Goal: Information Seeking & Learning: Learn about a topic

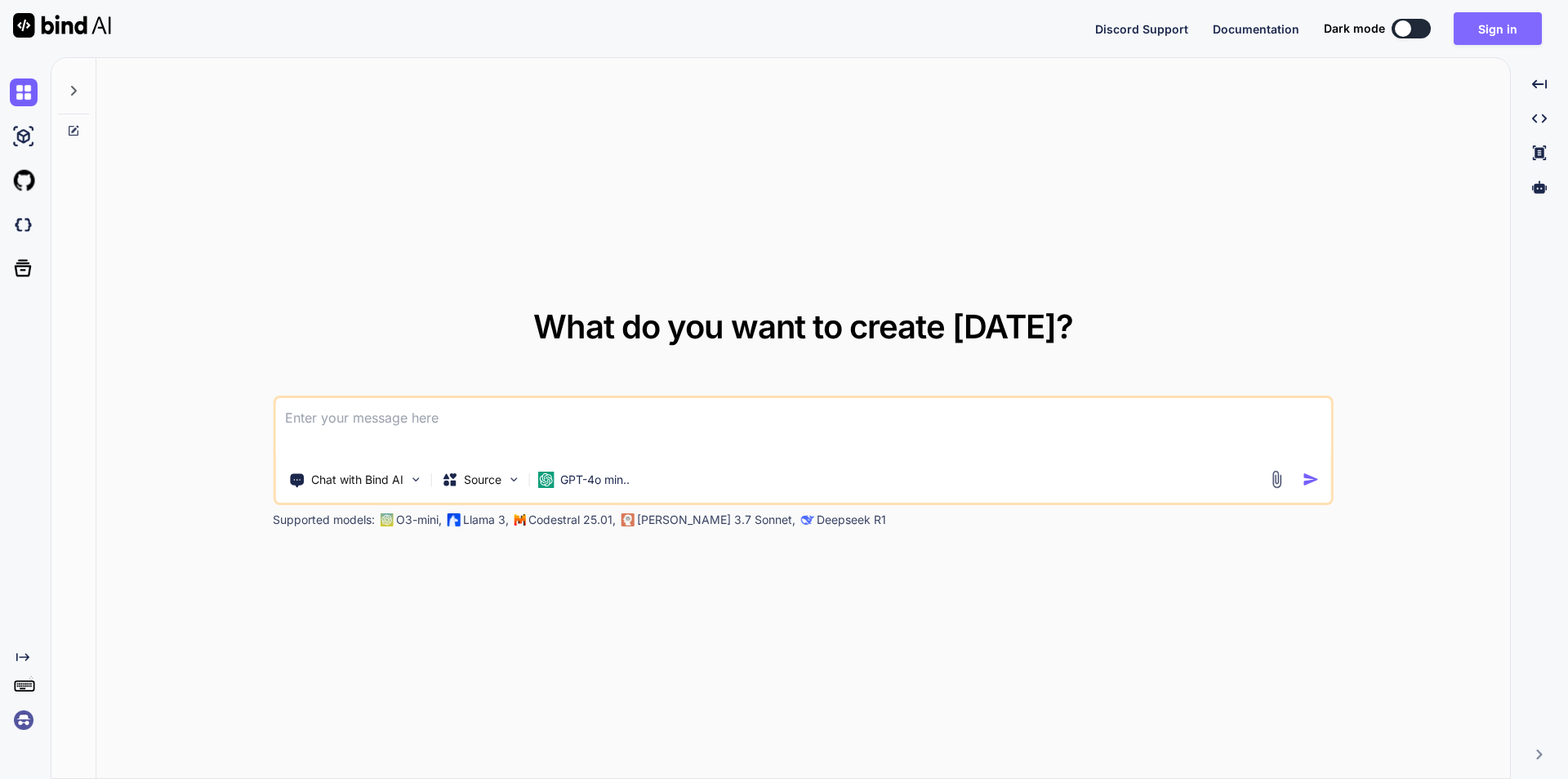
click at [1502, 33] on button "Sign in" at bounding box center [1498, 29] width 88 height 33
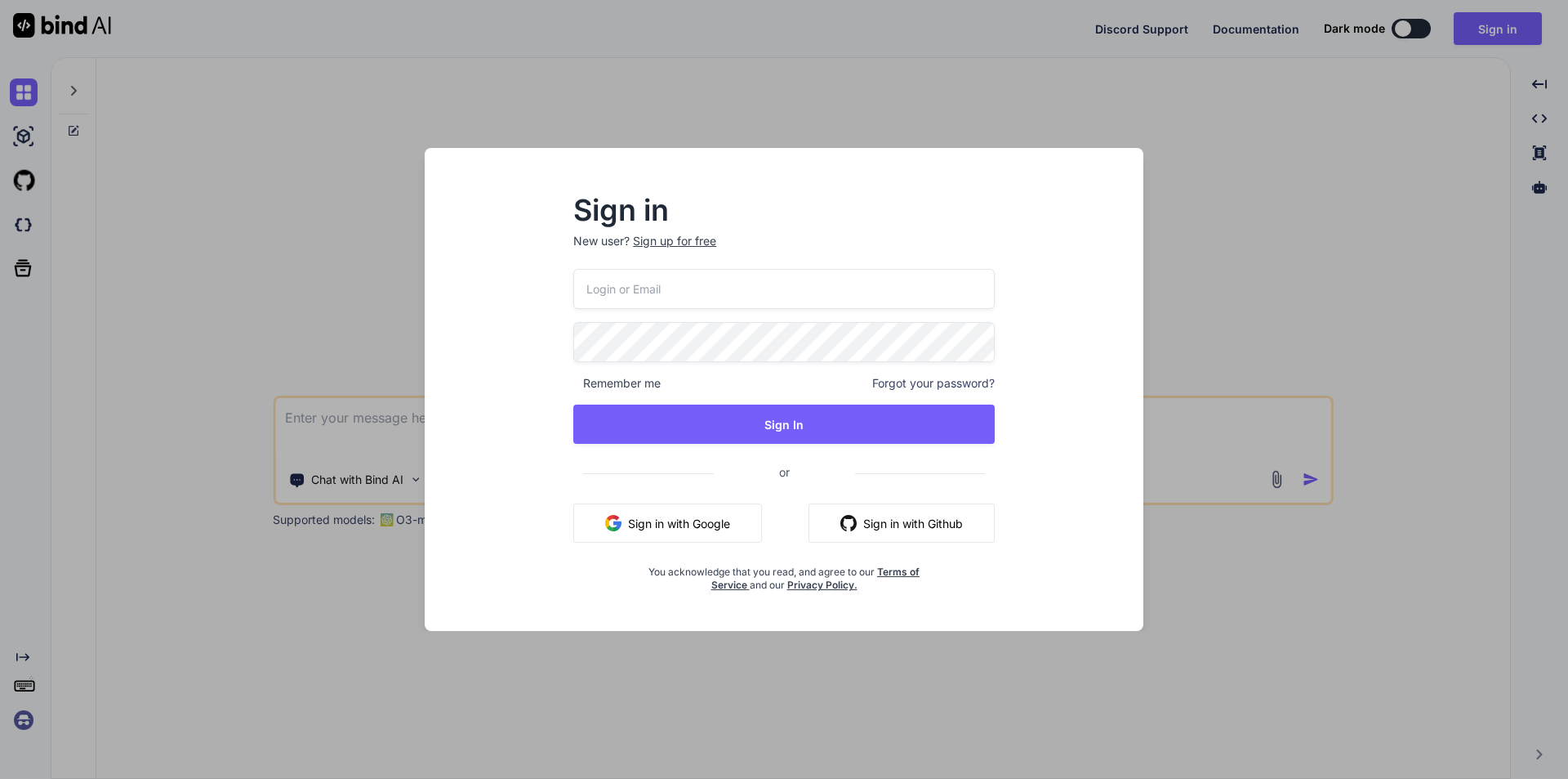
click at [703, 301] on input "email" at bounding box center [784, 289] width 422 height 40
type input "s"
drag, startPoint x: 762, startPoint y: 298, endPoint x: 499, endPoint y: 299, distance: 263.0
click at [501, 299] on div "Sign in New user? Sign up for free [EMAIL_ADDRESS][DOMAIN_NAME] Remember me For…" at bounding box center [784, 404] width 693 height 454
type input "[EMAIL_ADDRESS][DOMAIN_NAME]"
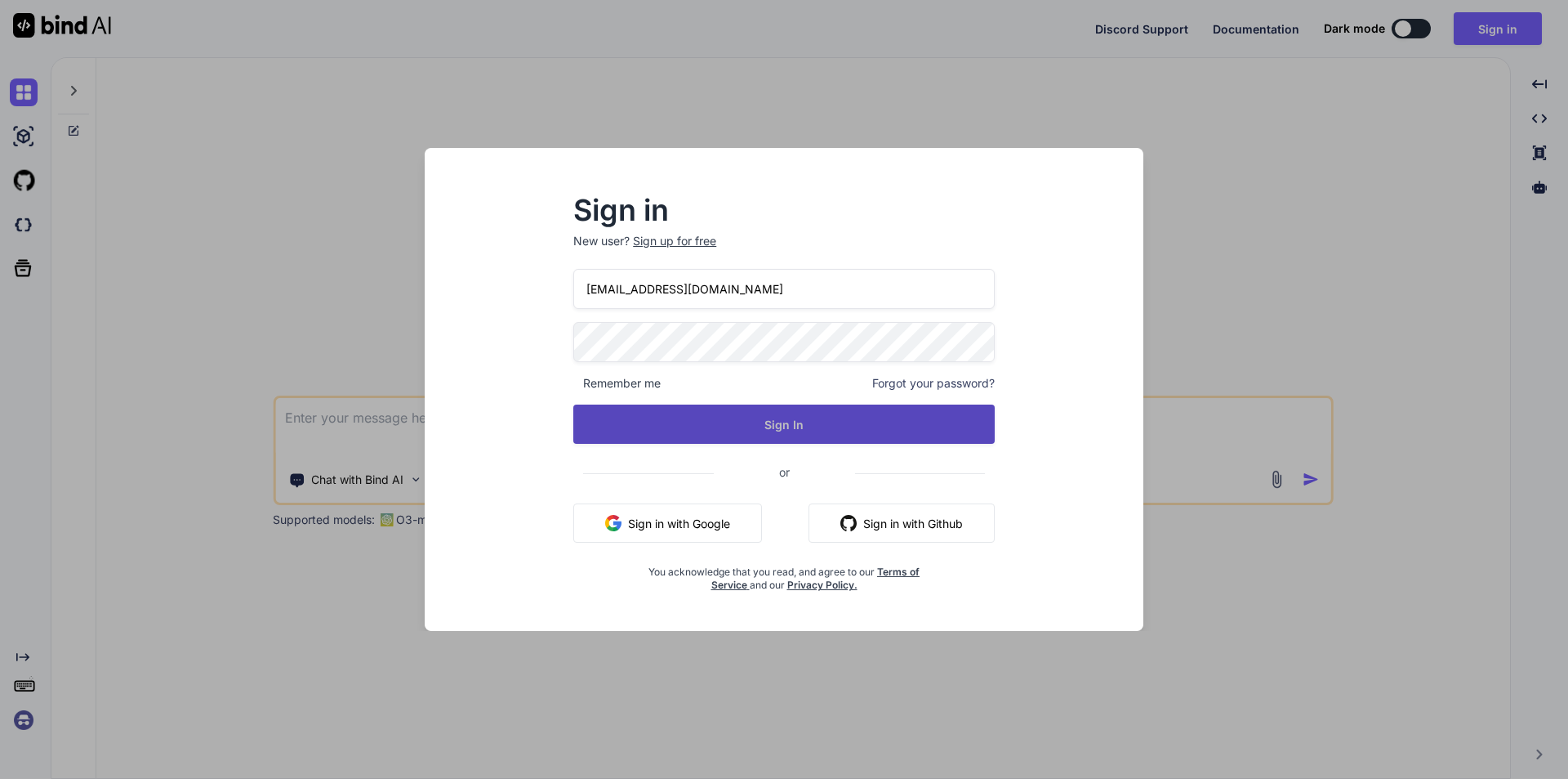
click at [722, 415] on button "Sign In" at bounding box center [784, 424] width 422 height 40
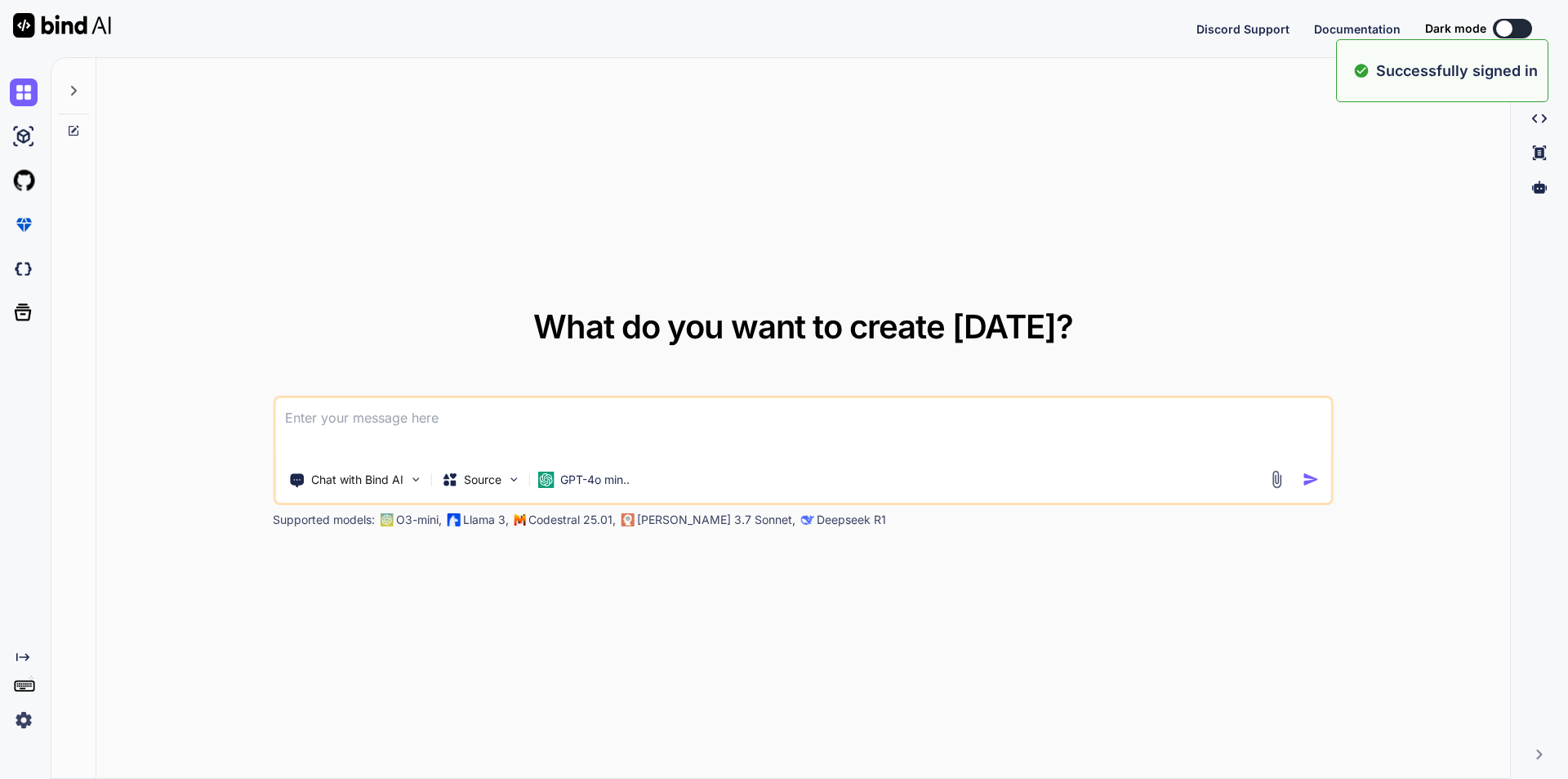
type textarea "x"
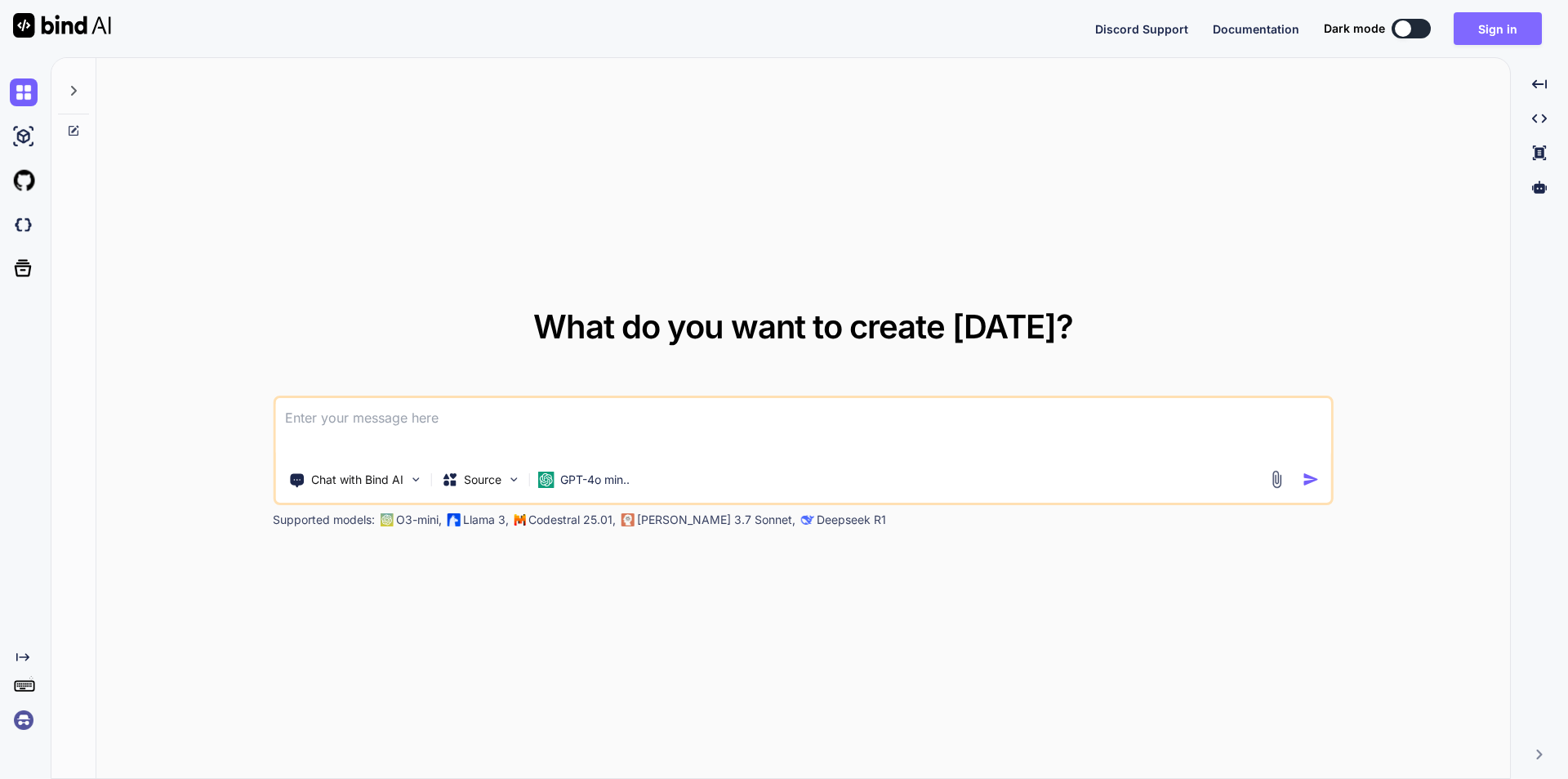
click at [1486, 32] on button "Sign in" at bounding box center [1498, 29] width 88 height 33
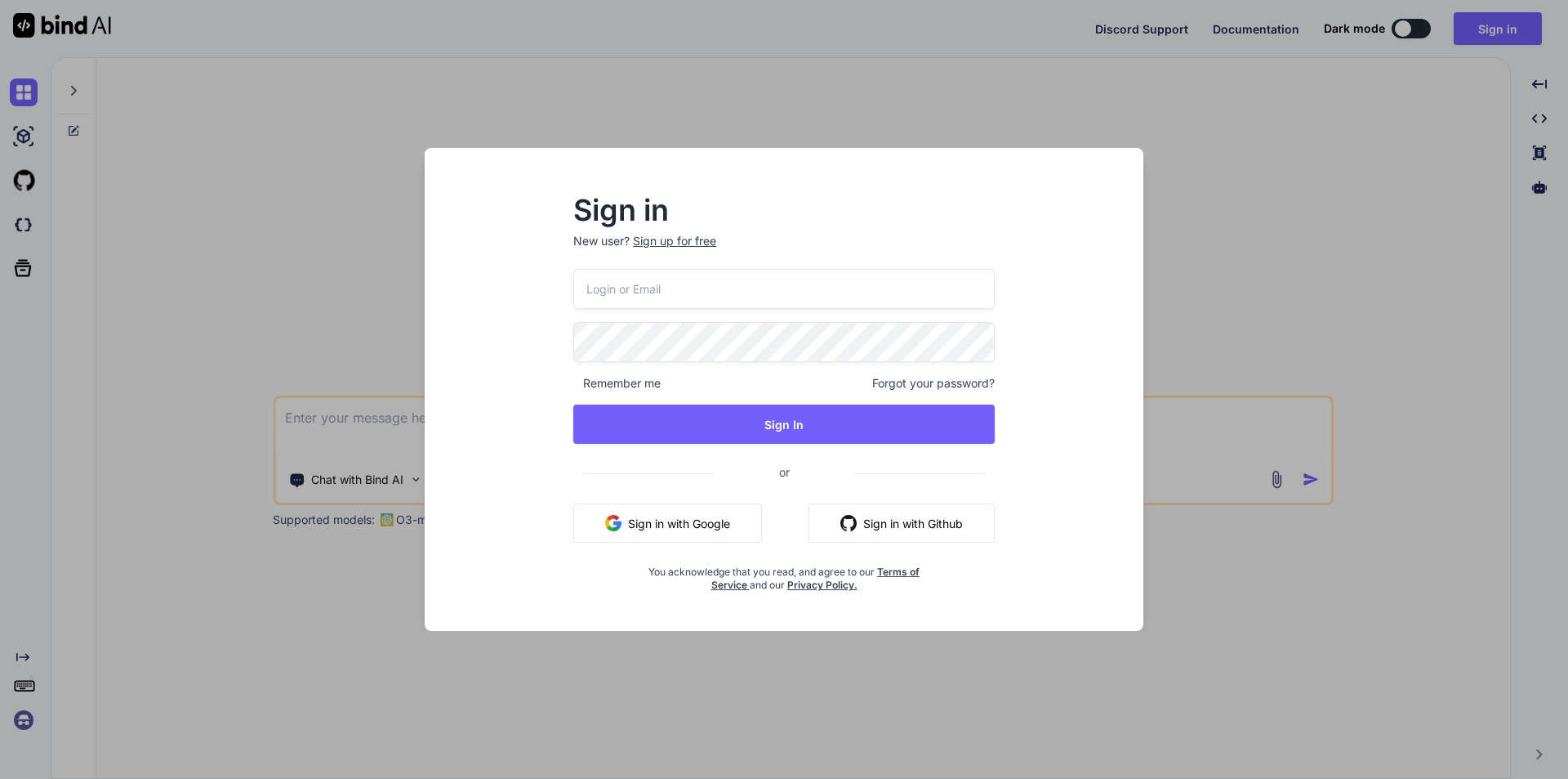
click at [797, 283] on input "email" at bounding box center [784, 289] width 422 height 40
paste input "[EMAIL_ADDRESS][DOMAIN_NAME]"
type input "[EMAIL_ADDRESS][DOMAIN_NAME]"
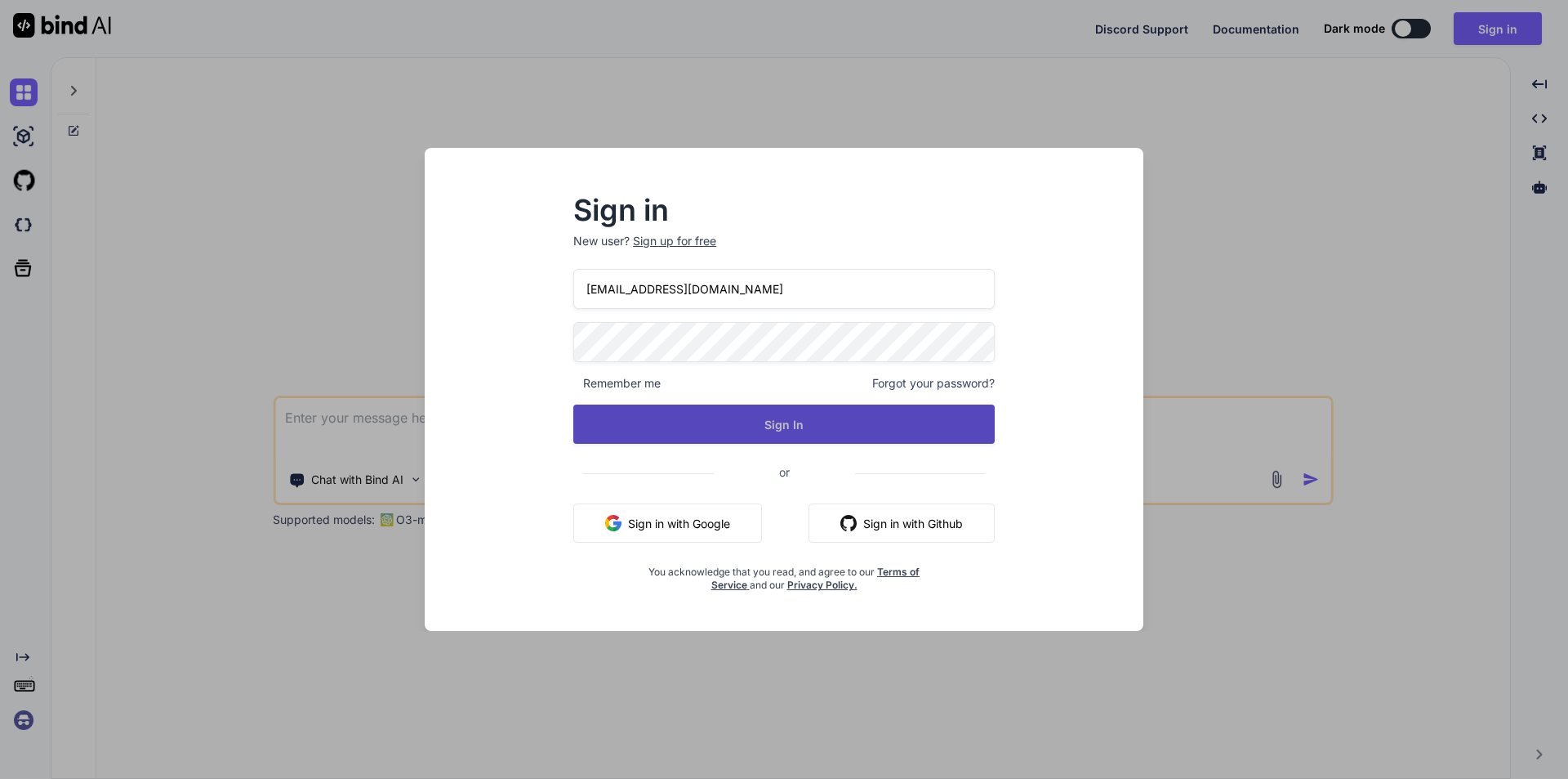
click at [748, 422] on button "Sign In" at bounding box center [784, 424] width 422 height 40
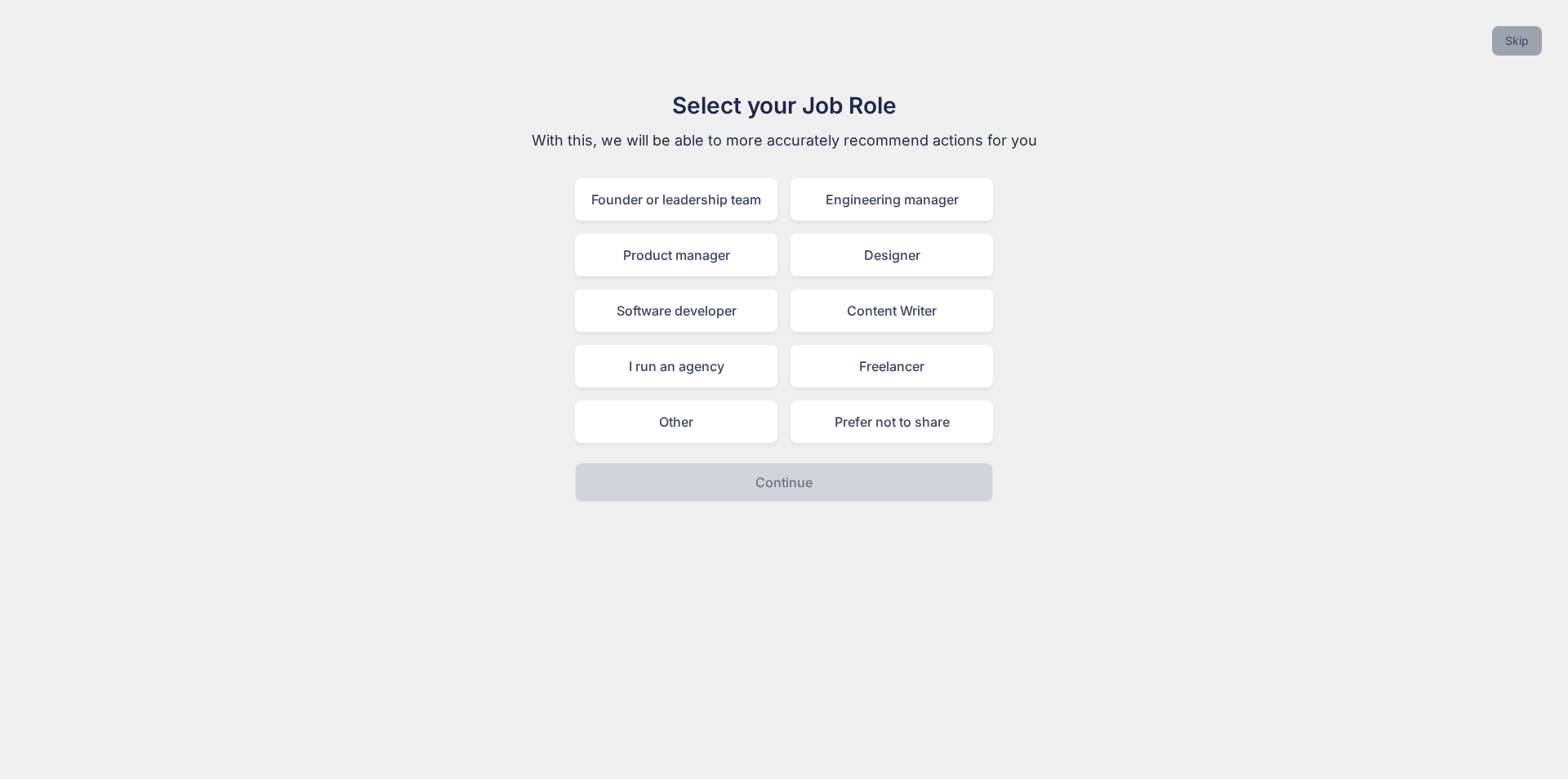
click at [1512, 47] on button "Skip" at bounding box center [1518, 41] width 50 height 29
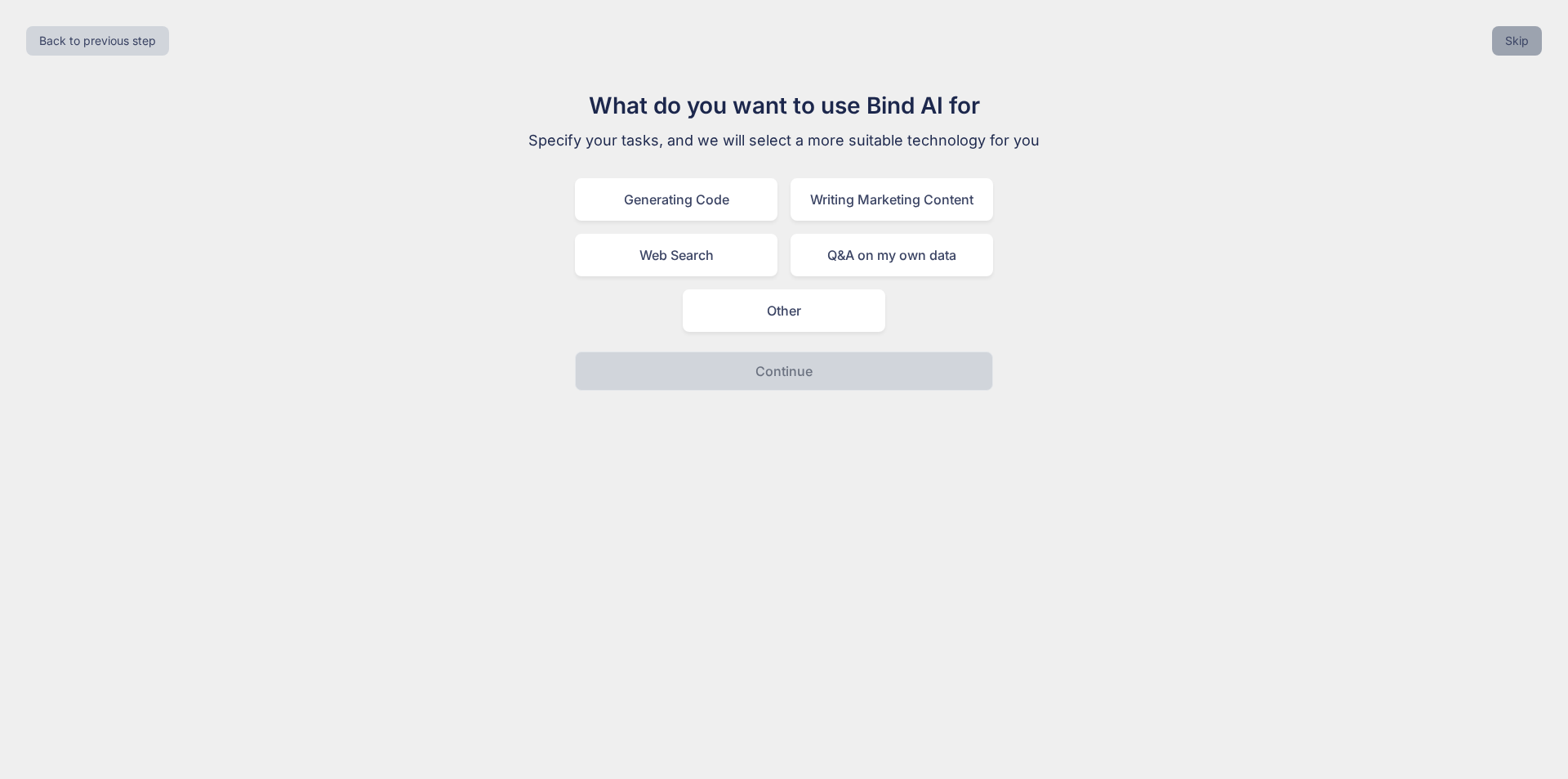
click at [1512, 47] on button "Skip" at bounding box center [1518, 41] width 50 height 29
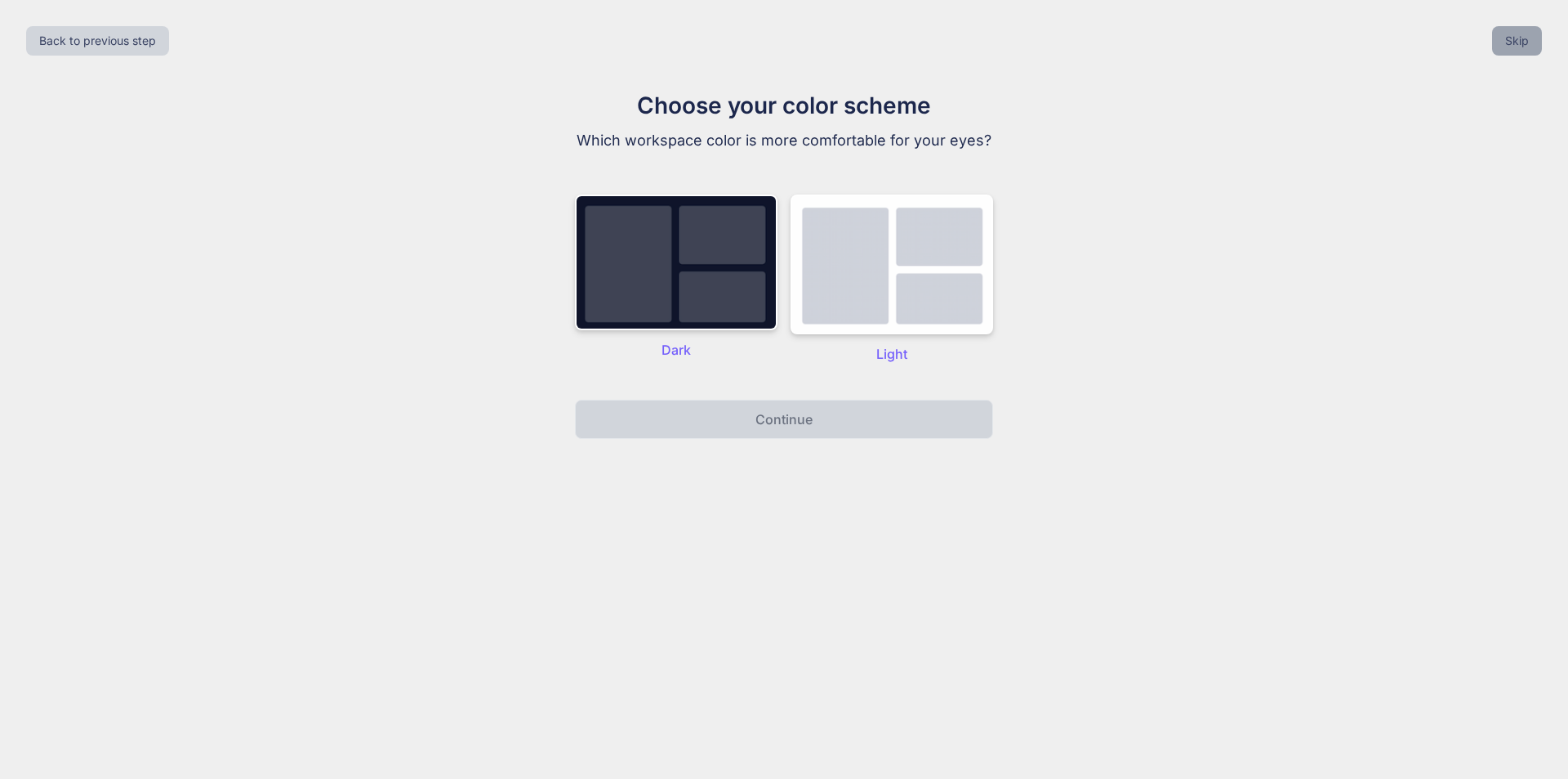
click at [1522, 51] on button "Skip" at bounding box center [1518, 41] width 50 height 29
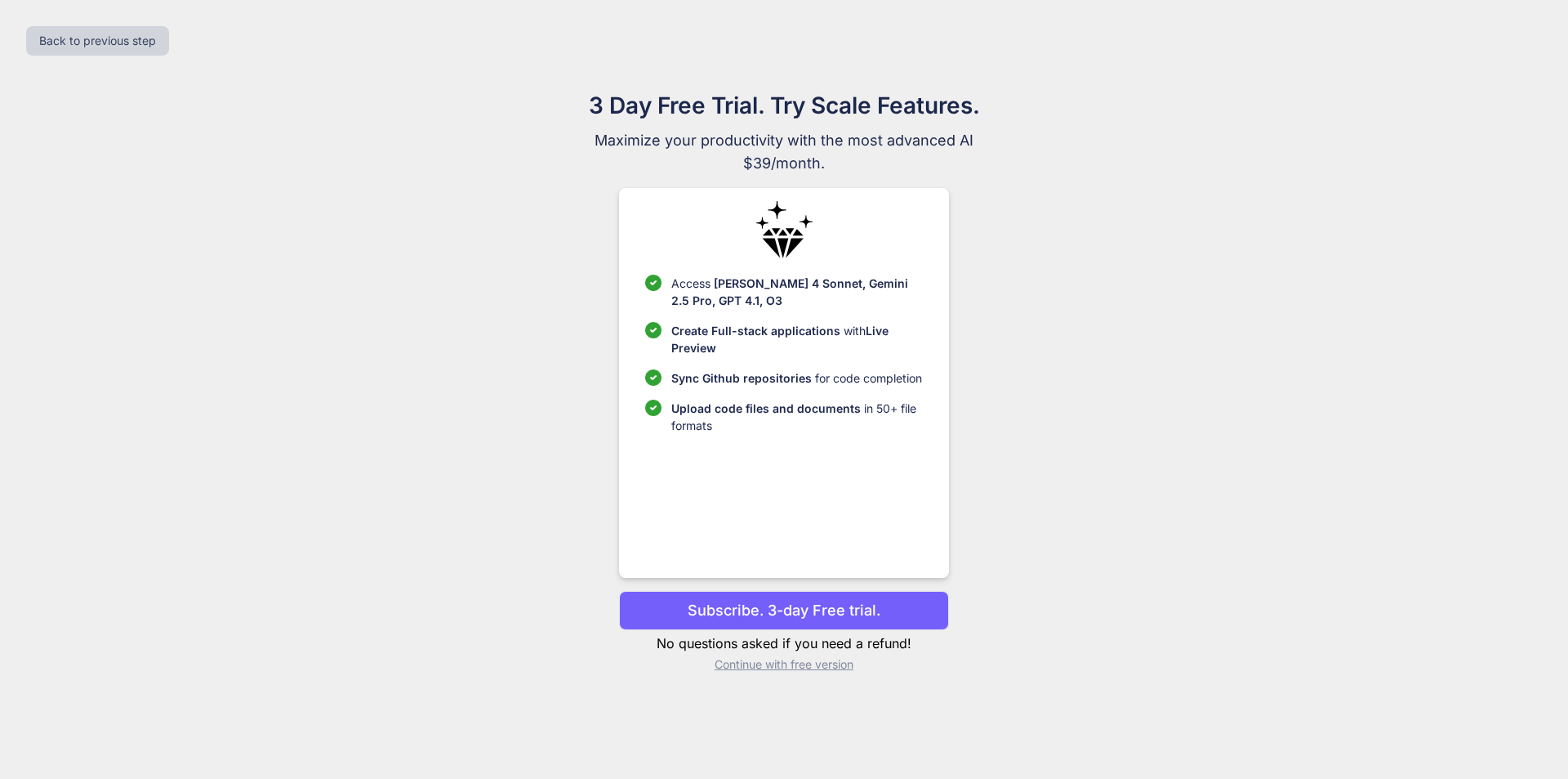
click at [823, 664] on p "Continue with free version" at bounding box center [784, 664] width 329 height 16
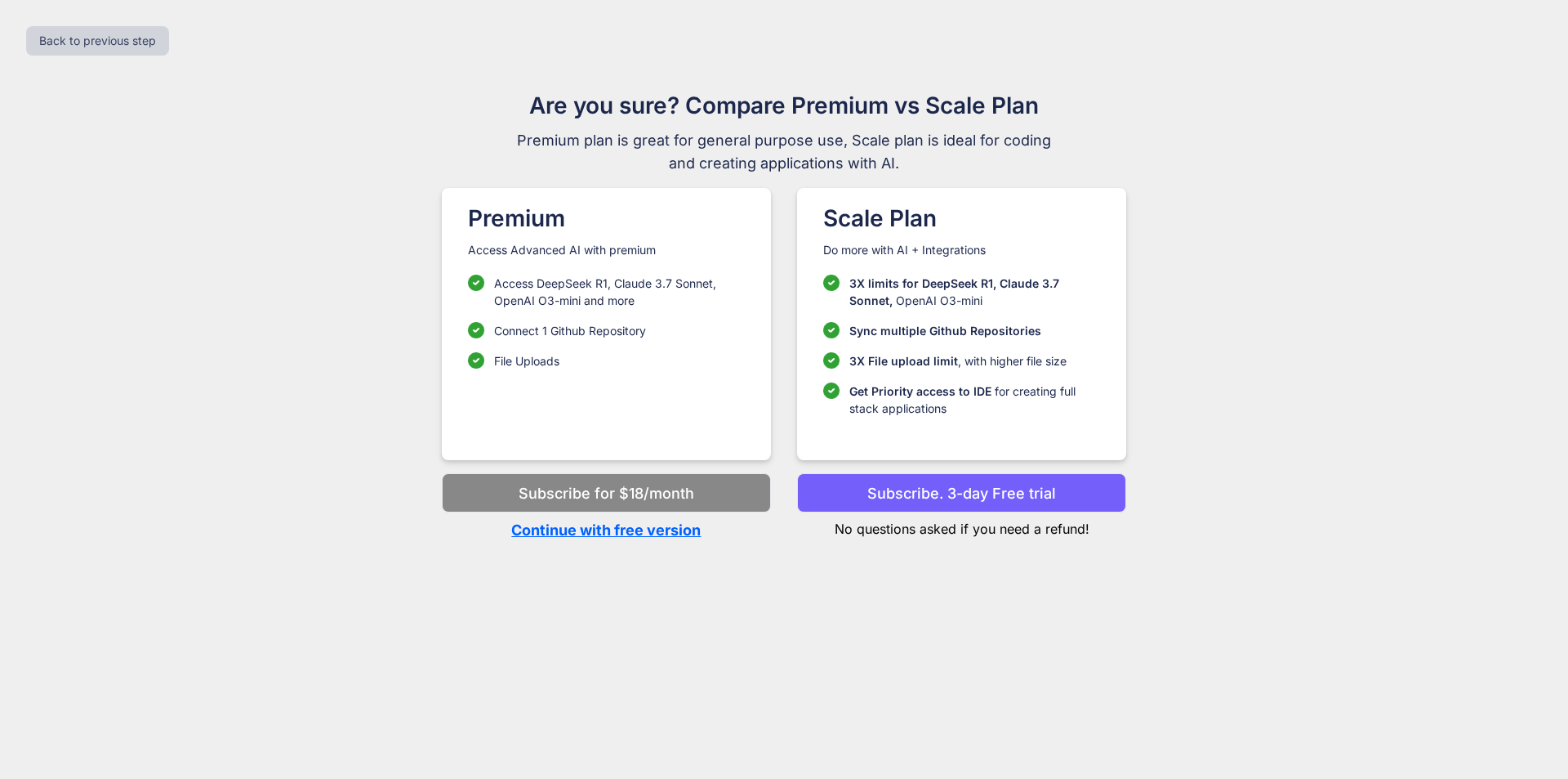
click at [624, 531] on p "Continue with free version" at bounding box center [606, 530] width 329 height 22
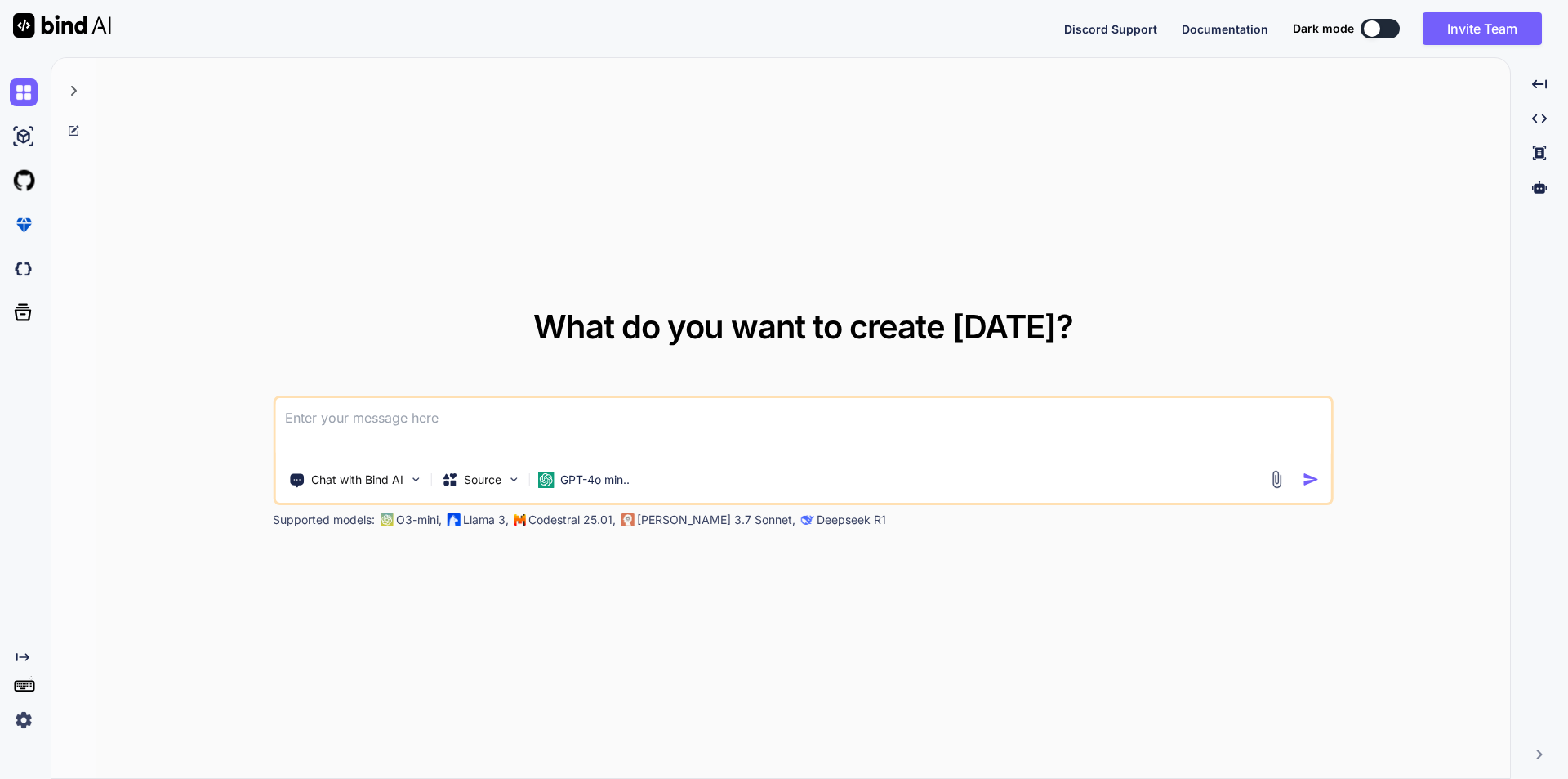
type textarea "x"
click at [454, 420] on textarea at bounding box center [803, 428] width 1057 height 61
paste textarea "What kind of data does Amazon Kinesis process?"
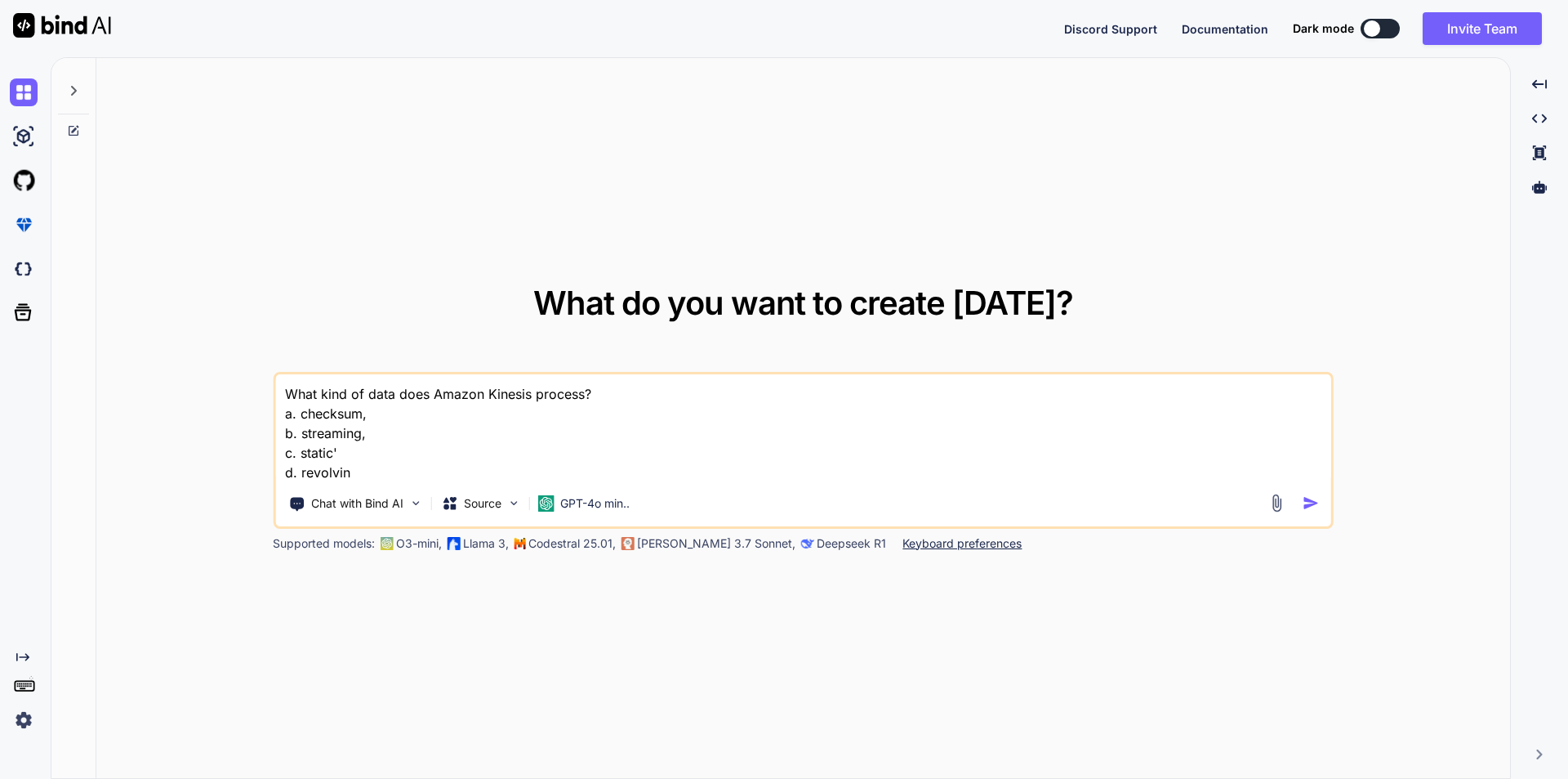
type textarea "What kind of data does Amazon Kinesis process? a. checksum, b. streaming, c. st…"
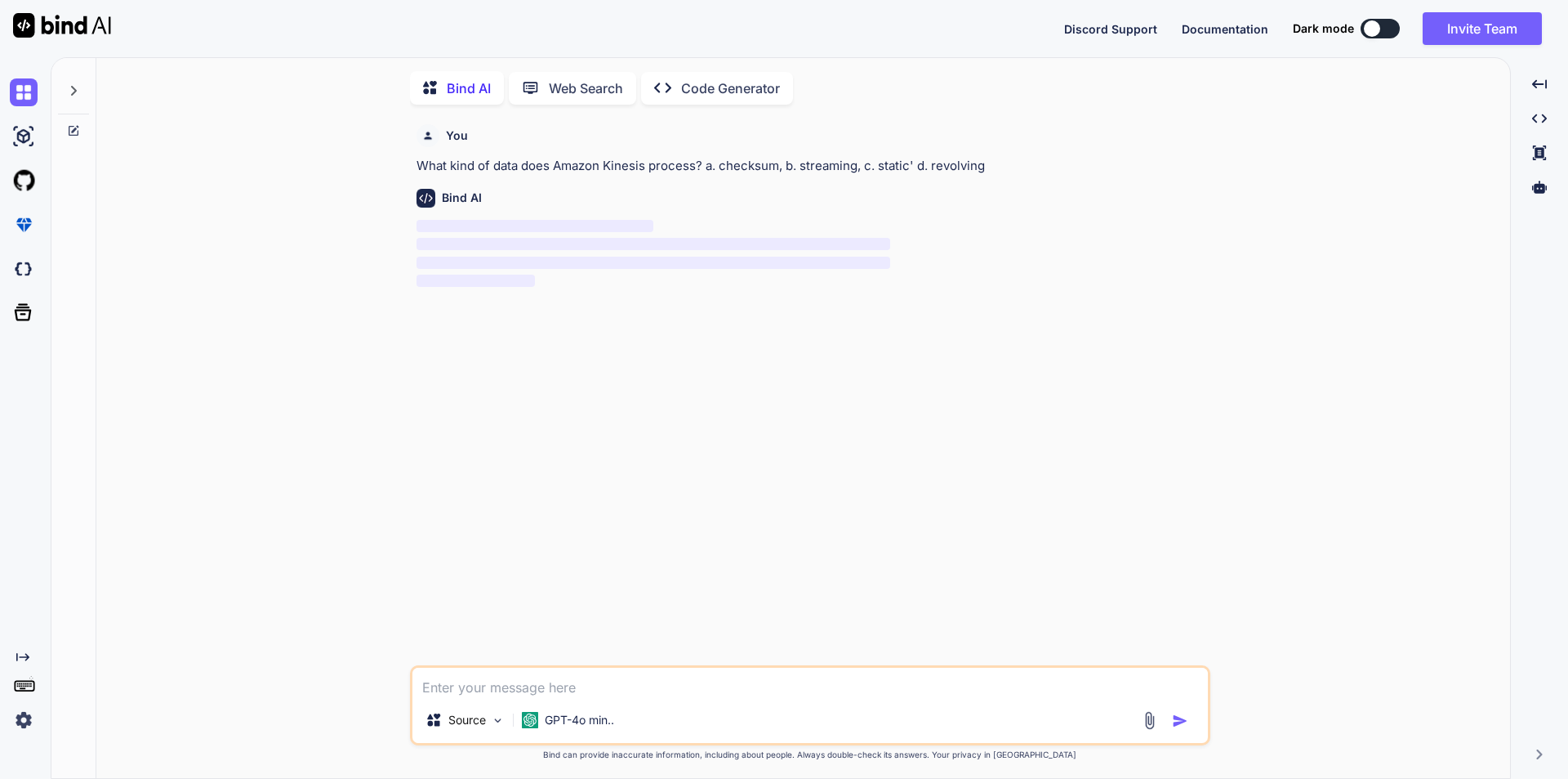
scroll to position [7, 0]
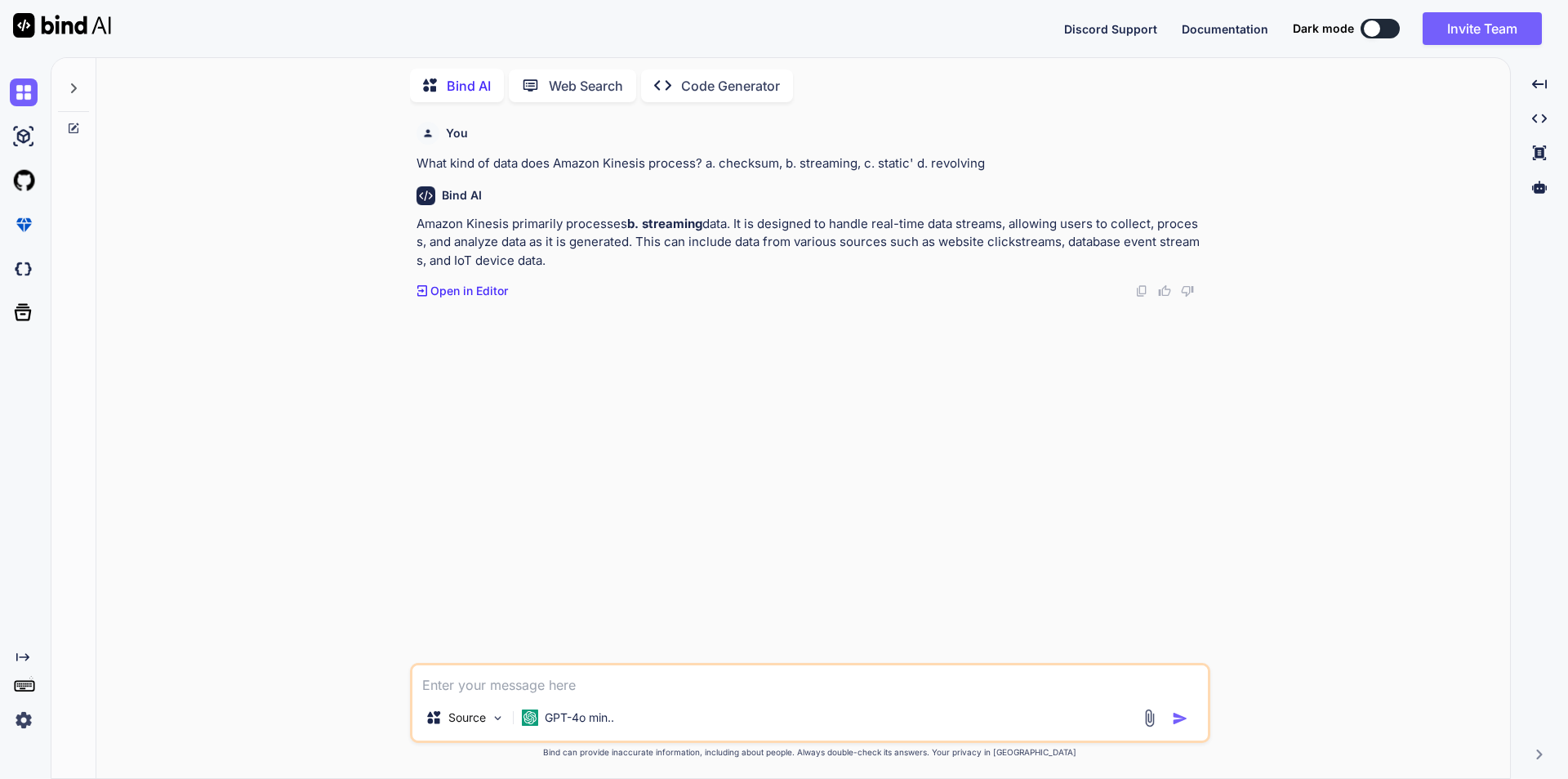
click at [482, 680] on textarea at bounding box center [811, 680] width 796 height 29
paste textarea "Autoscaling group supports:"
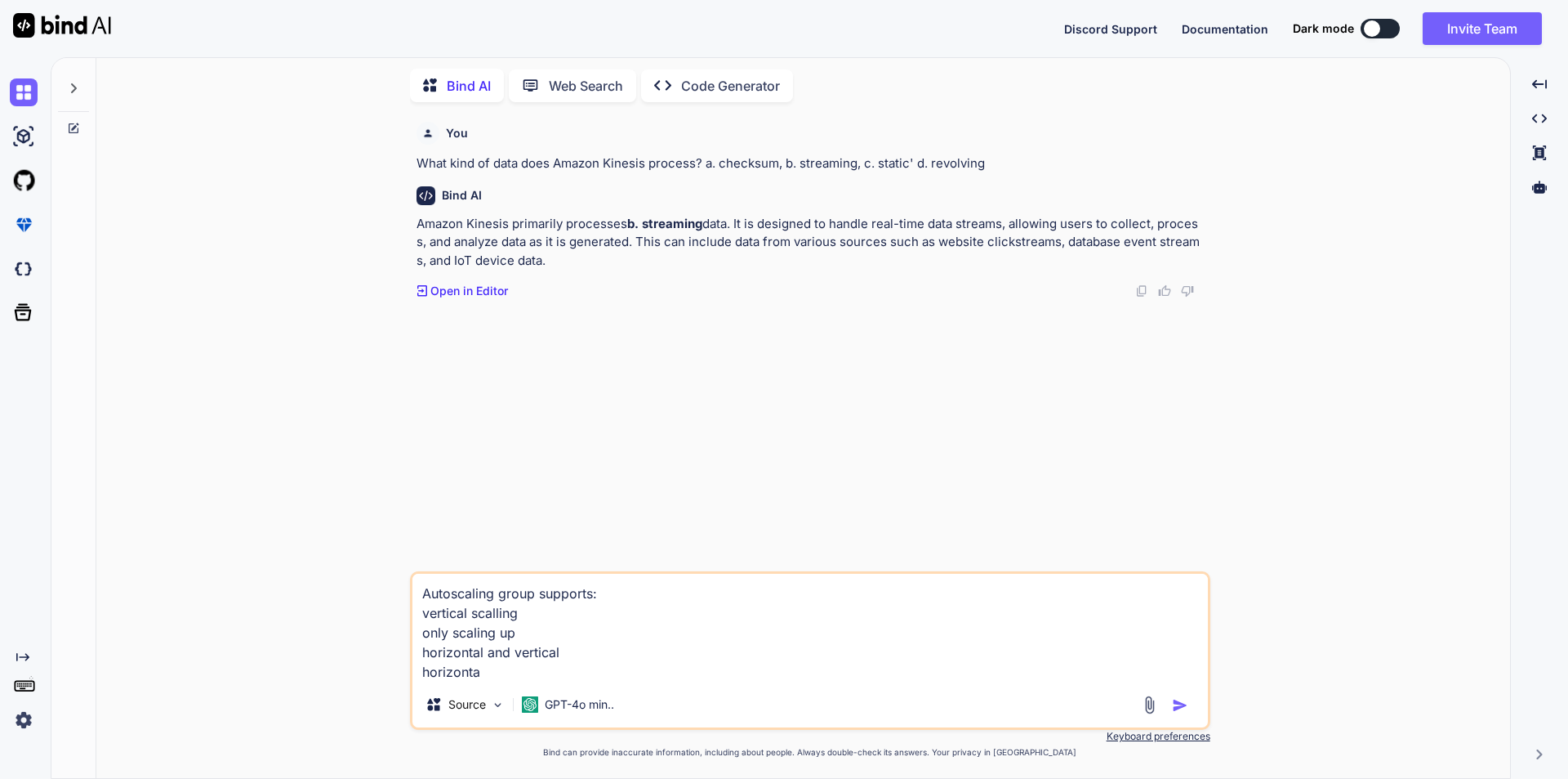
type textarea "Autoscaling group supports: vertical scalling only scaling up horizontal and ve…"
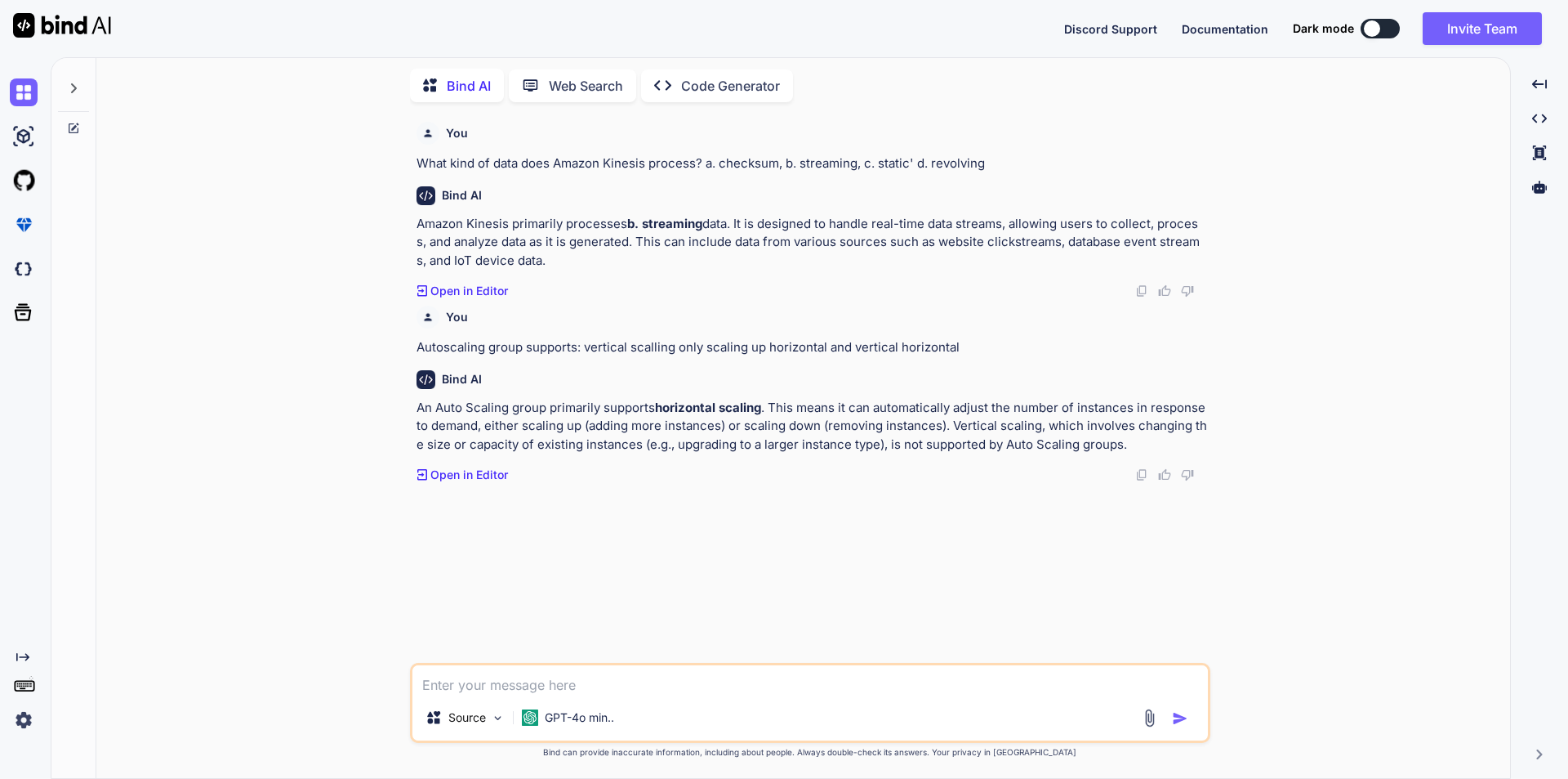
click at [581, 688] on textarea at bounding box center [811, 680] width 796 height 29
paste textarea "How do you get access to a Windows instance in EC2?"
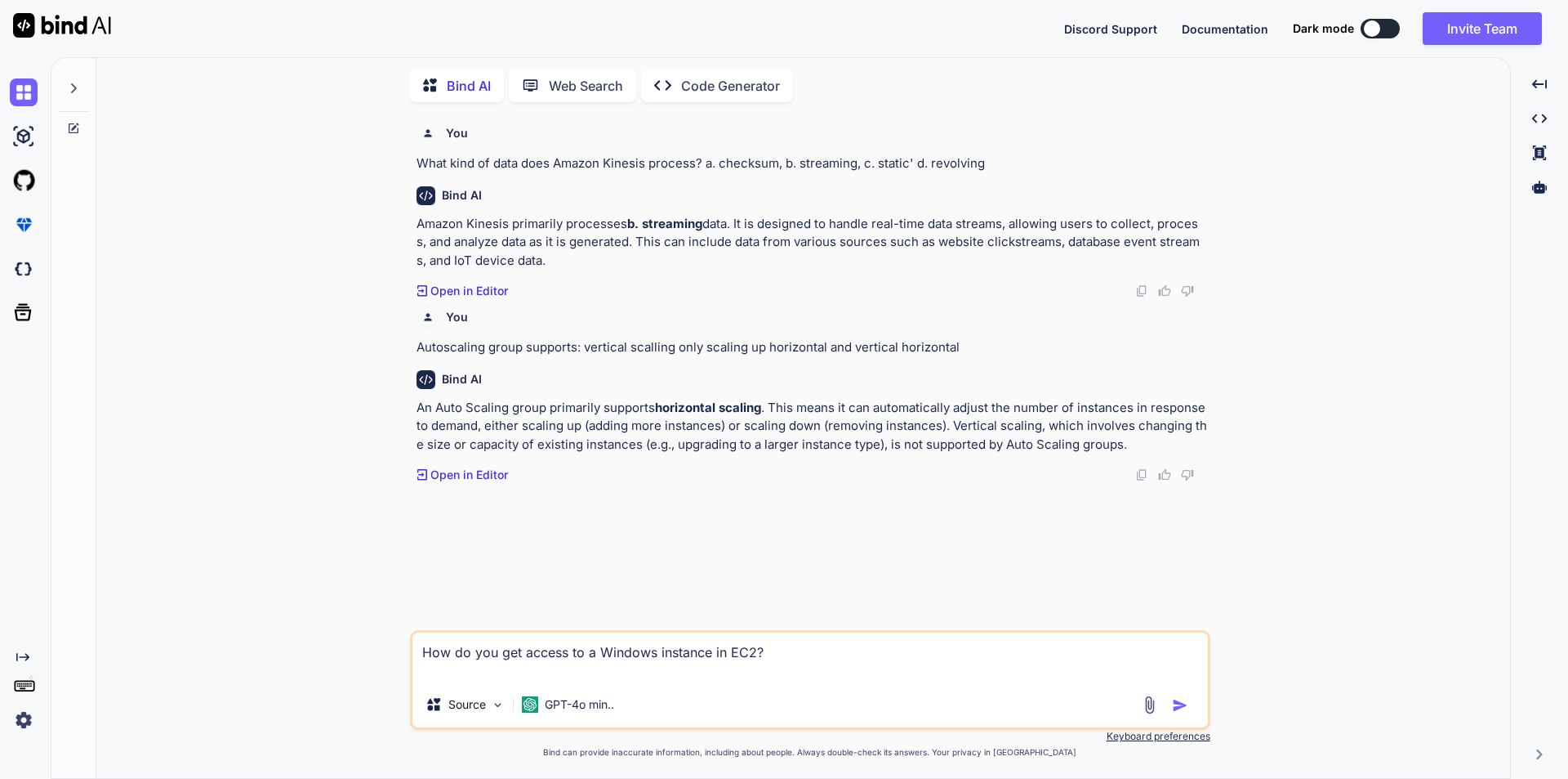
paste textarea "Use Web console ‘Connect’"
paste textarea "Use ec2-get-password command"
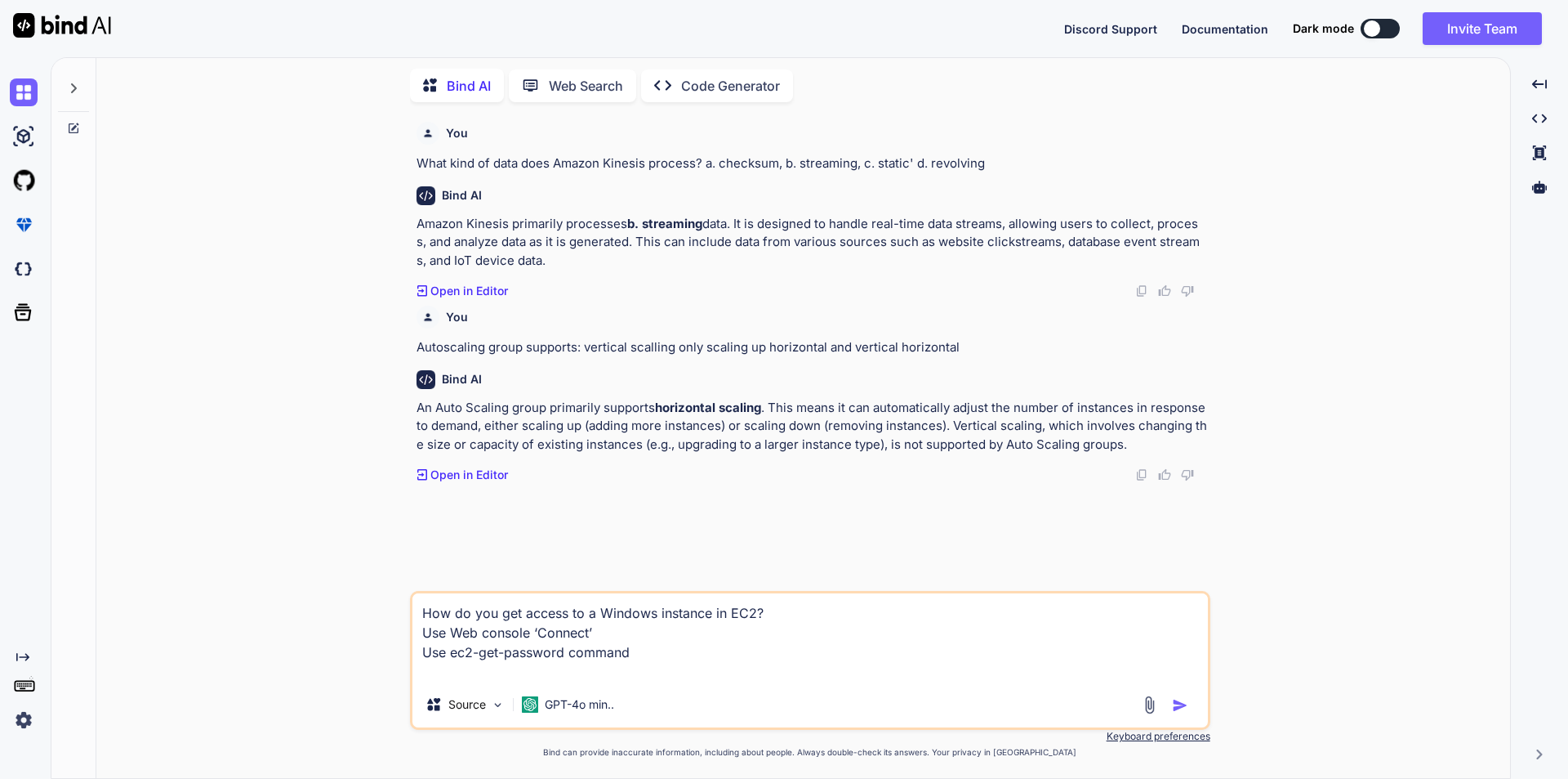
paste textarea "Reboot instance and login under safe mode"
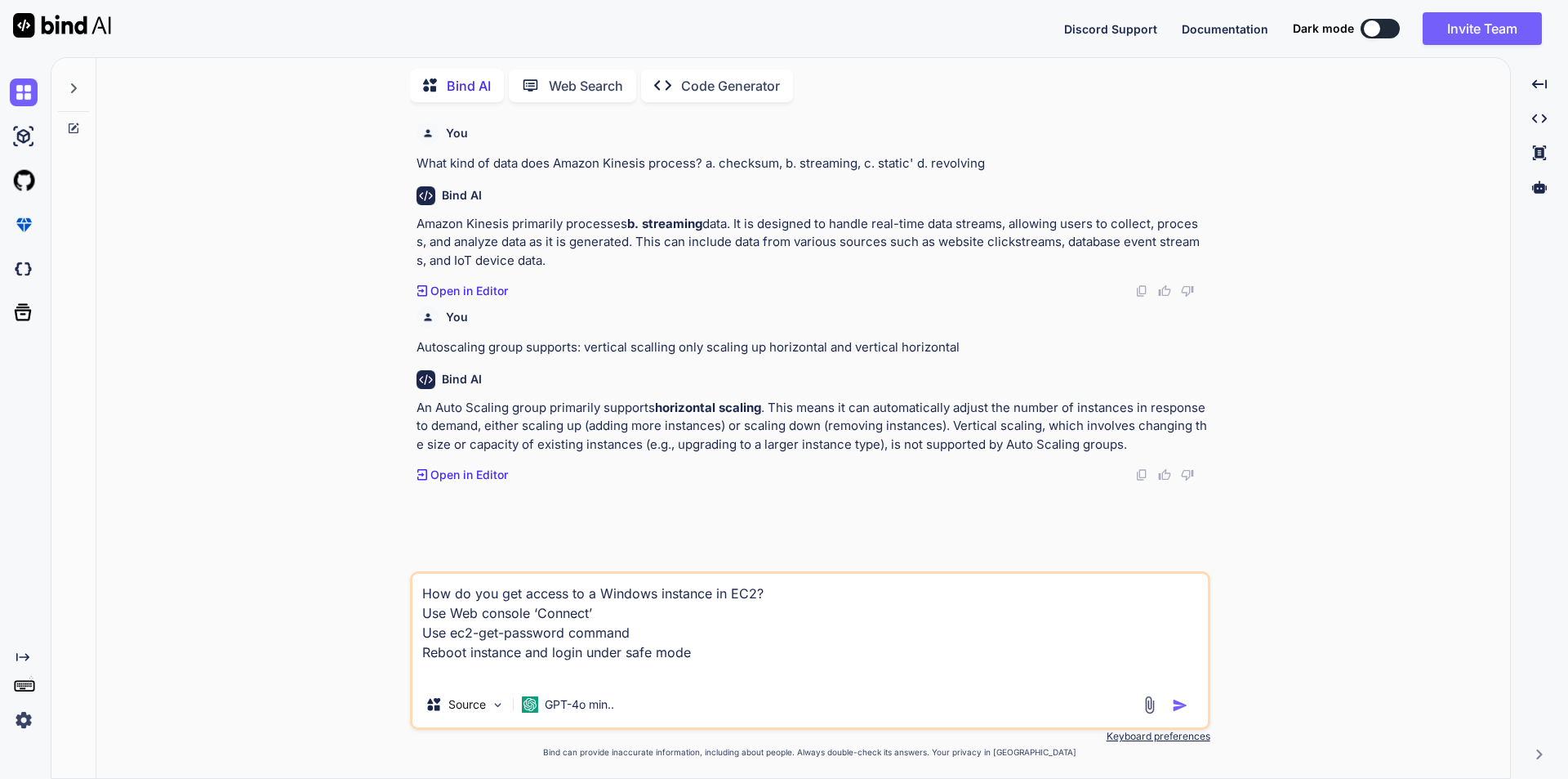
paste textarea "Receive administrator password via email"
type textarea "How do you get access to a Windows instance in EC2? Use Web console ‘Connect’ U…"
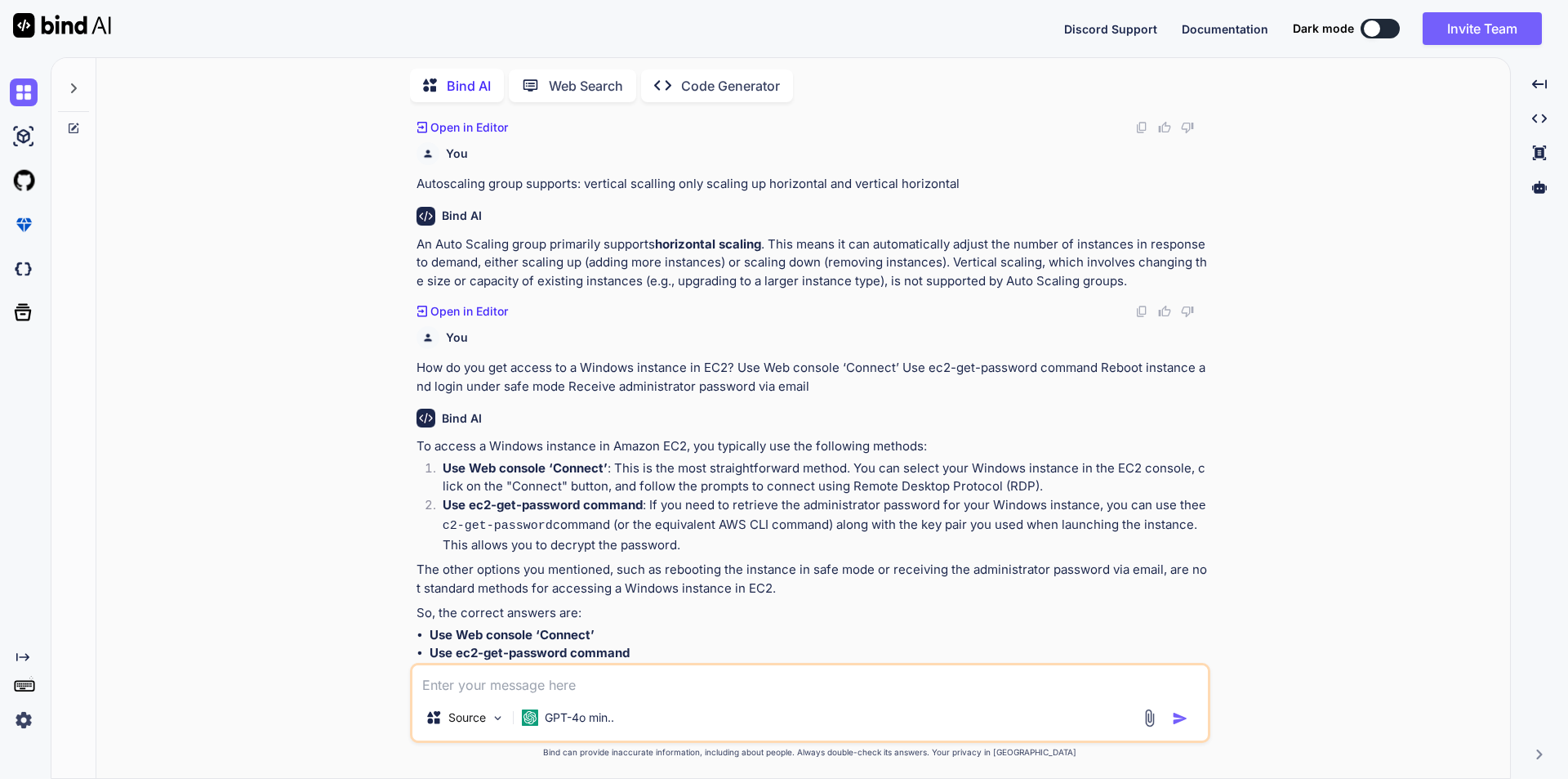
scroll to position [189, 0]
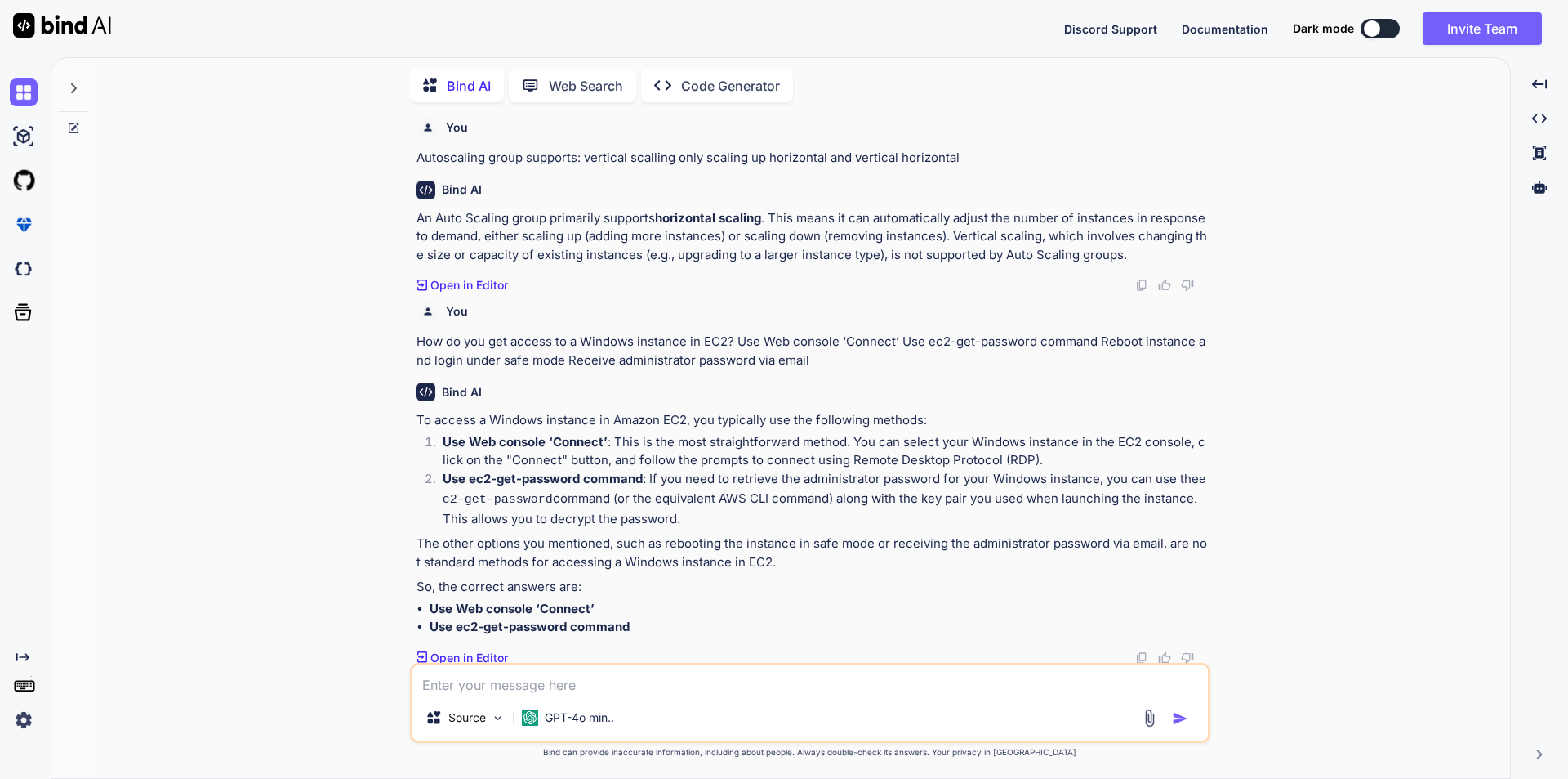
click at [518, 690] on textarea at bounding box center [811, 680] width 796 height 29
type textarea "need one correct"
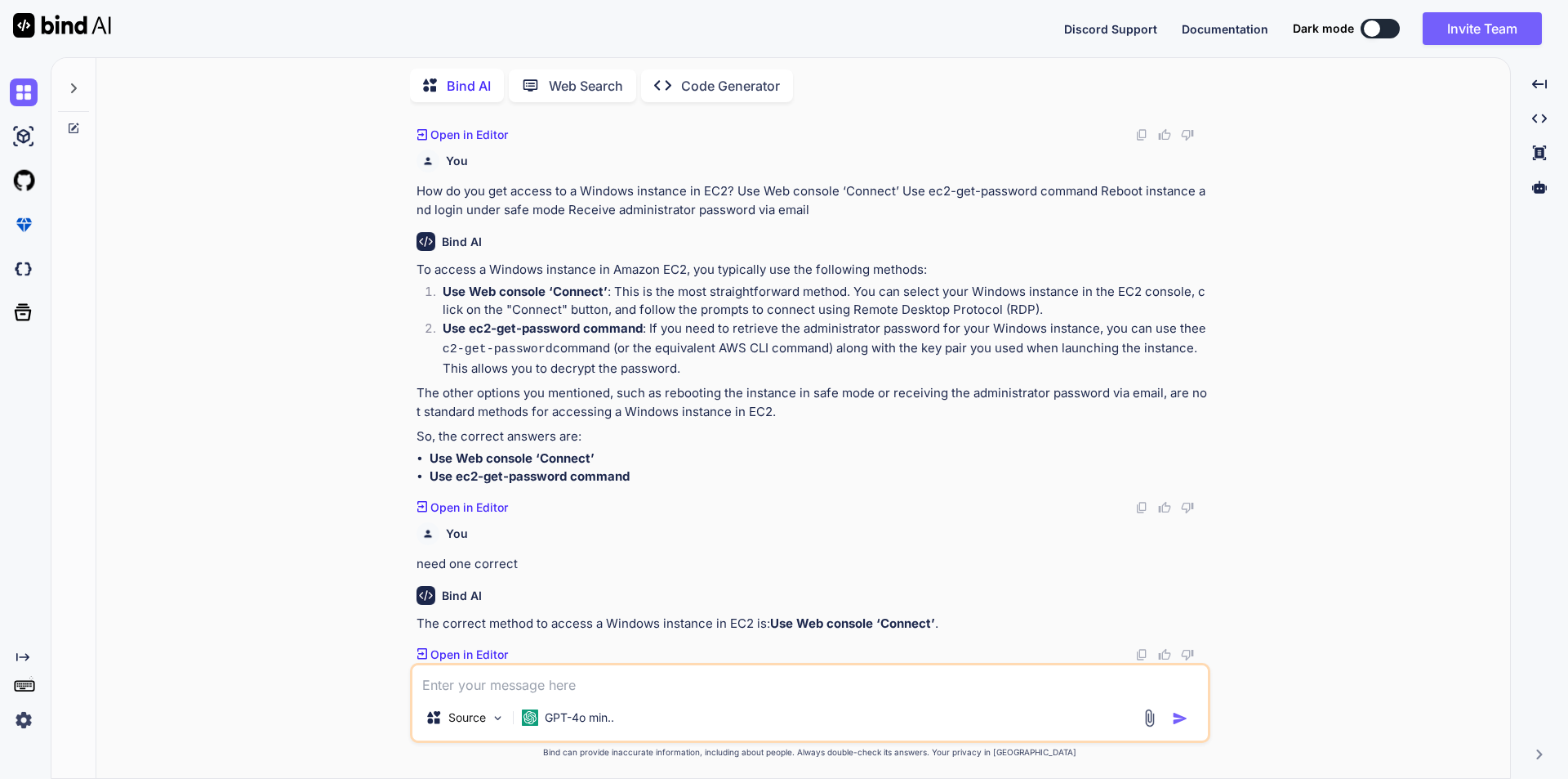
scroll to position [337, 0]
click at [450, 695] on div "Source GPT-4o min.." at bounding box center [811, 703] width 801 height 80
click at [462, 685] on textarea at bounding box center [811, 680] width 796 height 29
paste textarea "The capacity management, load balancing, scaling, and health monitoring of an A…"
type textarea "The capacity management, load balancing, scaling, and health monitoring of an A…"
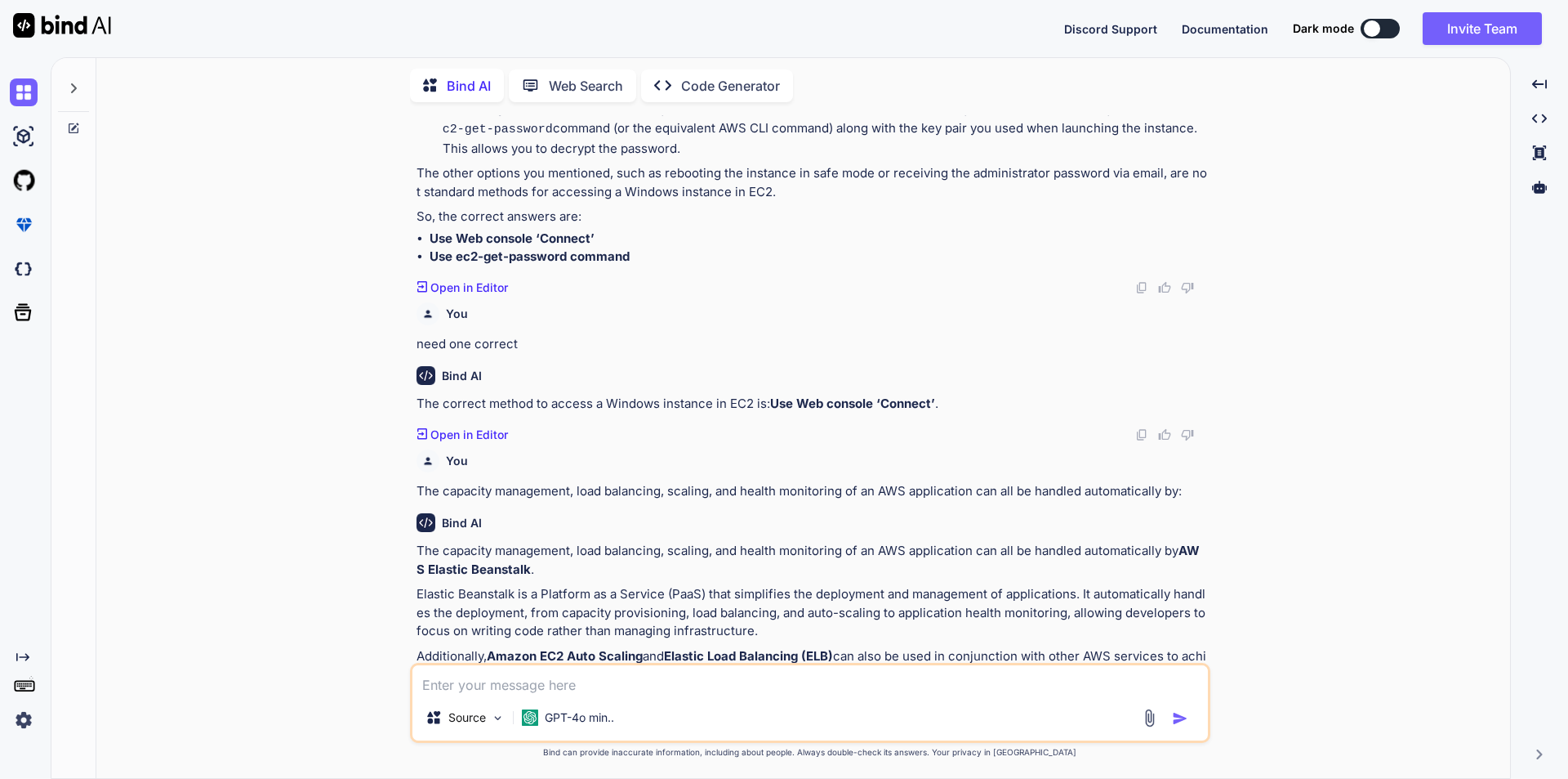
scroll to position [607, 0]
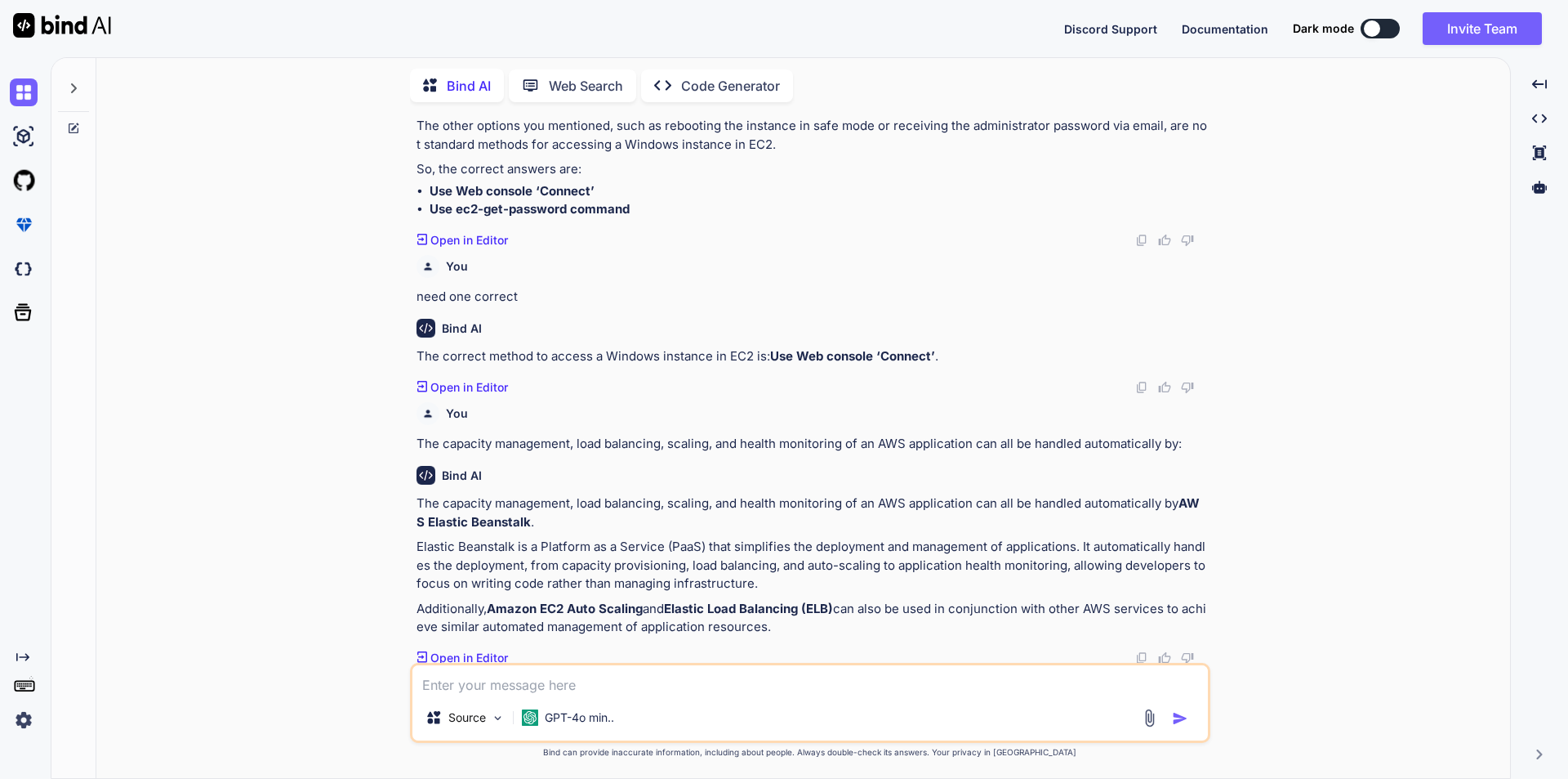
click at [526, 680] on textarea at bounding box center [811, 680] width 796 height 29
paste textarea "Elastic Beanstalk"
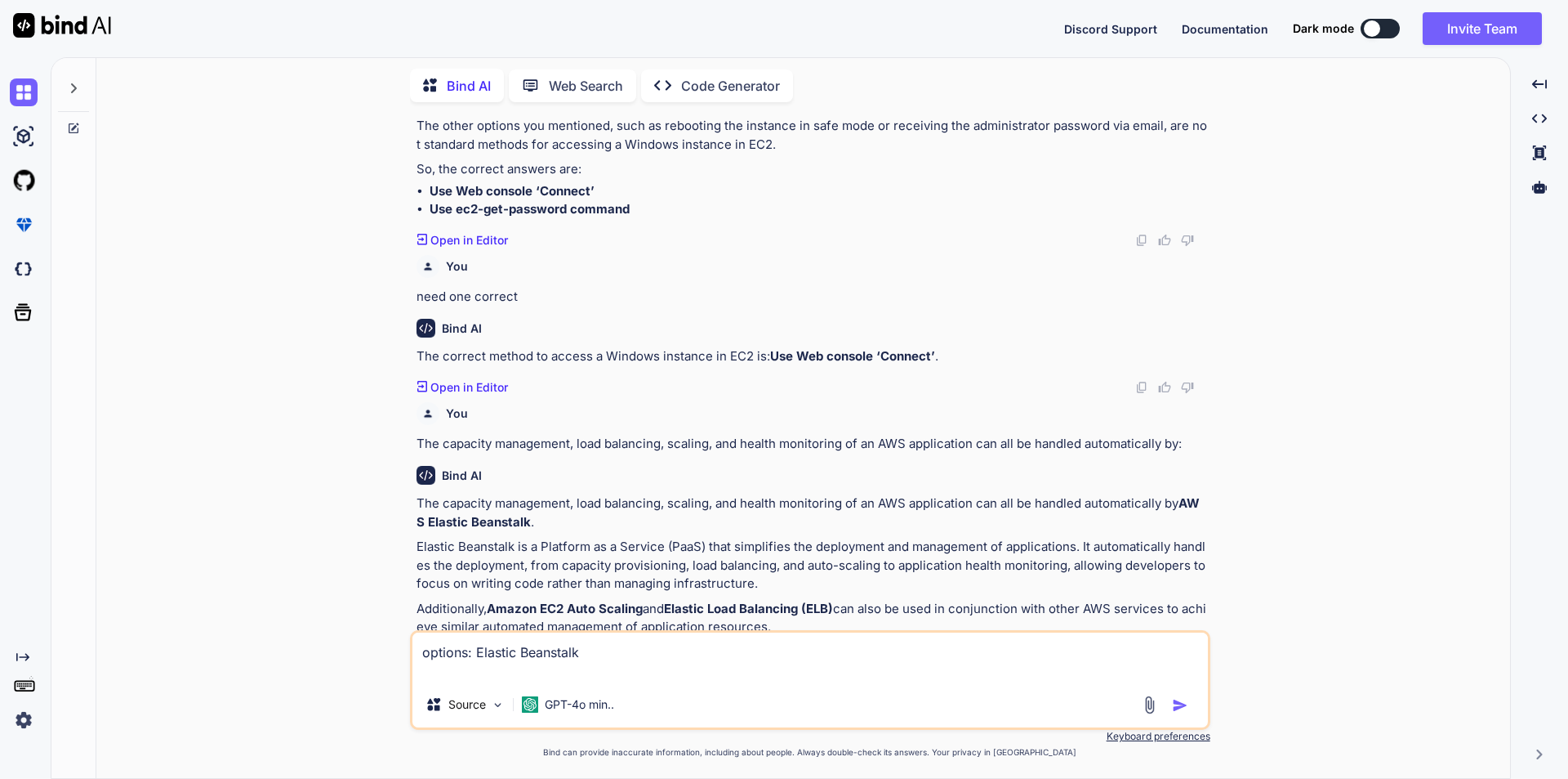
paste textarea "CloudHSM"
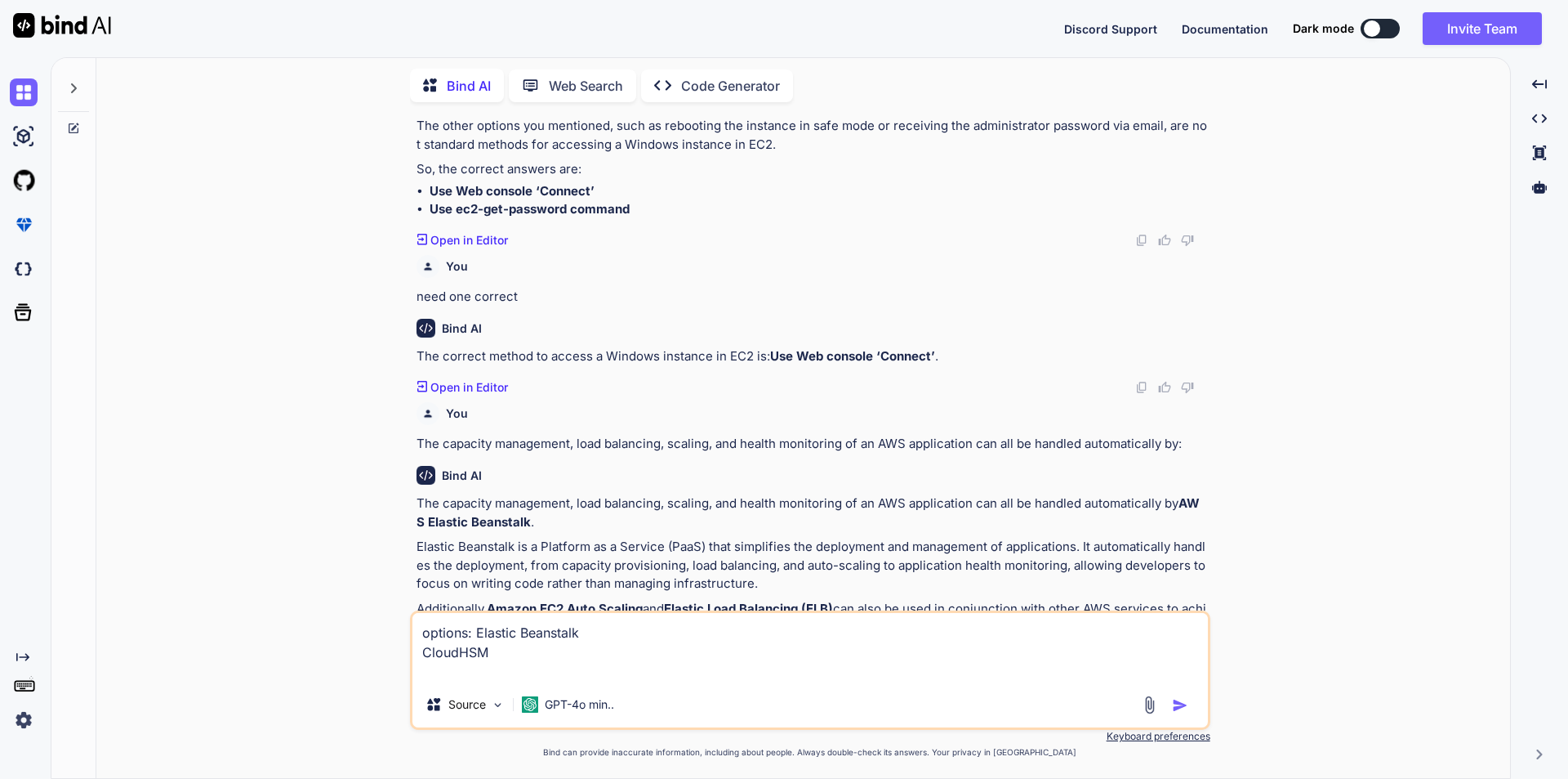
paste textarea "Amazon Fulfillment"
paste textarea "[MEDICAL_DATA]"
type textarea "options: Elastic Beanstalk CloudHSM Amazon Fulfillment [MEDICAL_DATA]"
click at [1179, 703] on img "button" at bounding box center [1180, 705] width 16 height 16
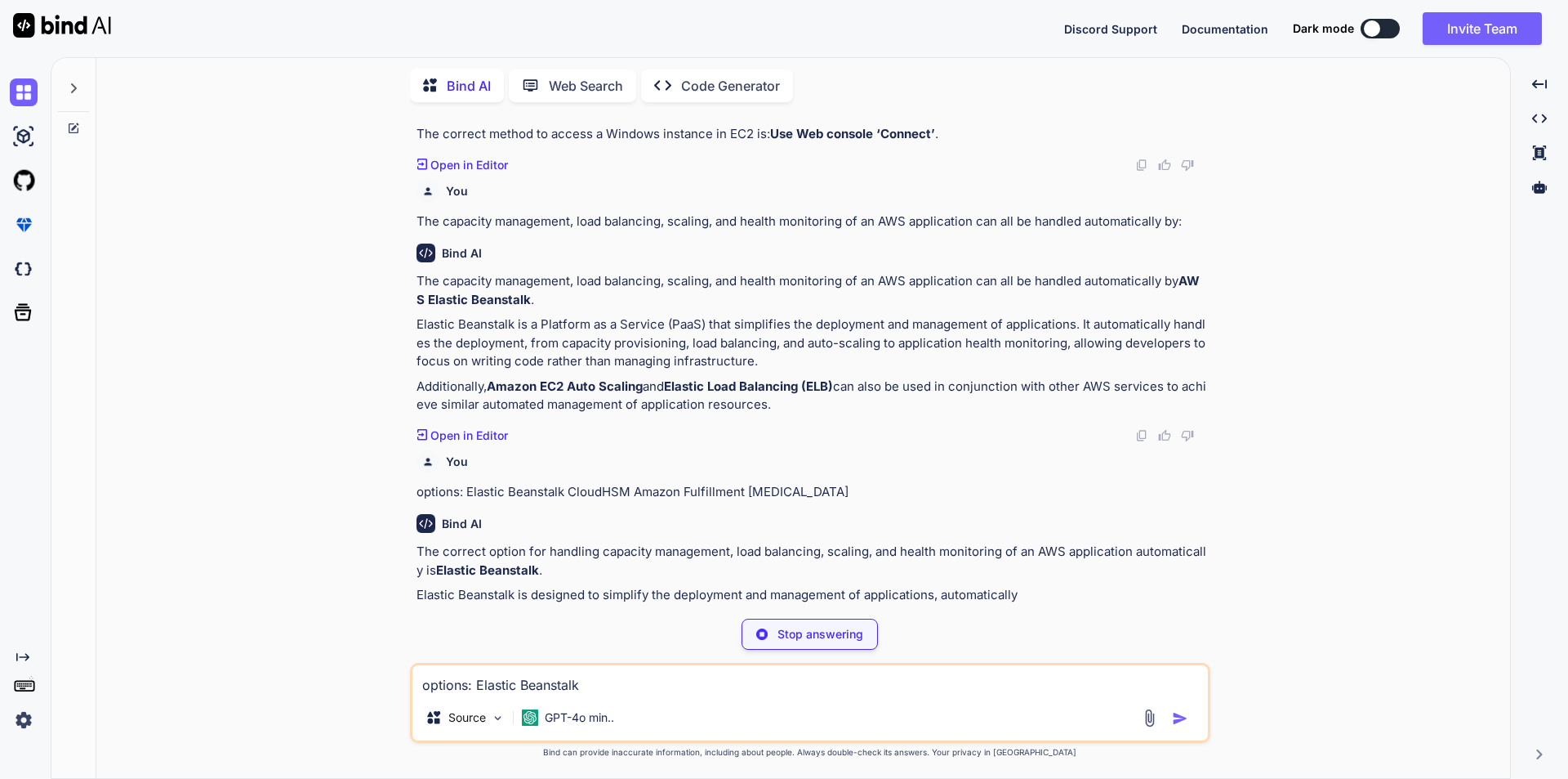
scroll to position [855, 0]
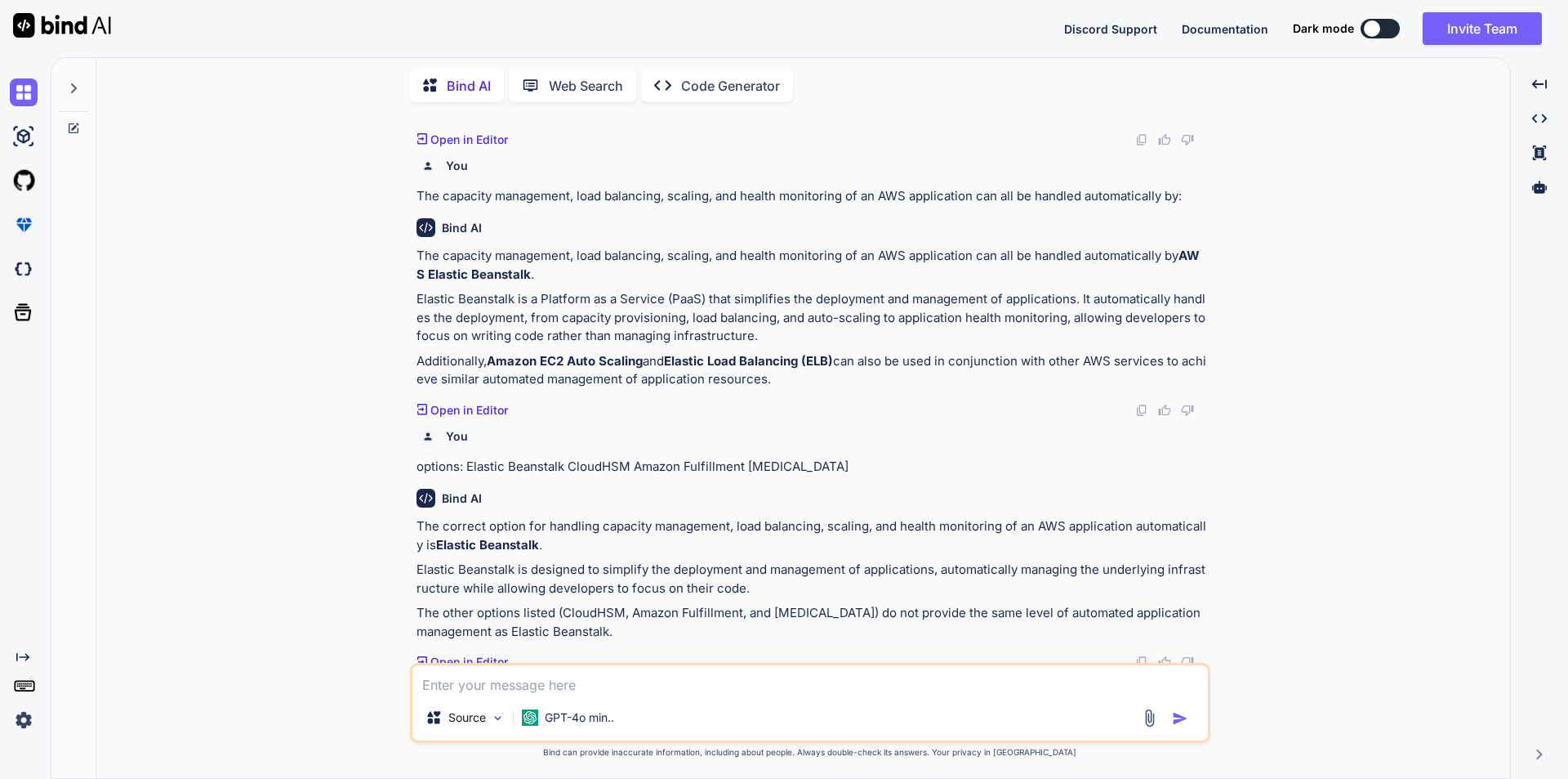
click at [592, 688] on textarea at bounding box center [811, 680] width 796 height 29
paste textarea "What type of distribution is available for CloudFront?"
type textarea "What type of distribution is available for CloudFront?"
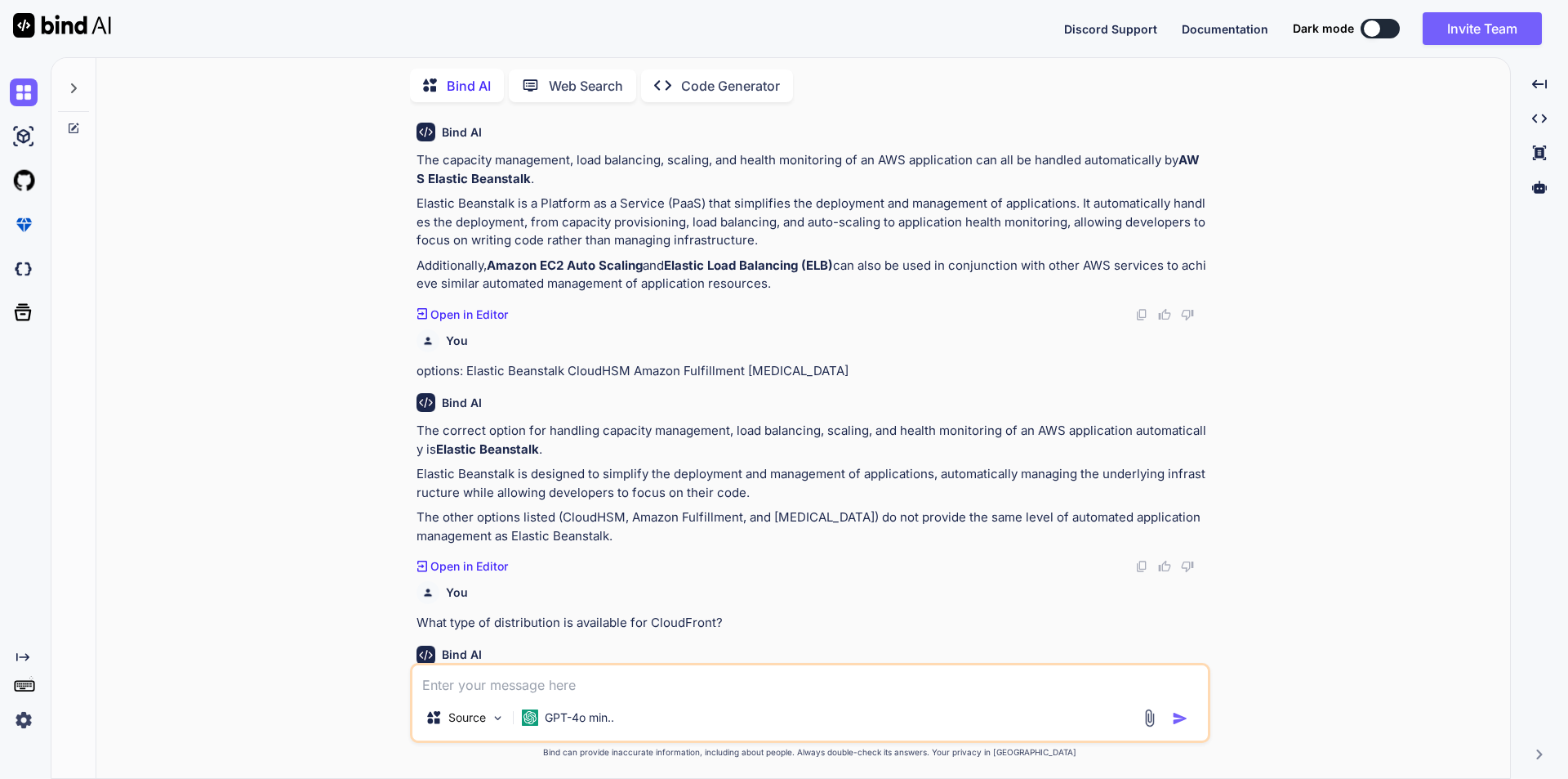
scroll to position [1032, 0]
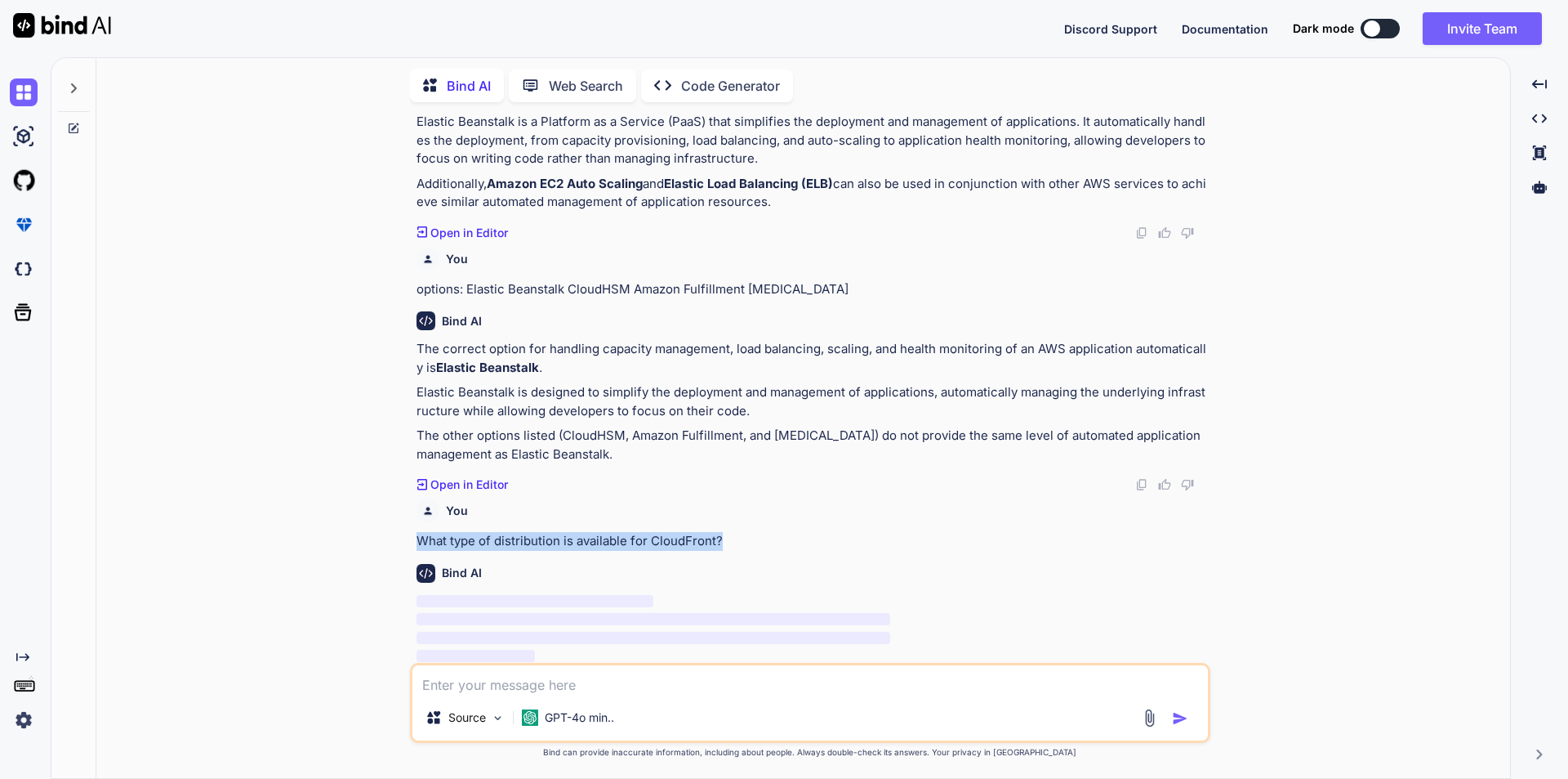
drag, startPoint x: 732, startPoint y: 537, endPoint x: 385, endPoint y: 537, distance: 347.0
click at [385, 537] on div "You What kind of data does Amazon Kinesis process? a. checksum, b. streaming, c…" at bounding box center [810, 446] width 1401 height 663
copy p "What type of distribution is available for CloudFront?"
click at [511, 692] on textarea at bounding box center [811, 680] width 796 height 29
paste textarea "What type of distribution is available for CloudFront?"
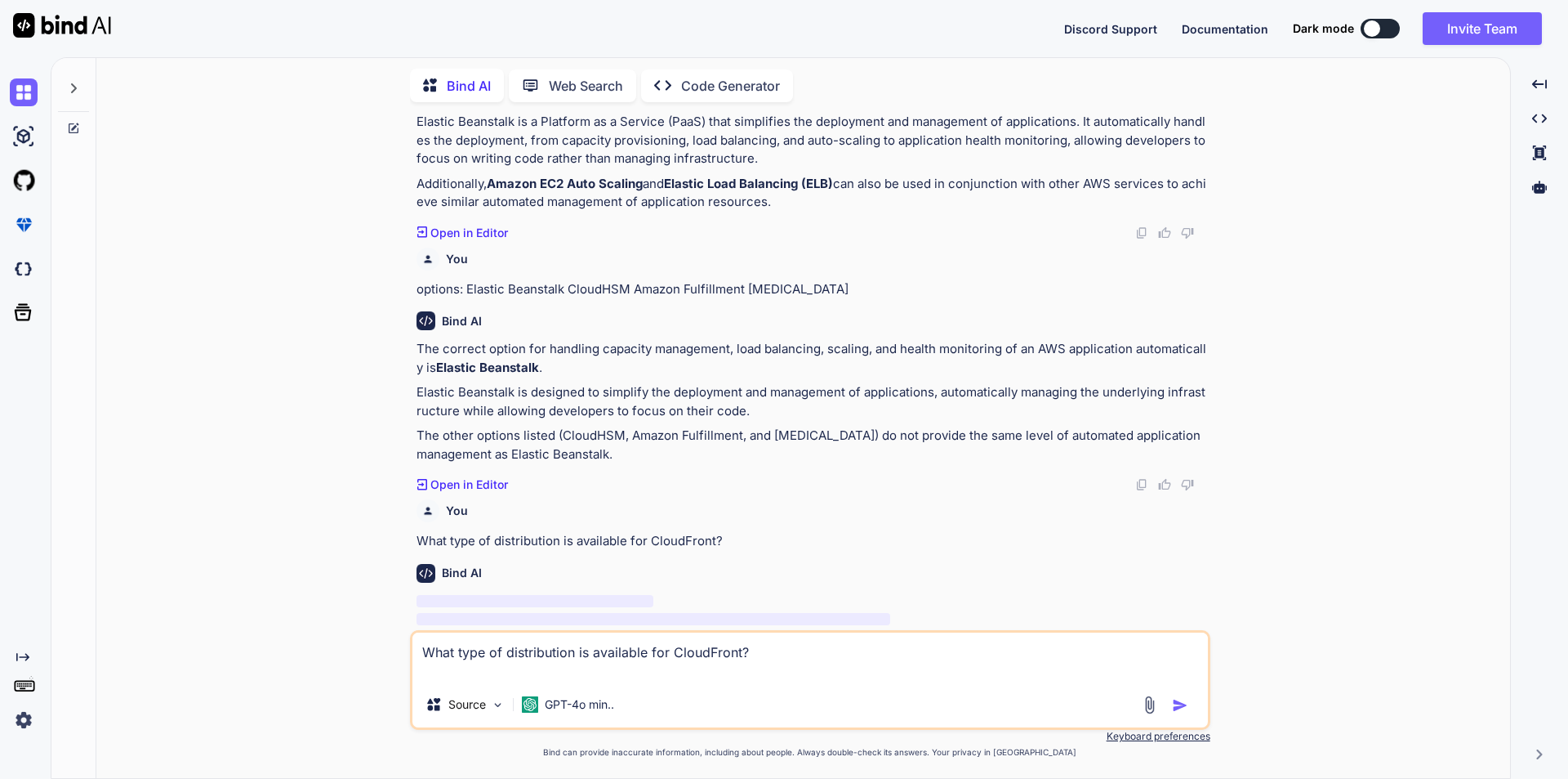
paste textarea "Download and streaming"
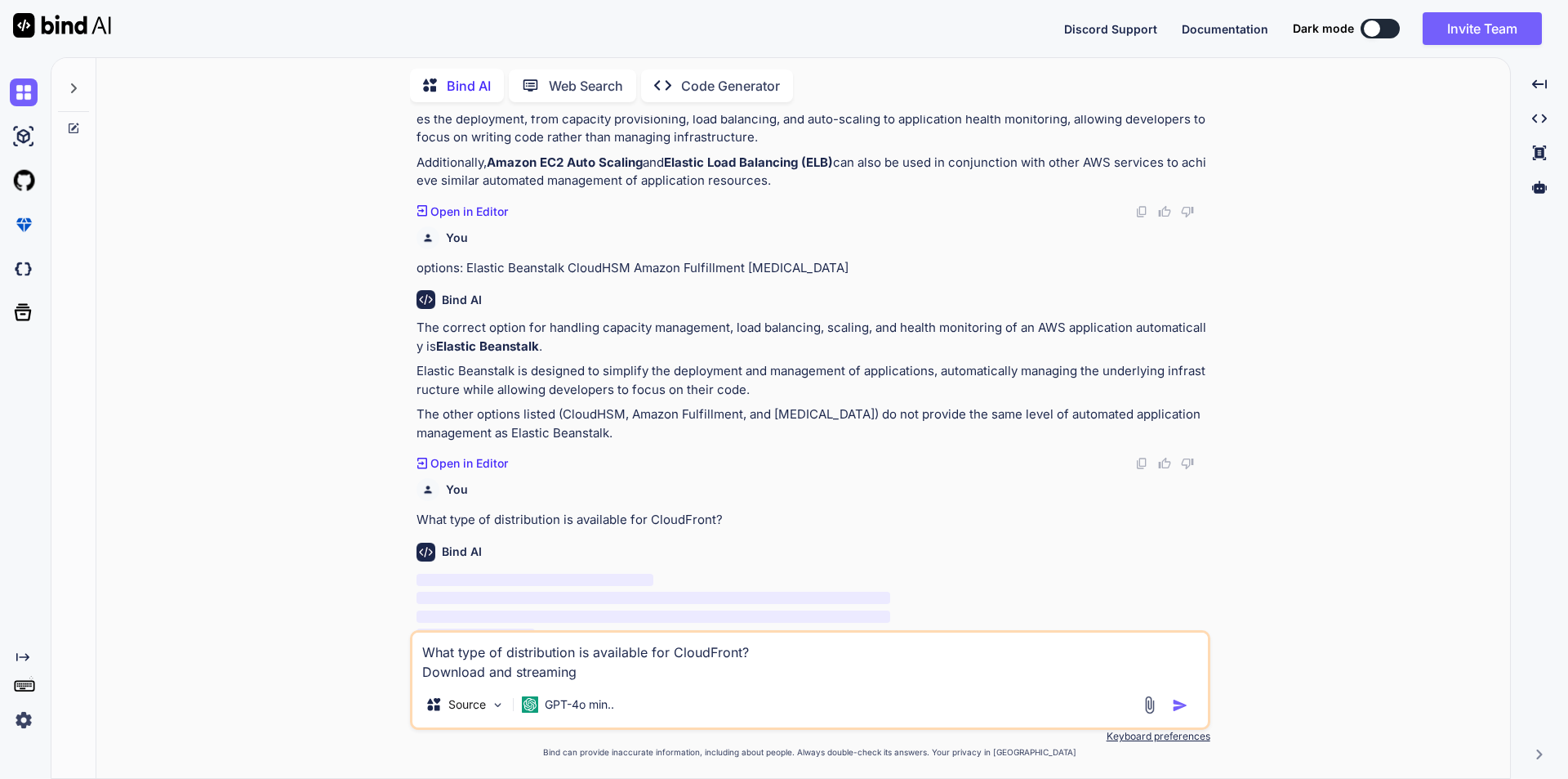
scroll to position [1065, 0]
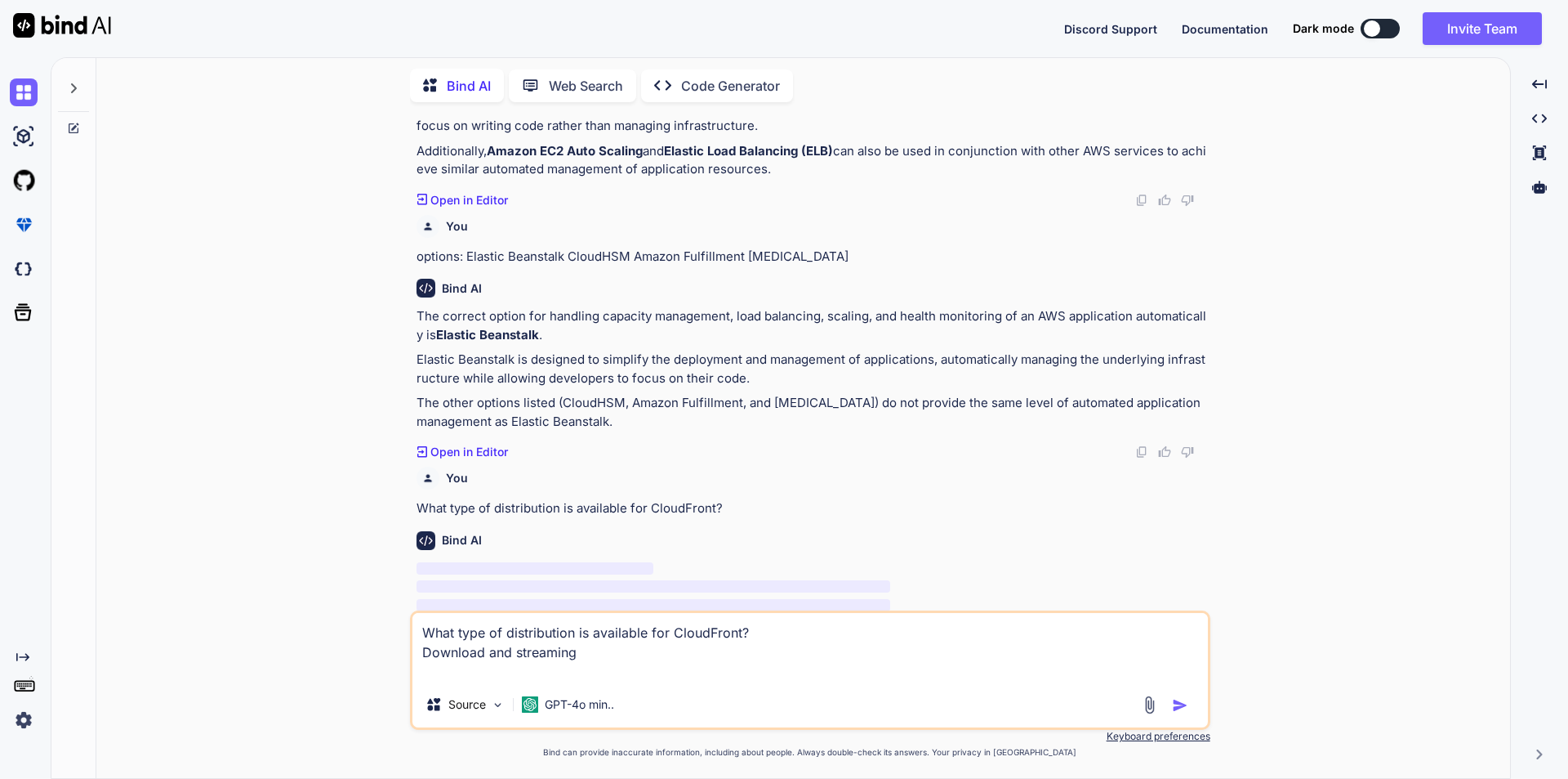
click at [445, 652] on textarea "What type of distribution is available for CloudFront? Download and streaming" at bounding box center [811, 647] width 796 height 69
click at [438, 674] on textarea "What type of distribution is available for CloudFront? Download and streaming" at bounding box center [811, 647] width 796 height 69
paste textarea "Download"
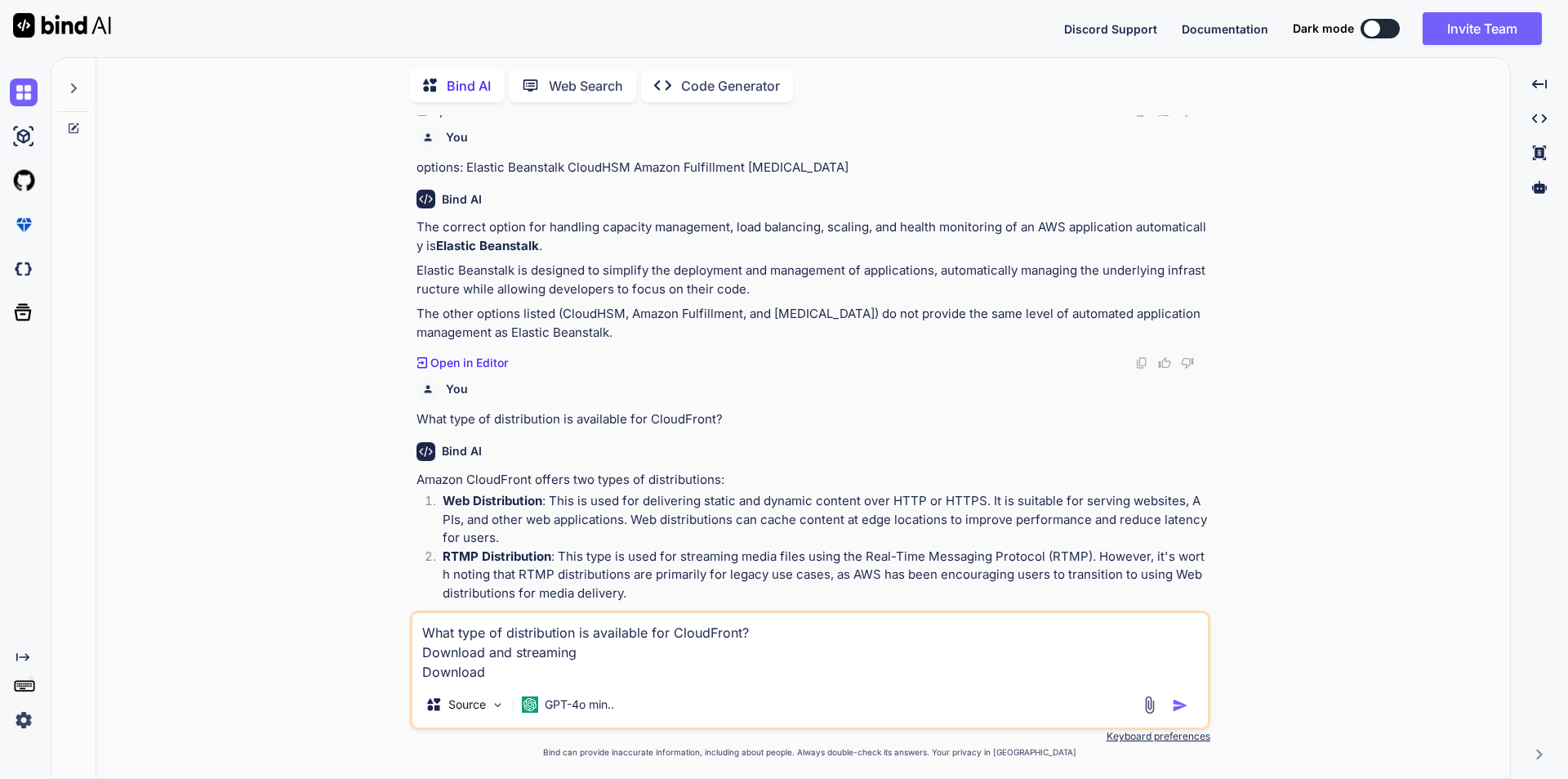
scroll to position [1197, 0]
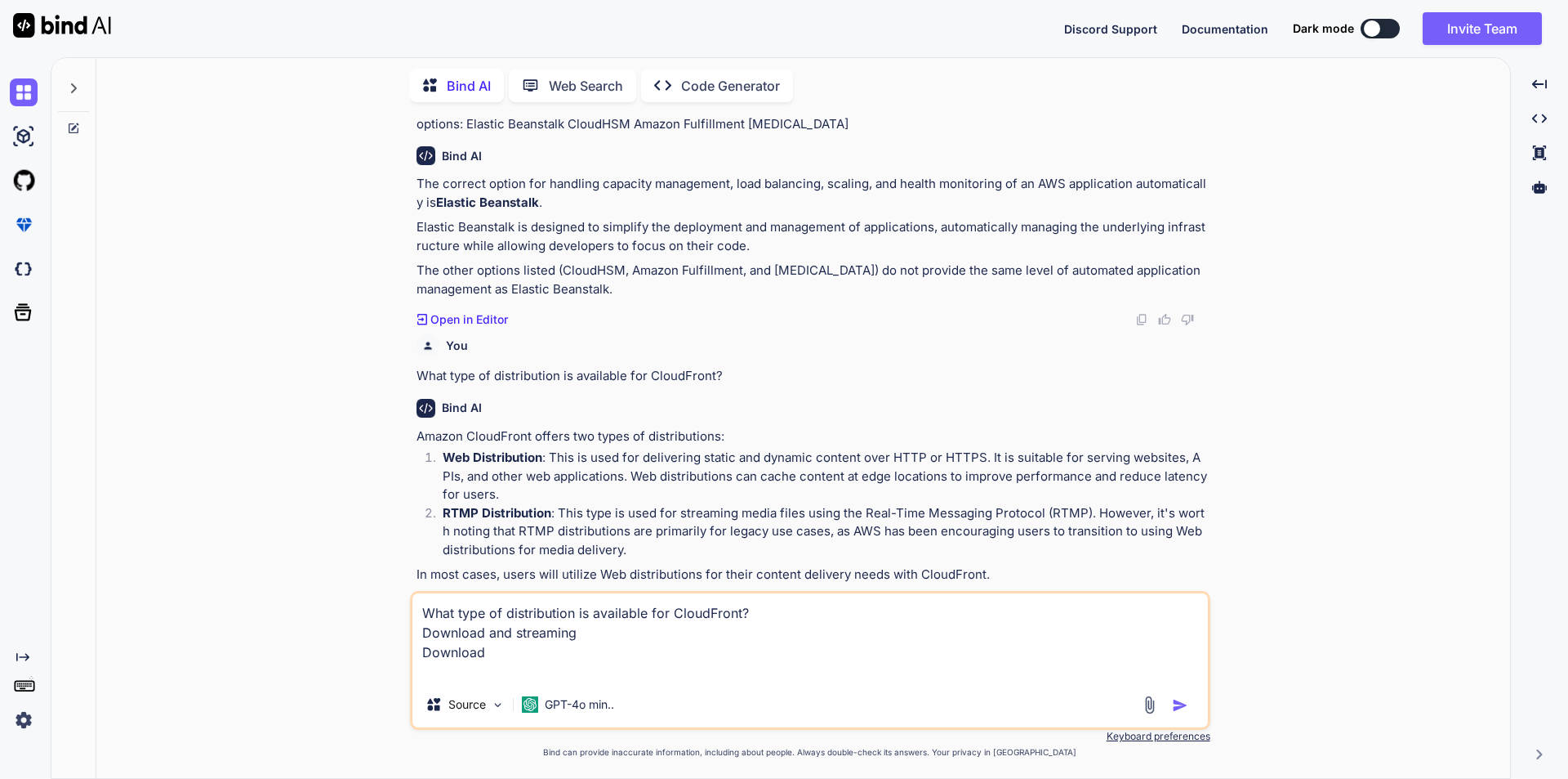
paste textarea "Torrent"
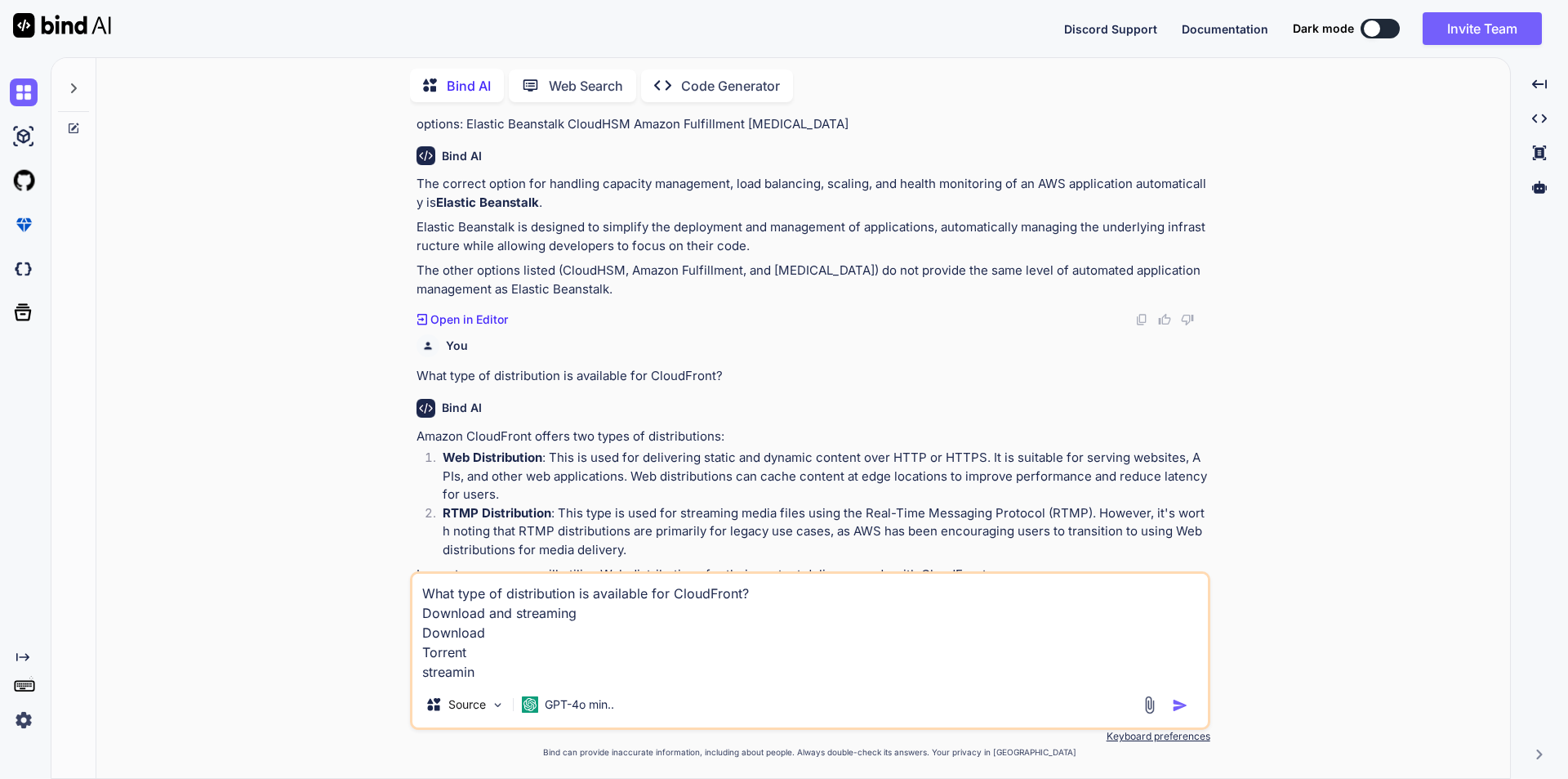
type textarea "What type of distribution is available for CloudFront? Download and streaming D…"
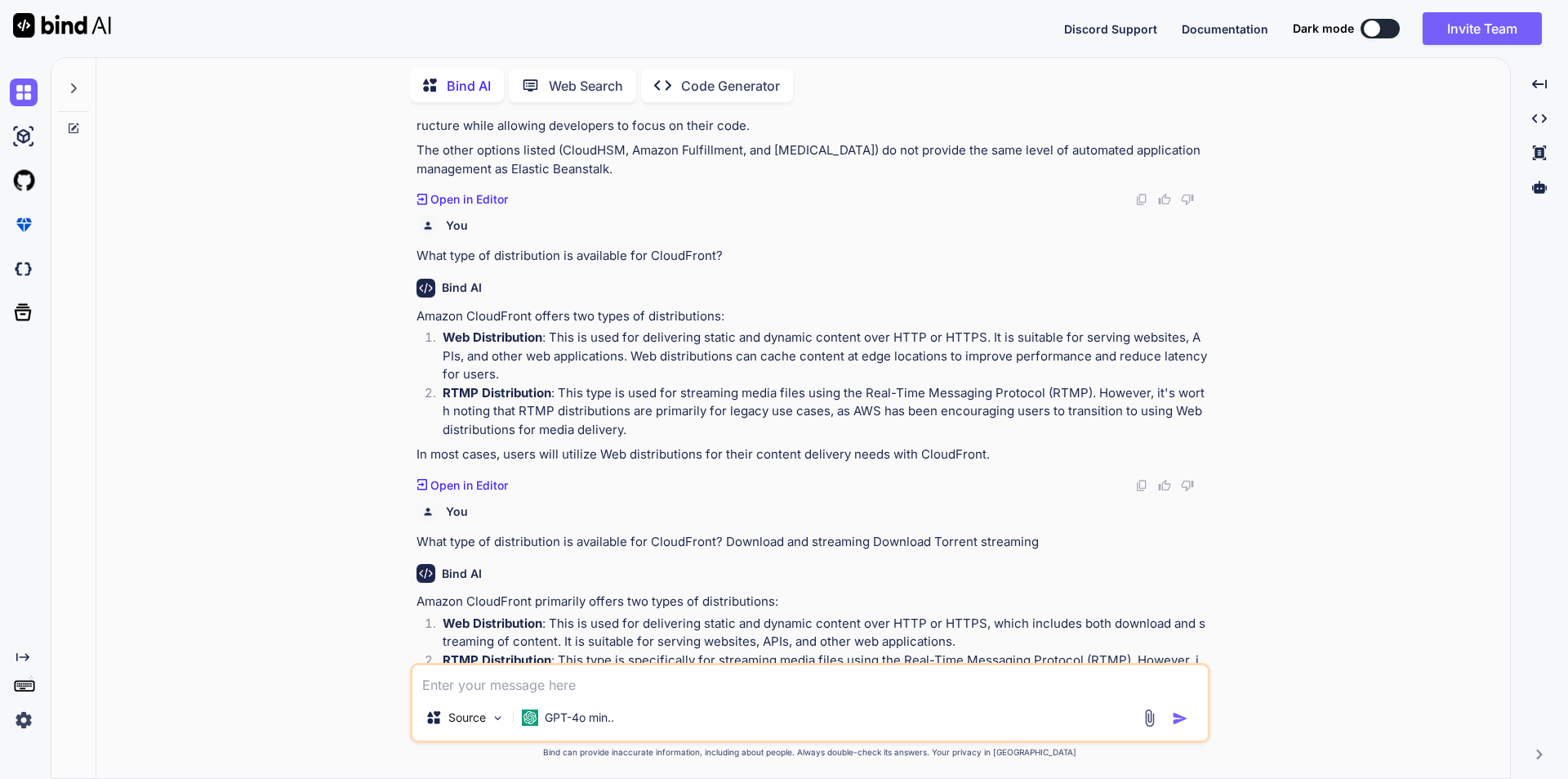
scroll to position [1412, 0]
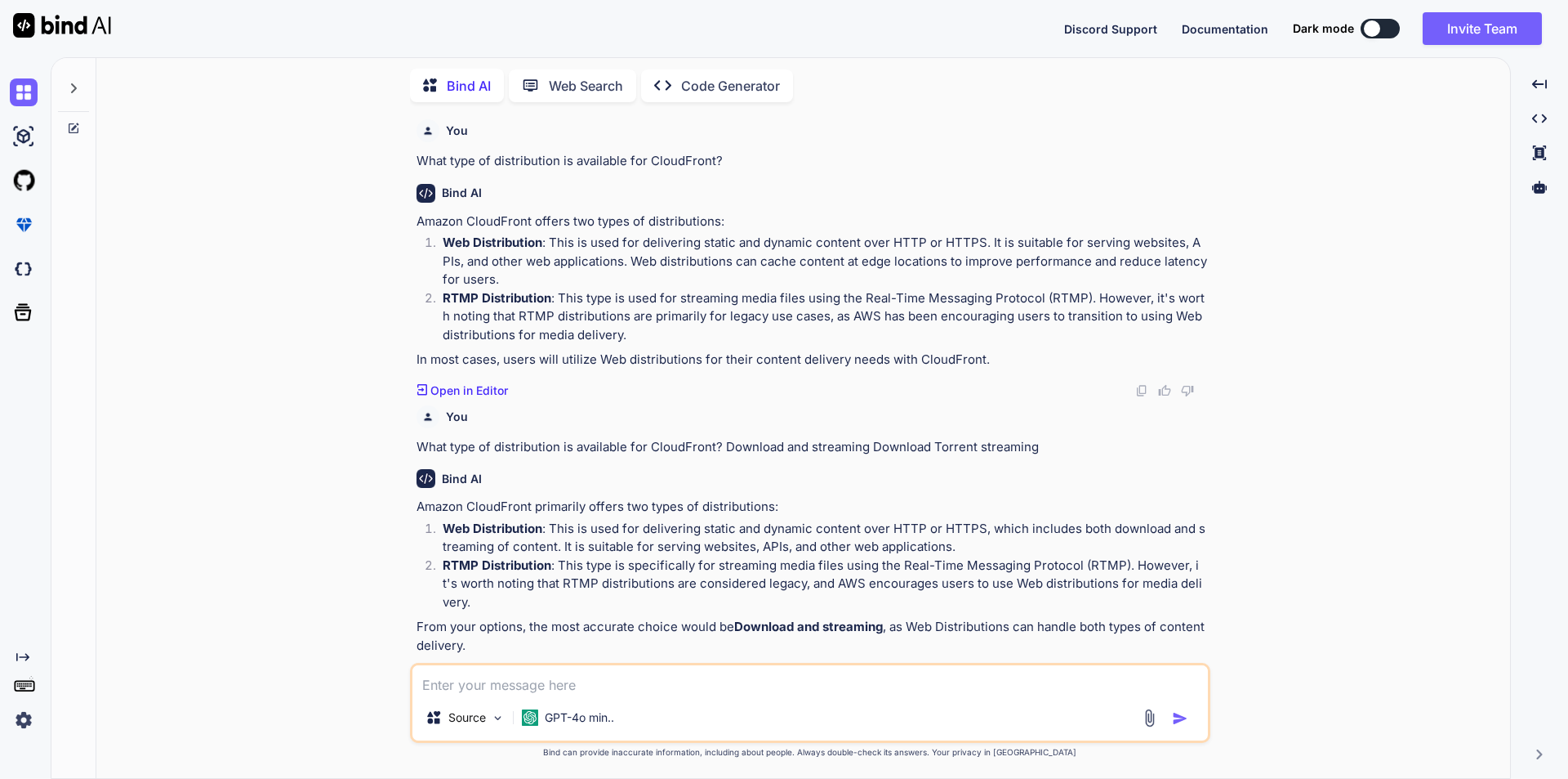
click at [551, 680] on textarea at bounding box center [811, 680] width 796 height 29
paste textarea "Is it possible to change EC2 instance type?"
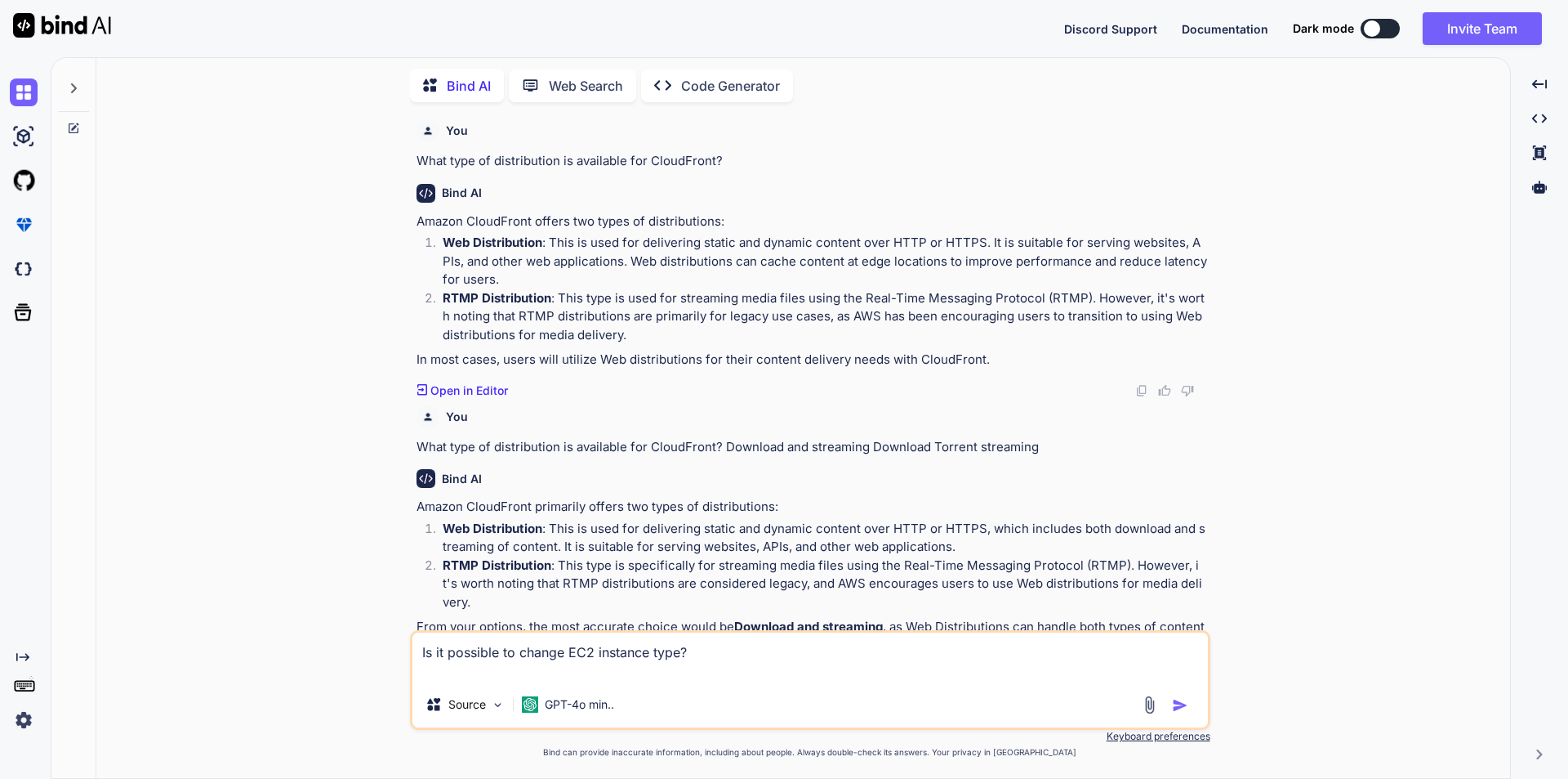
paste textarea "Yes, while it’s in stop state"
click at [424, 670] on textarea "Is it possible to change EC2 instance type? Yes, while it’s in stop state" at bounding box center [811, 656] width 796 height 49
click at [620, 673] on textarea "Is it possible to change EC2 instance type? a. Yes, while it’s in stop state" at bounding box center [811, 656] width 796 height 49
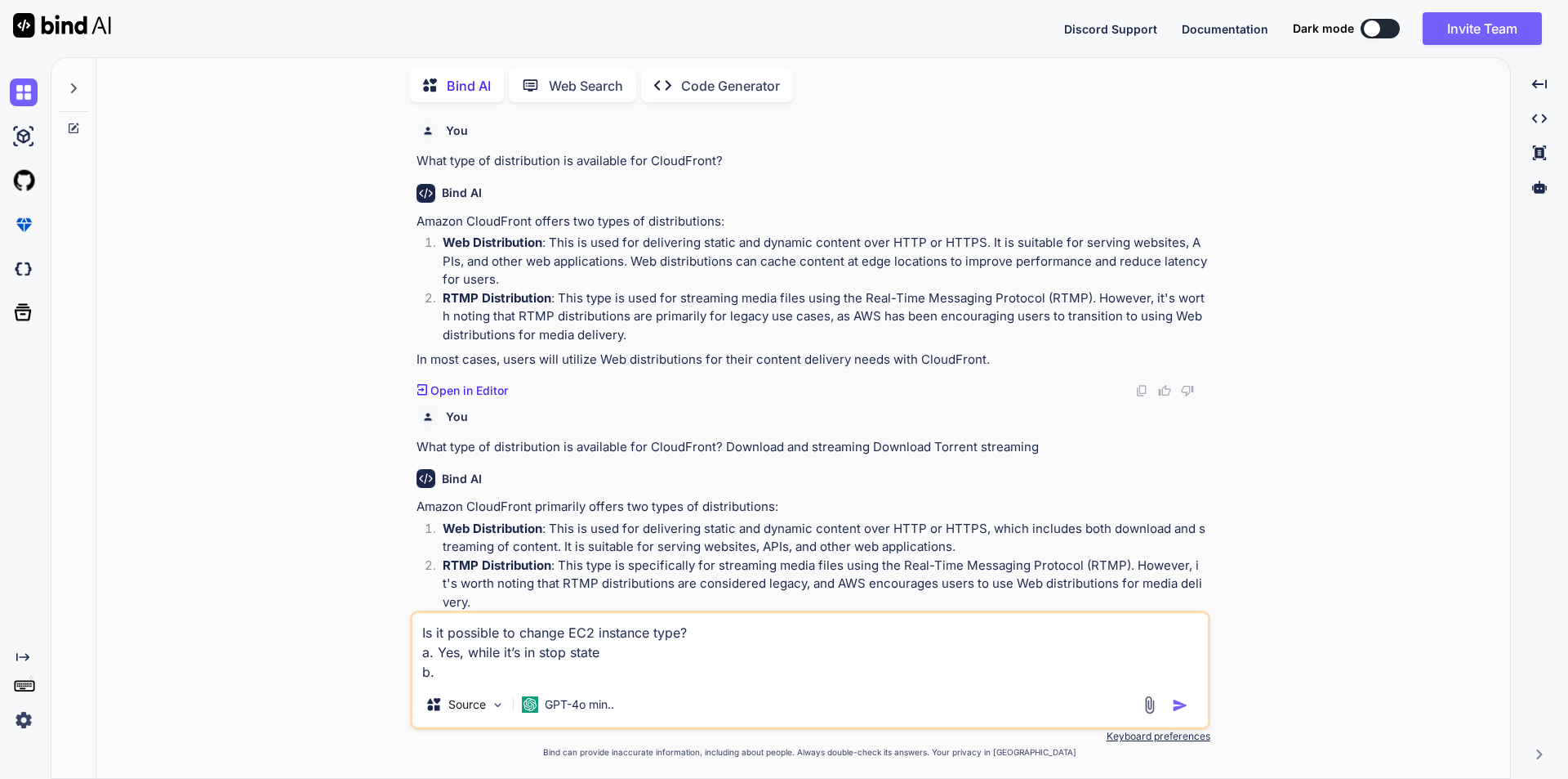
paste textarea "Yes, anytime"
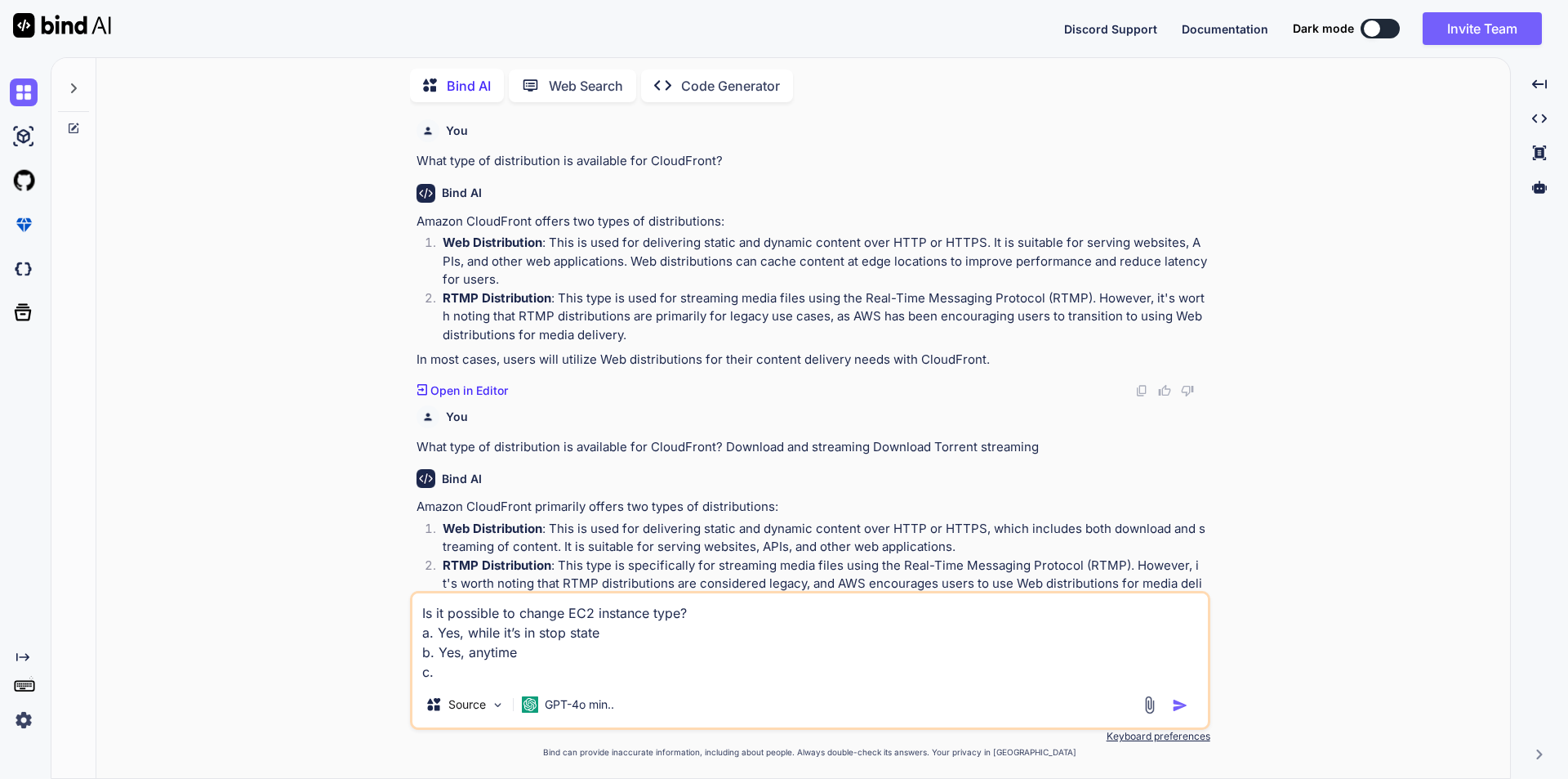
paste textarea "No, you have only what you started"
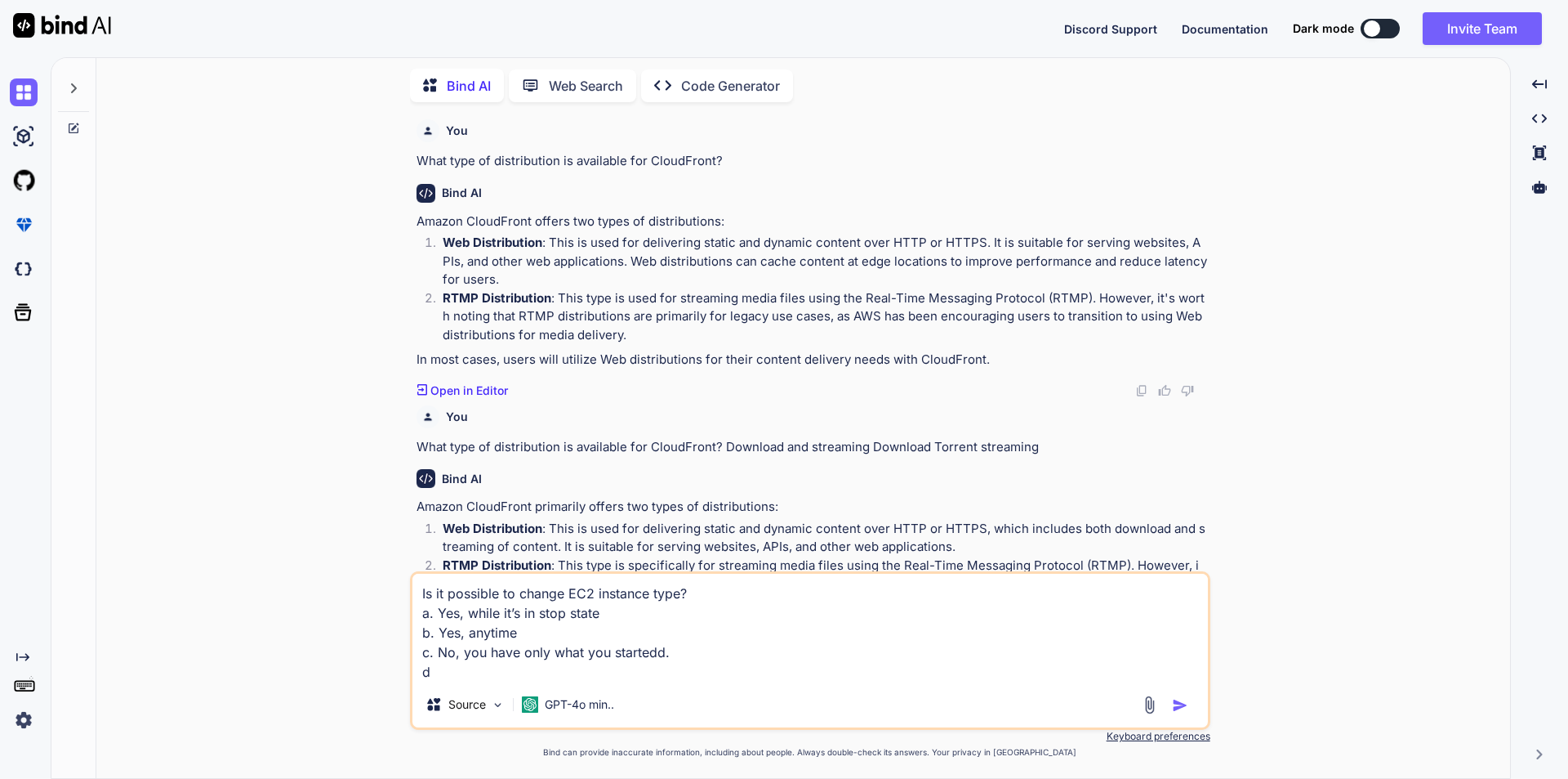
click at [684, 647] on textarea "Is it possible to change EC2 instance type? a. Yes, while it’s in stop state b.…" at bounding box center [811, 627] width 796 height 108
click at [463, 677] on textarea "Is it possible to change EC2 instance type? a. Yes, while it’s in stop state b.…" at bounding box center [811, 627] width 796 height 108
paste textarea "Yes, but you first need to create AMI"
type textarea "Is it possible to change EC2 instance type? a. Yes, while it’s in stop state b.…"
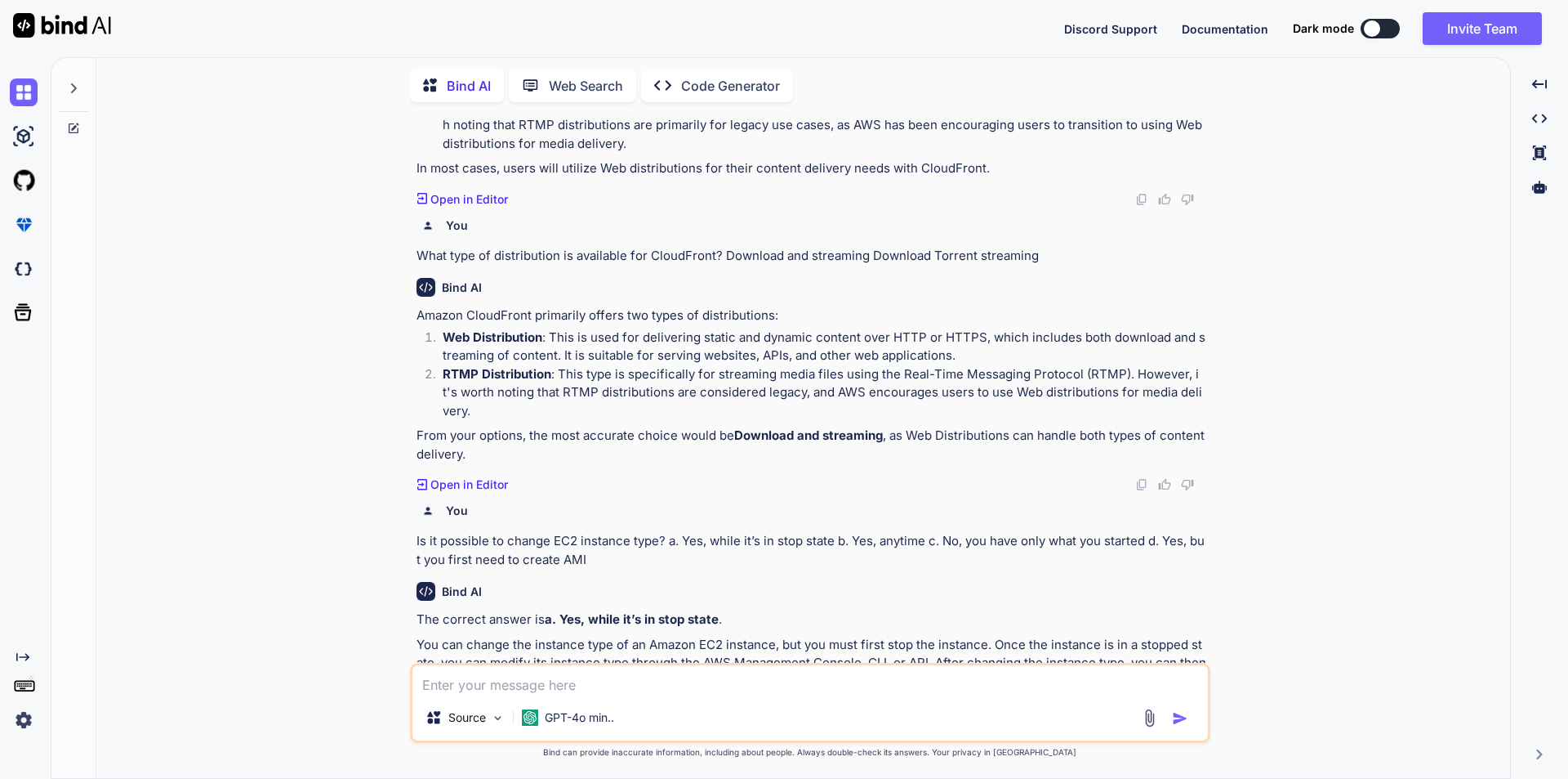
scroll to position [1683, 0]
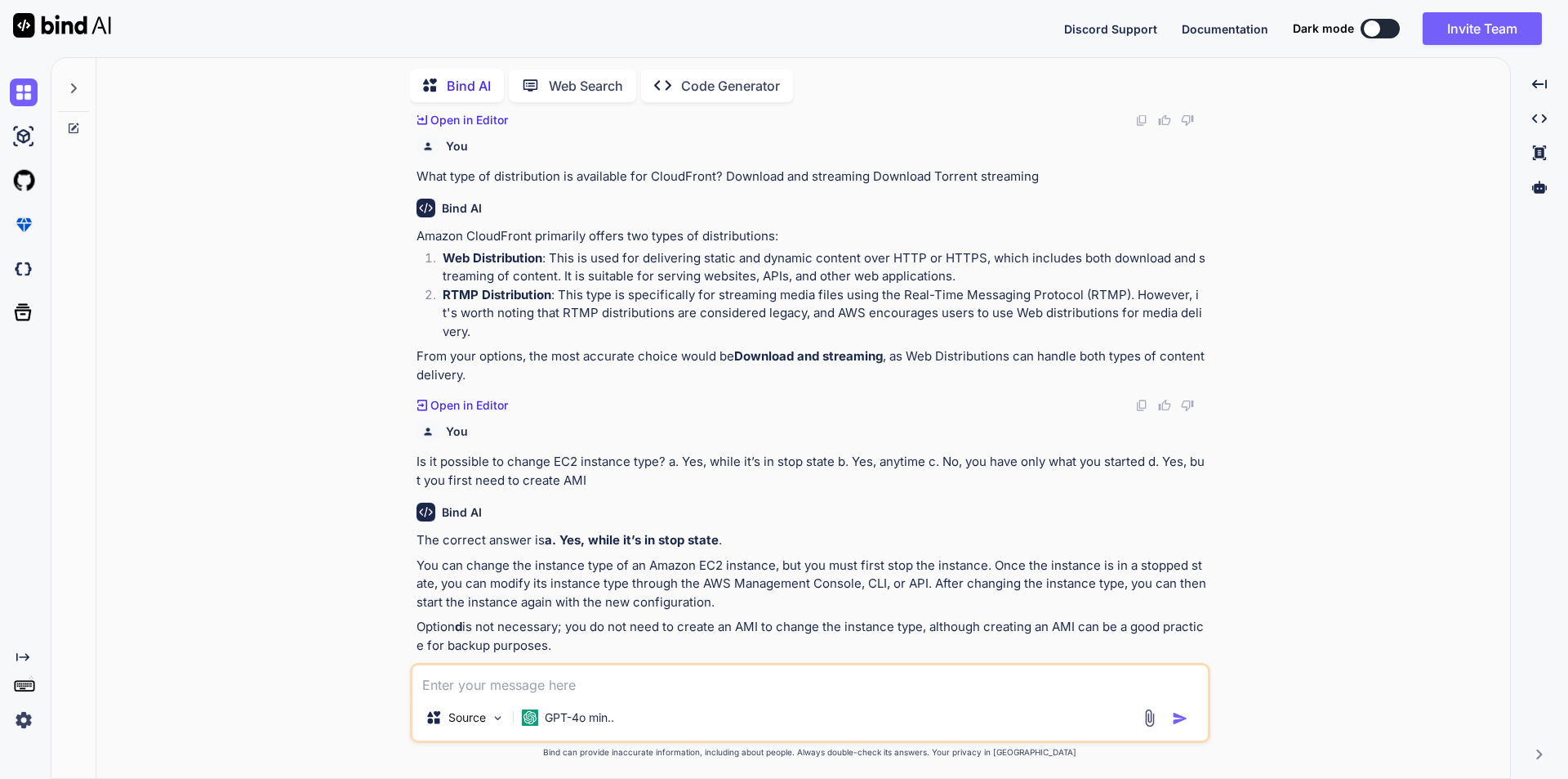
click at [520, 680] on textarea at bounding box center [811, 680] width 796 height 29
paste textarea "What is AWS CloudTrail used for?"
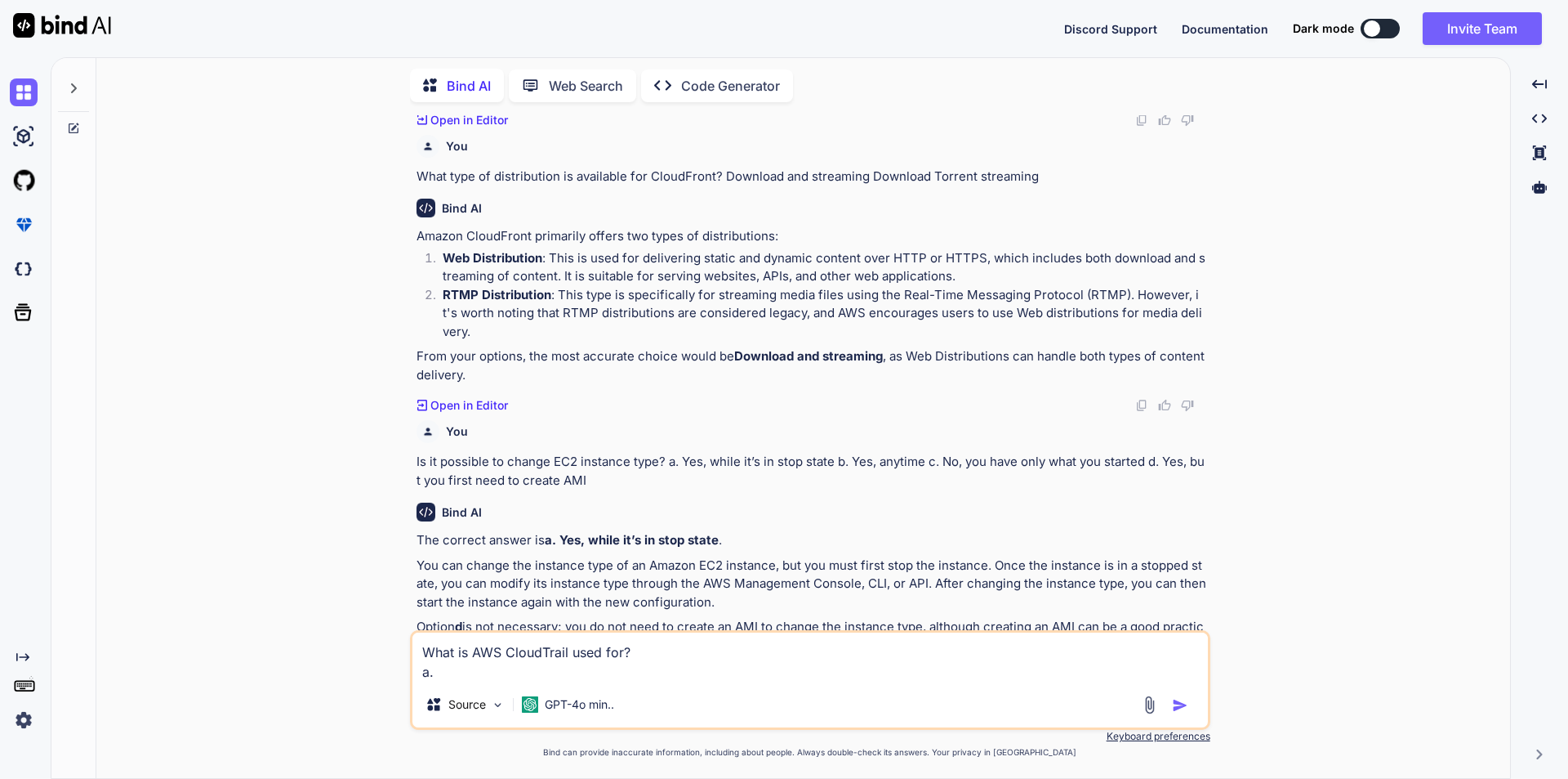
paste textarea "Managing servers"
paste textarea "Storing and retrieving data"
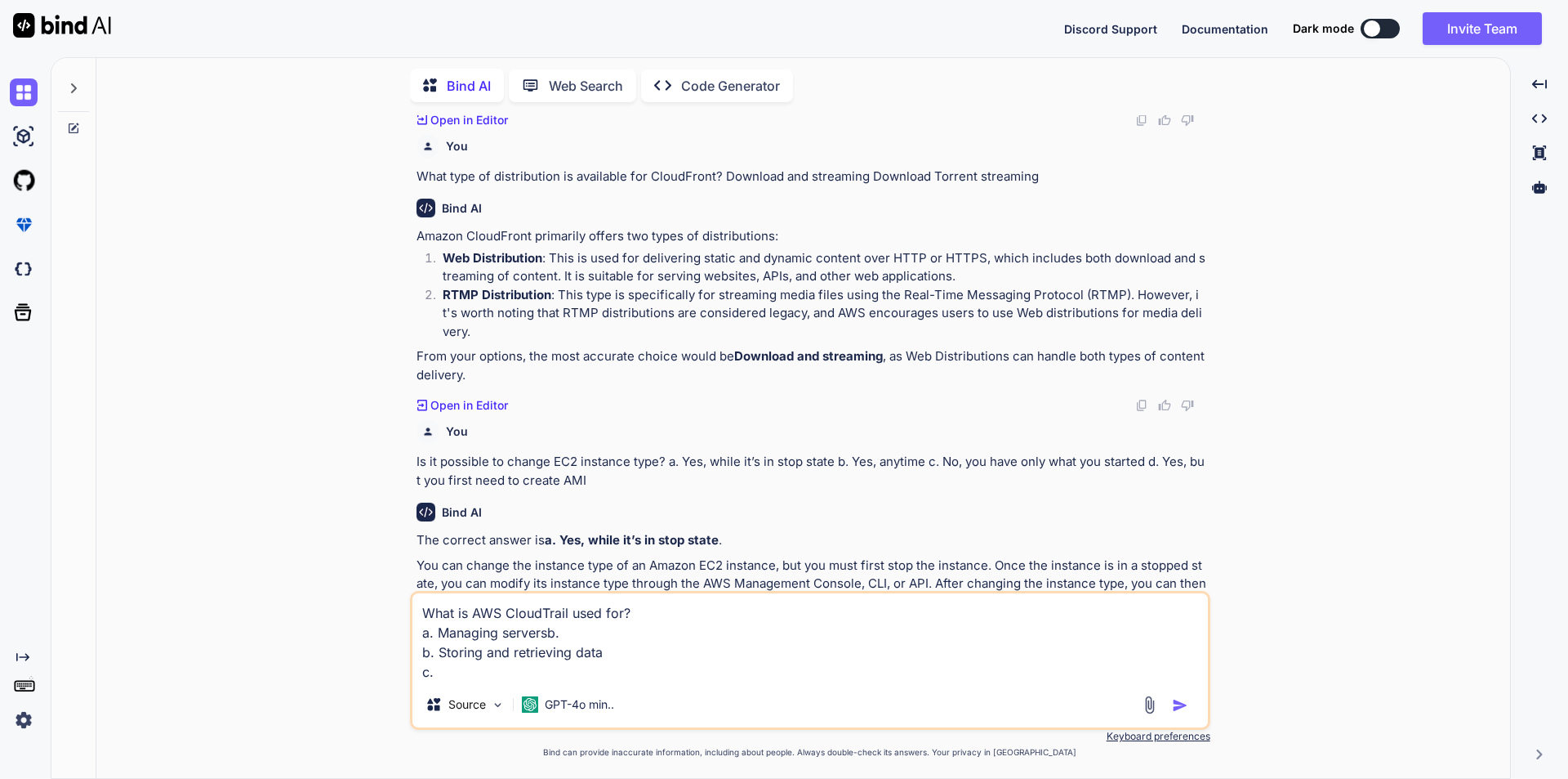
paste textarea "Monitoring API activity"
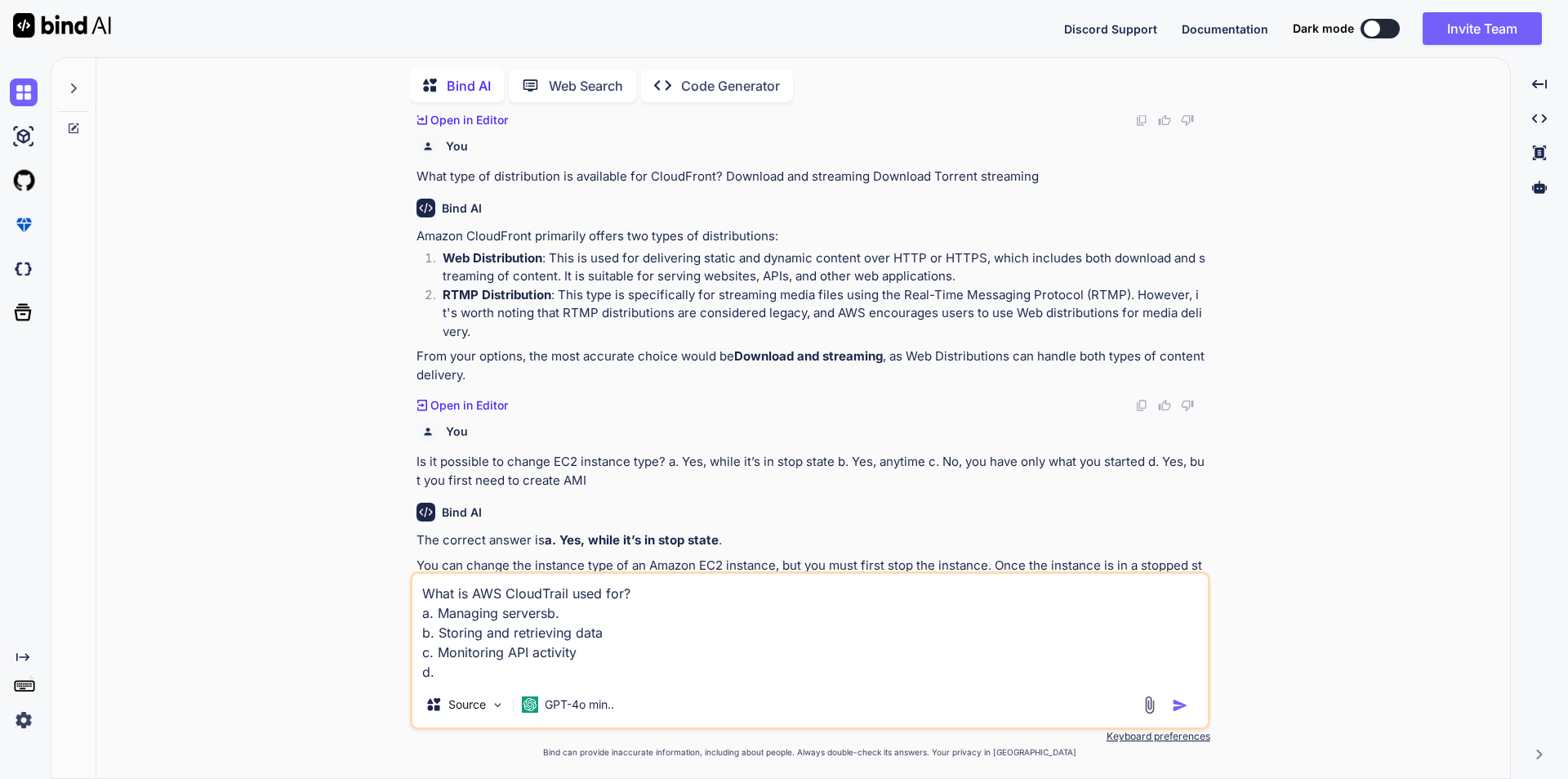
paste textarea "Running serverless code"
type textarea "What is AWS CloudTrail used for? a. Managing serversb. b. Storing and retrievin…"
click at [1172, 706] on img "button" at bounding box center [1180, 705] width 16 height 16
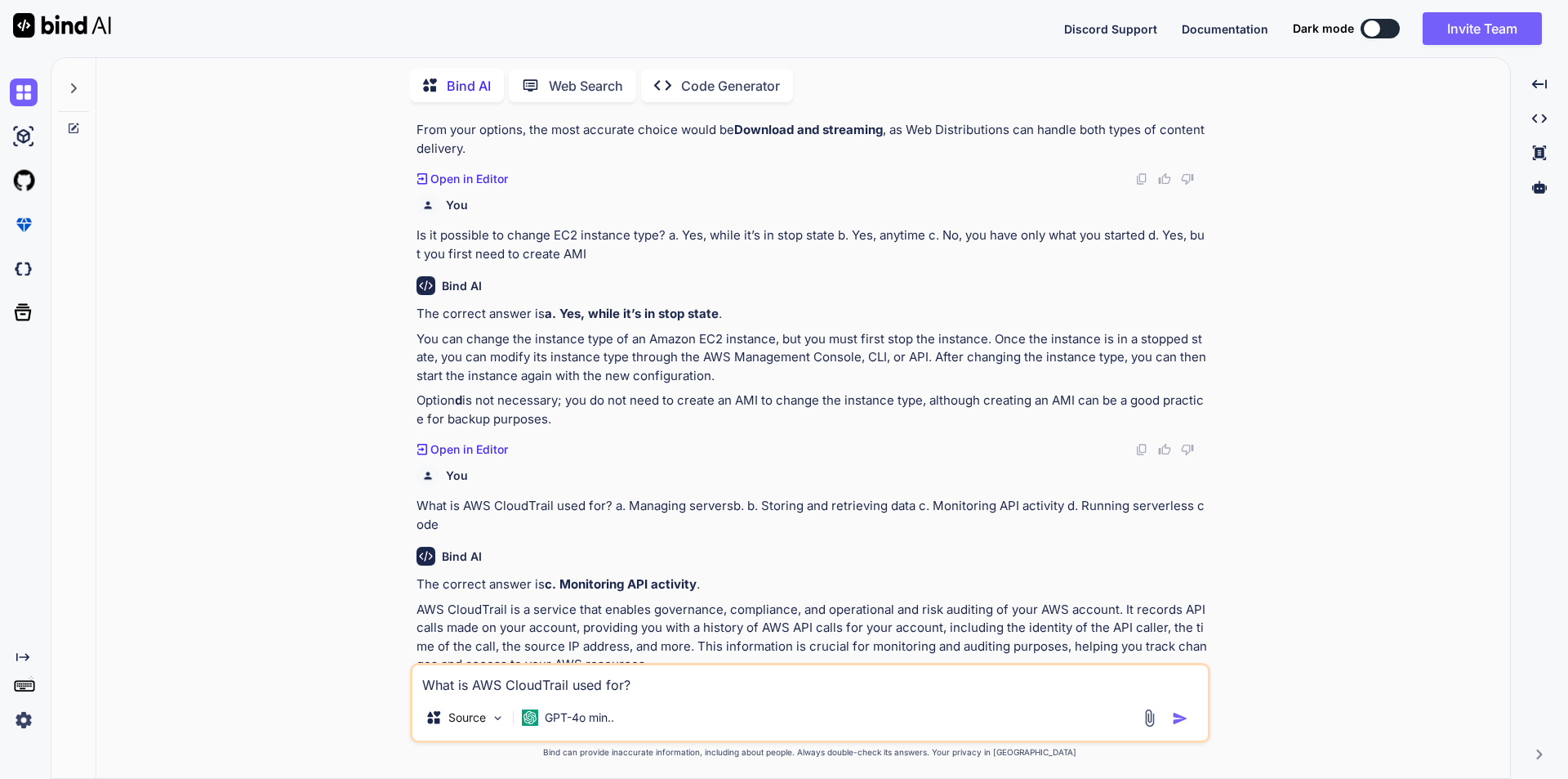
scroll to position [1928, 0]
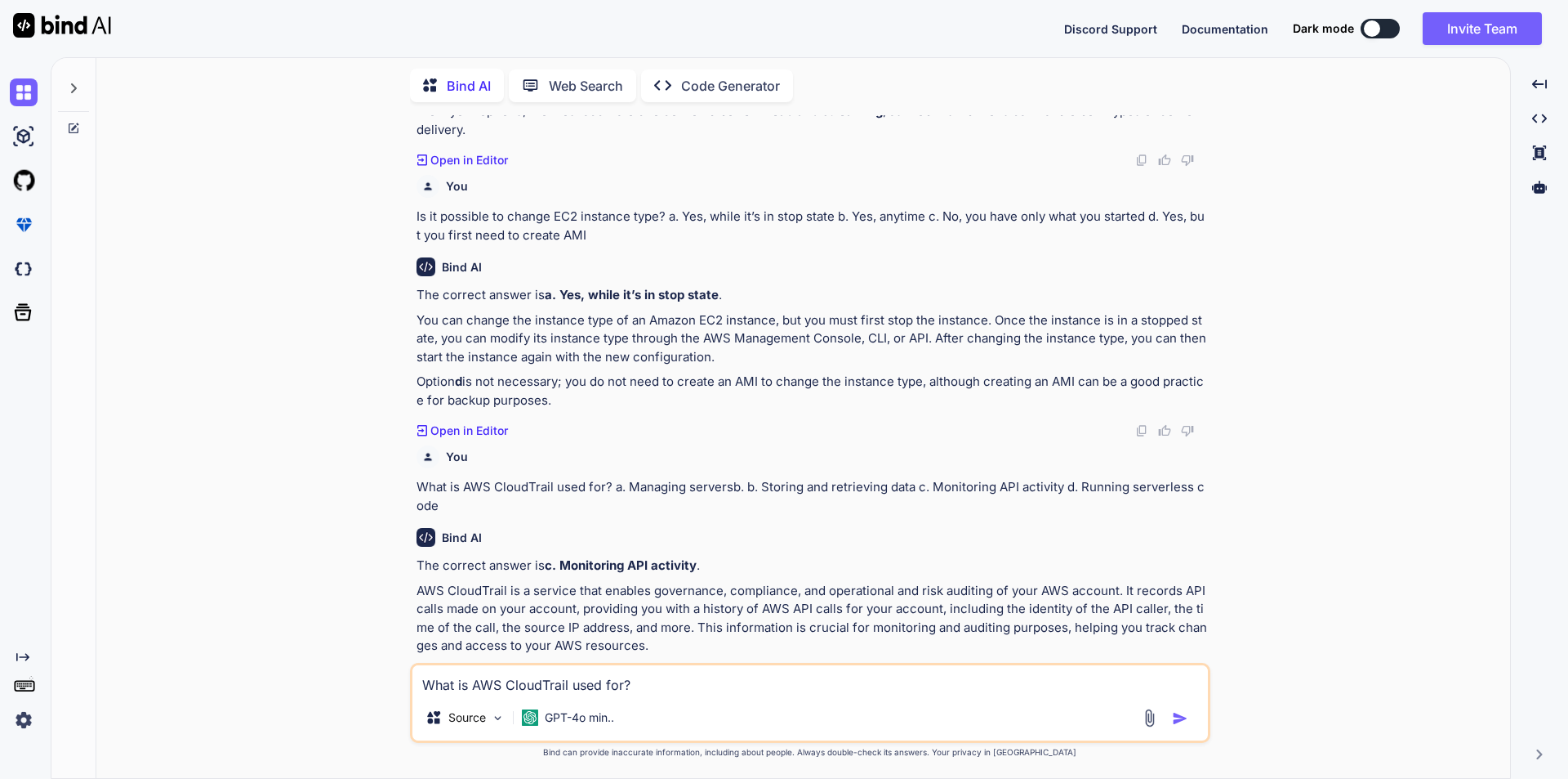
click at [612, 677] on textarea "What is AWS CloudTrail used for? a. Managing serversb. b. Storing and retrievin…" at bounding box center [811, 680] width 796 height 29
paste textarea "What is Amazon VPC used for?"
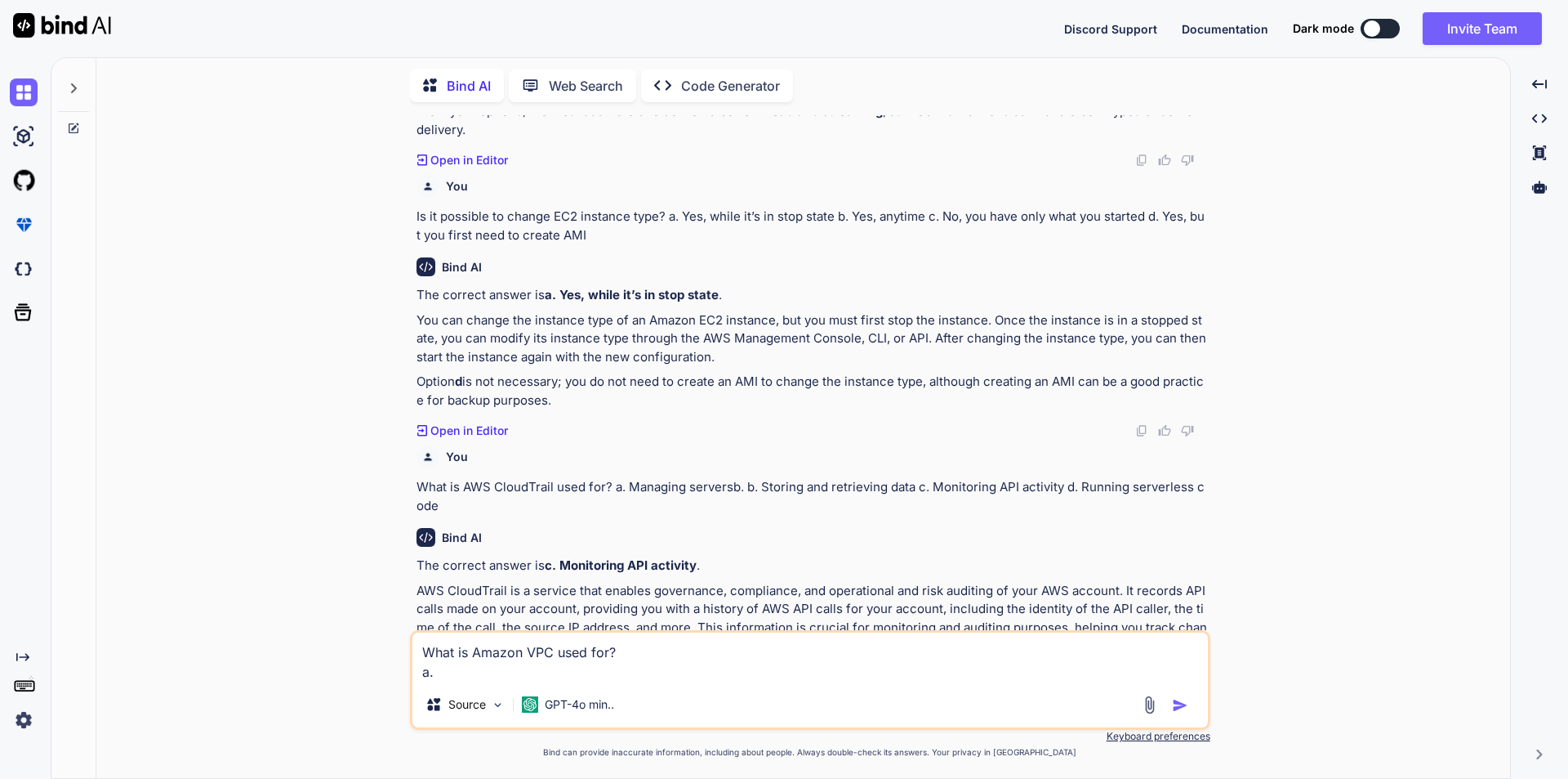
paste textarea "Storing and retrieving data"
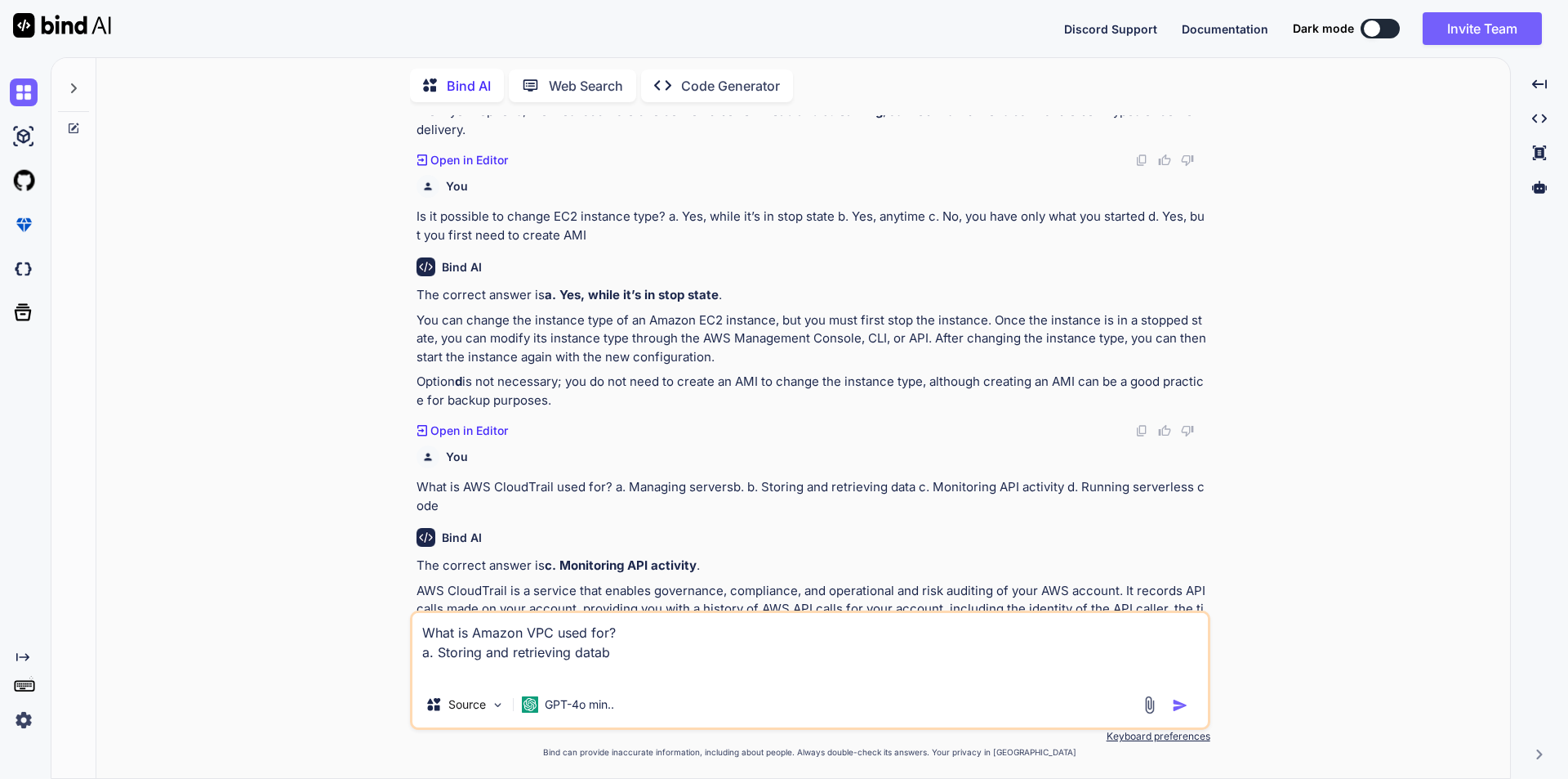
click at [618, 650] on textarea "What is Amazon VPC used for? a. Storing and retrieving datab" at bounding box center [811, 647] width 796 height 69
click at [452, 669] on textarea "What is Amazon VPC used for? a. Storing and retrieving data" at bounding box center [811, 647] width 796 height 69
paste textarea "Hosting websites"
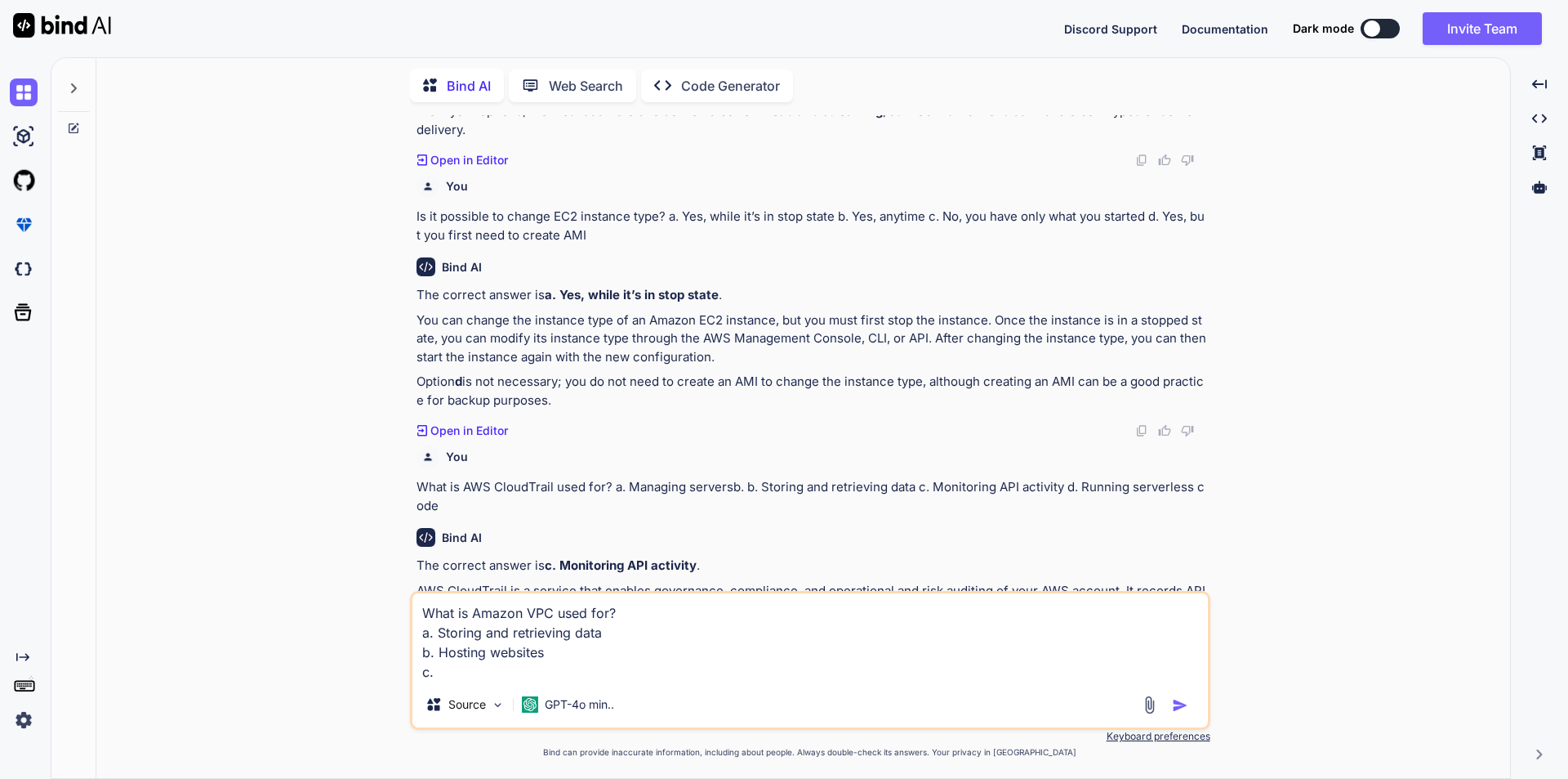
paste textarea "managing servers"
paste textarea "Creating isolated virtual networks"
type textarea "What is Amazon VPC used for? a. Storing and retrieving data b. Hosting websites…"
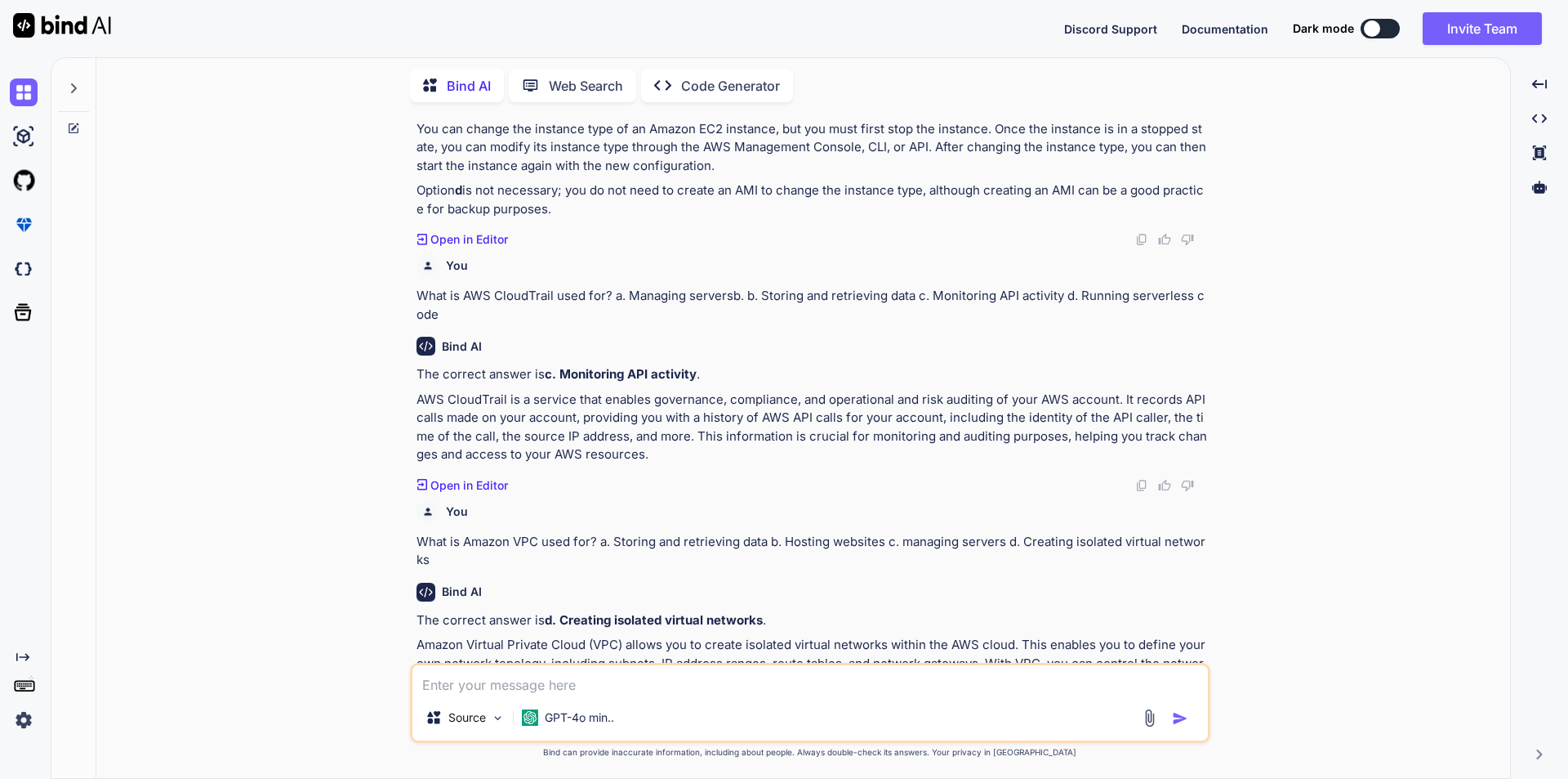
scroll to position [2155, 0]
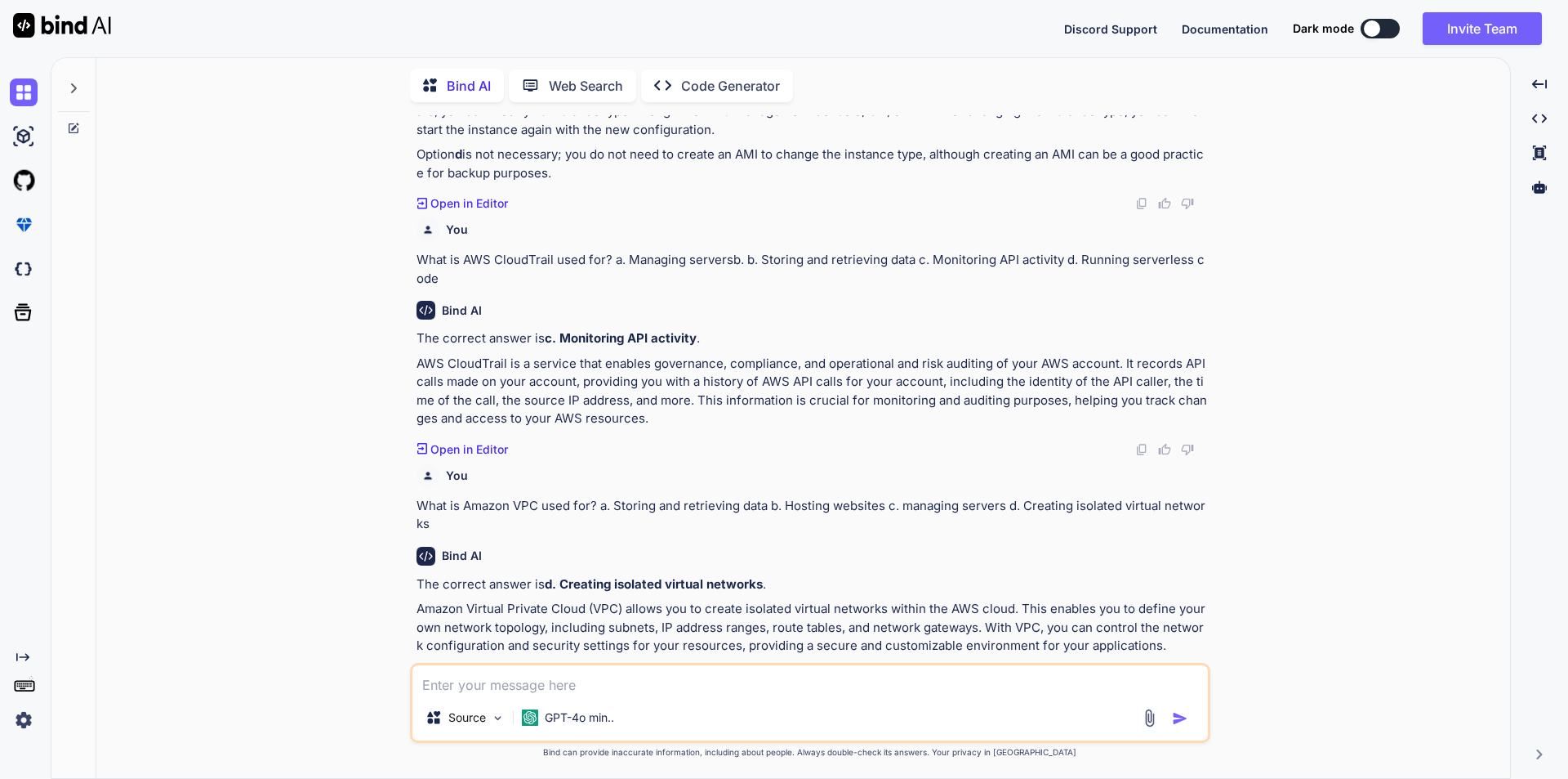
click at [463, 684] on textarea at bounding box center [811, 680] width 796 height 29
paste textarea "Which database is a NoSQL database type that can quickly store and retrive key-…"
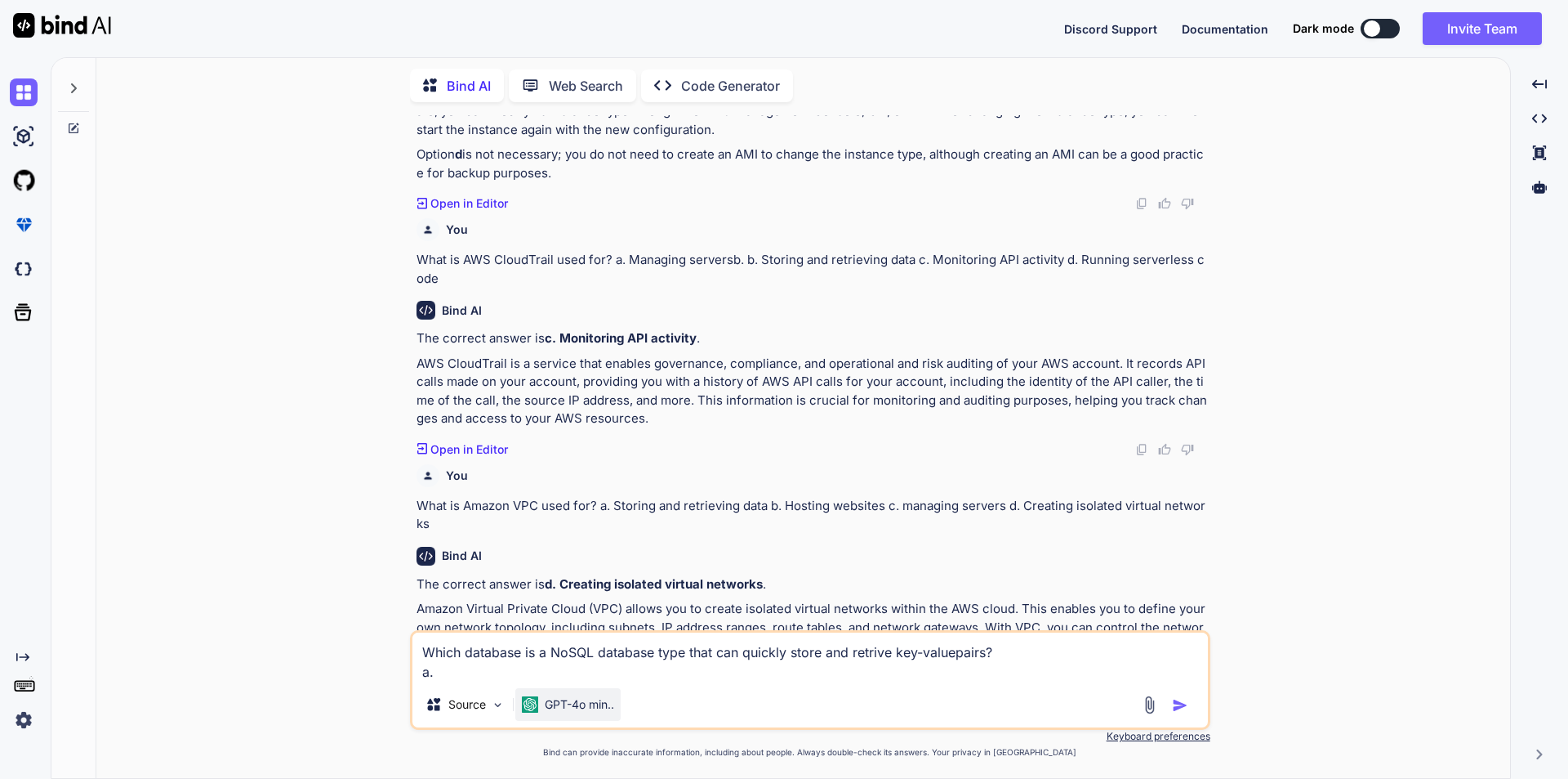
paste textarea "Aurora"
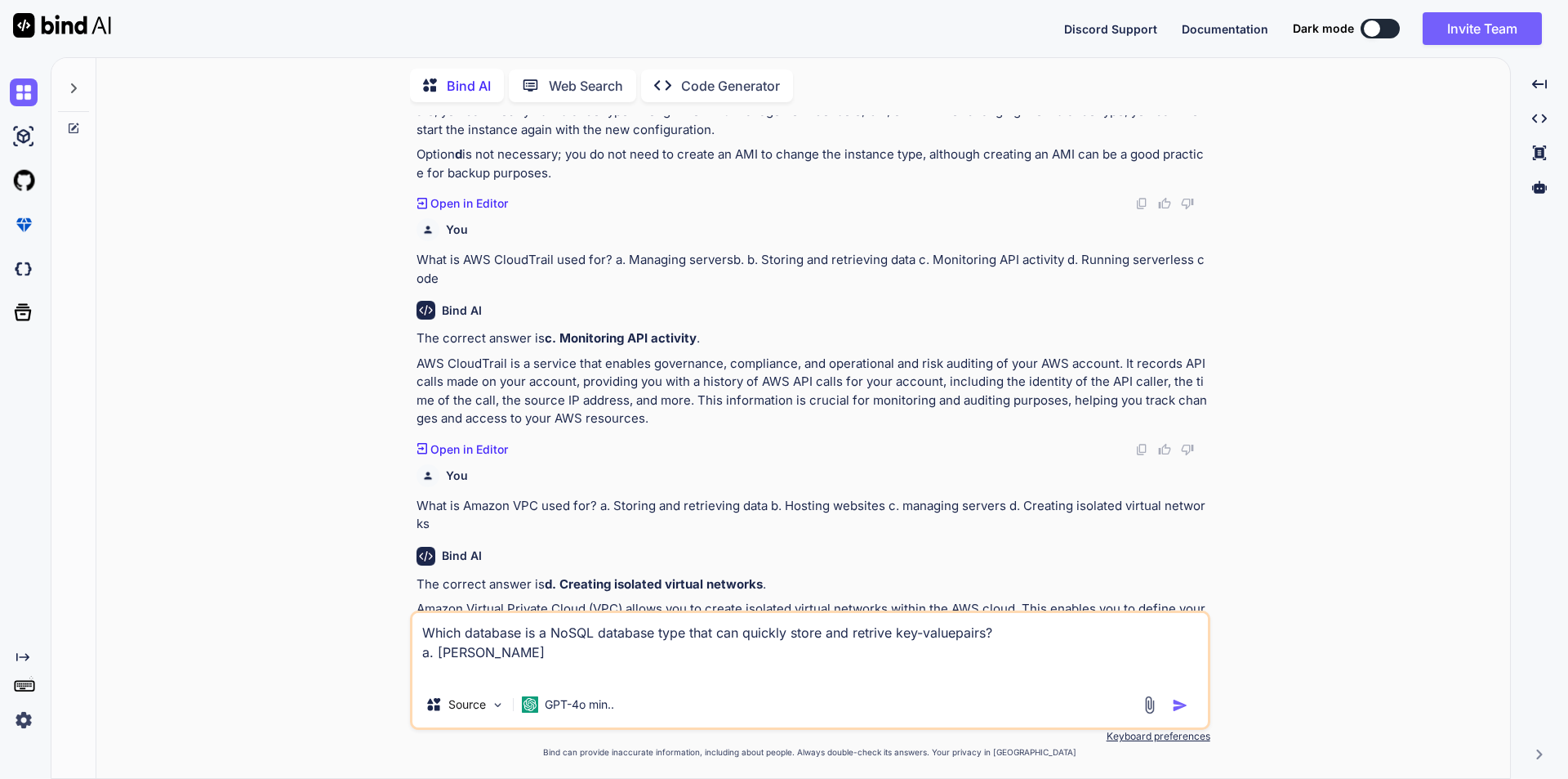
paste textarea "Neptune"
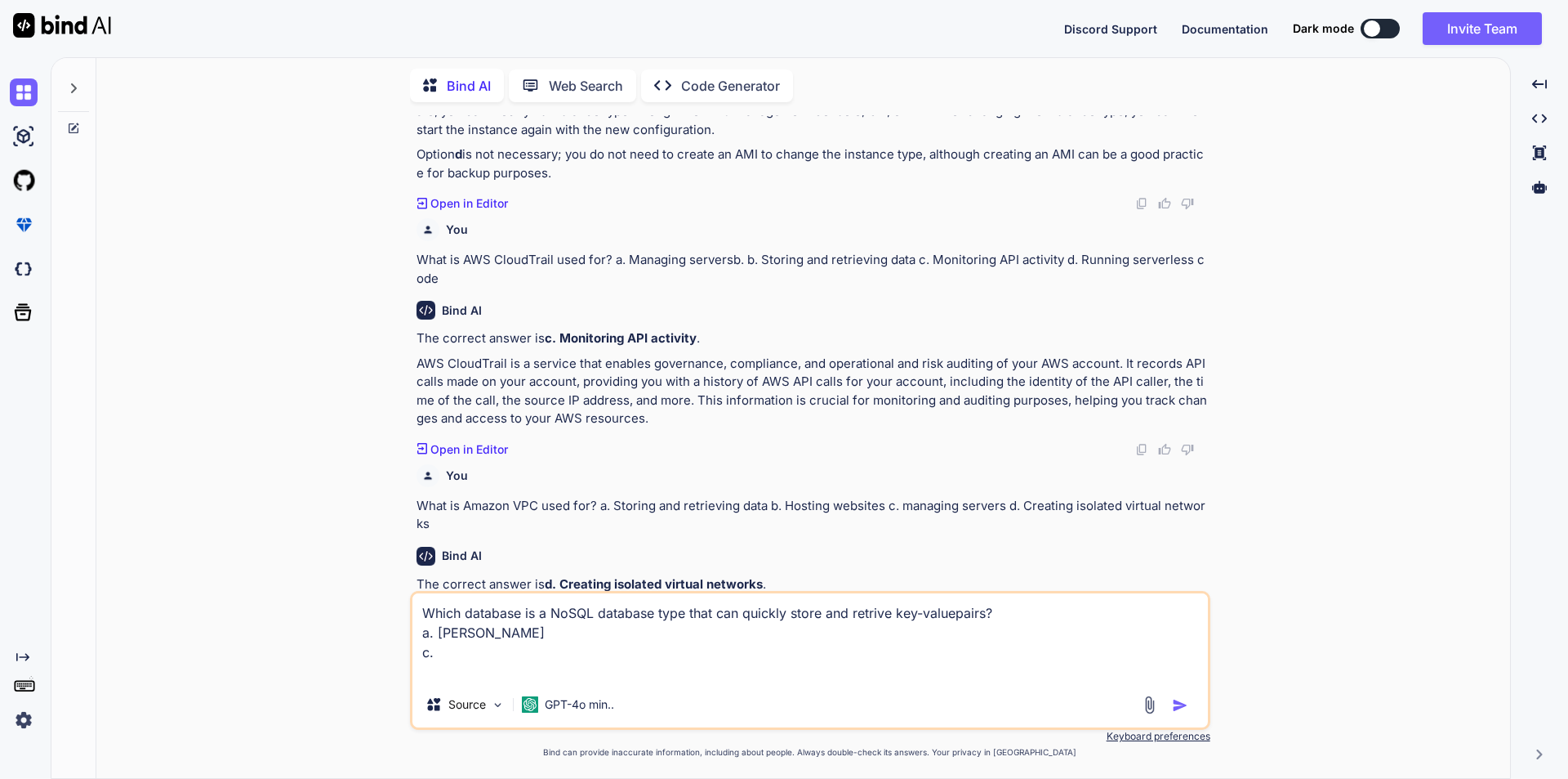
paste textarea "RDS for MySQL"
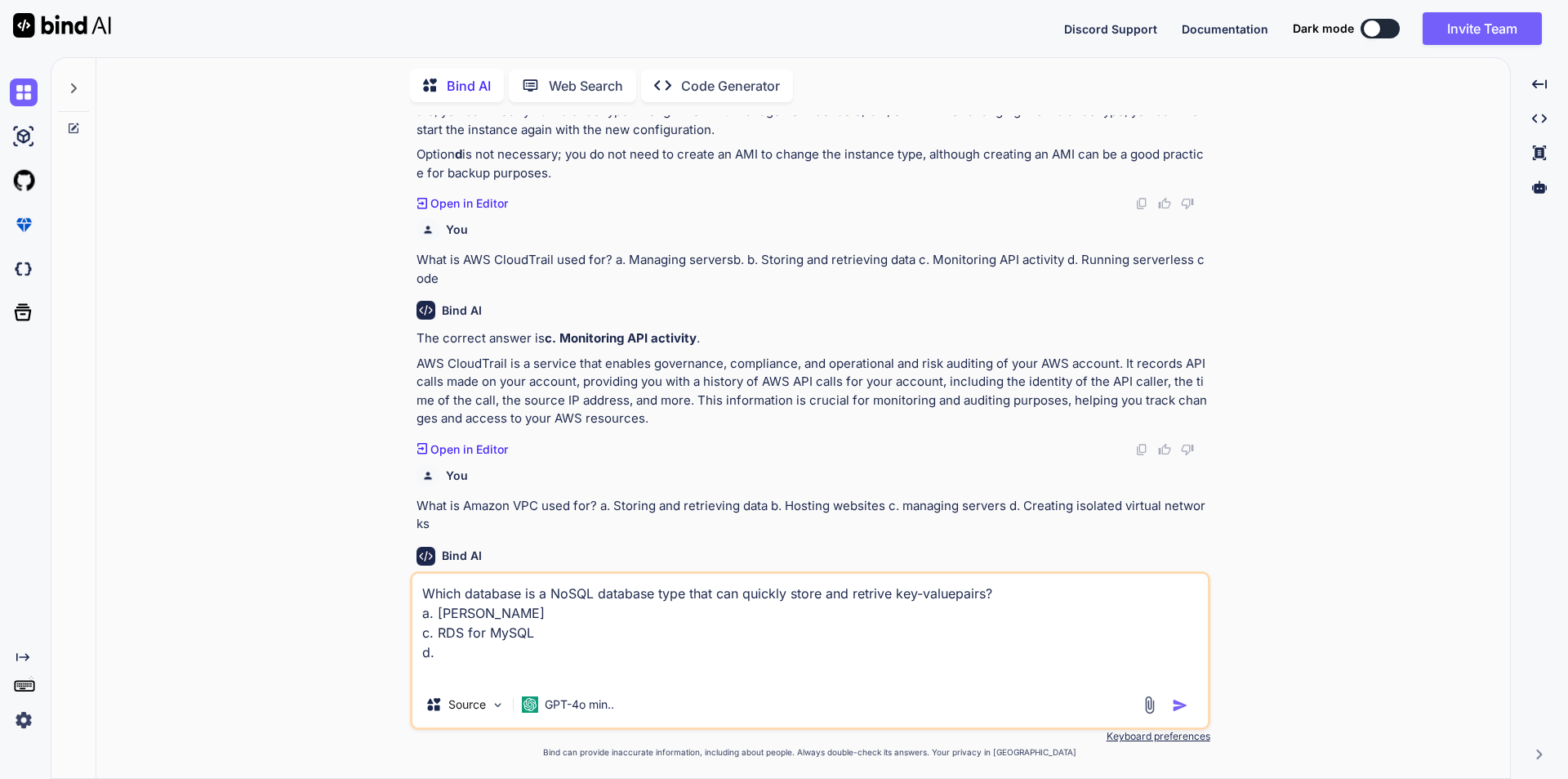
paste textarea "DynamoDB"
type textarea "Which database is a NoSQL database type that can quickly store and retrive key-…"
click at [1179, 709] on img "button" at bounding box center [1180, 705] width 16 height 16
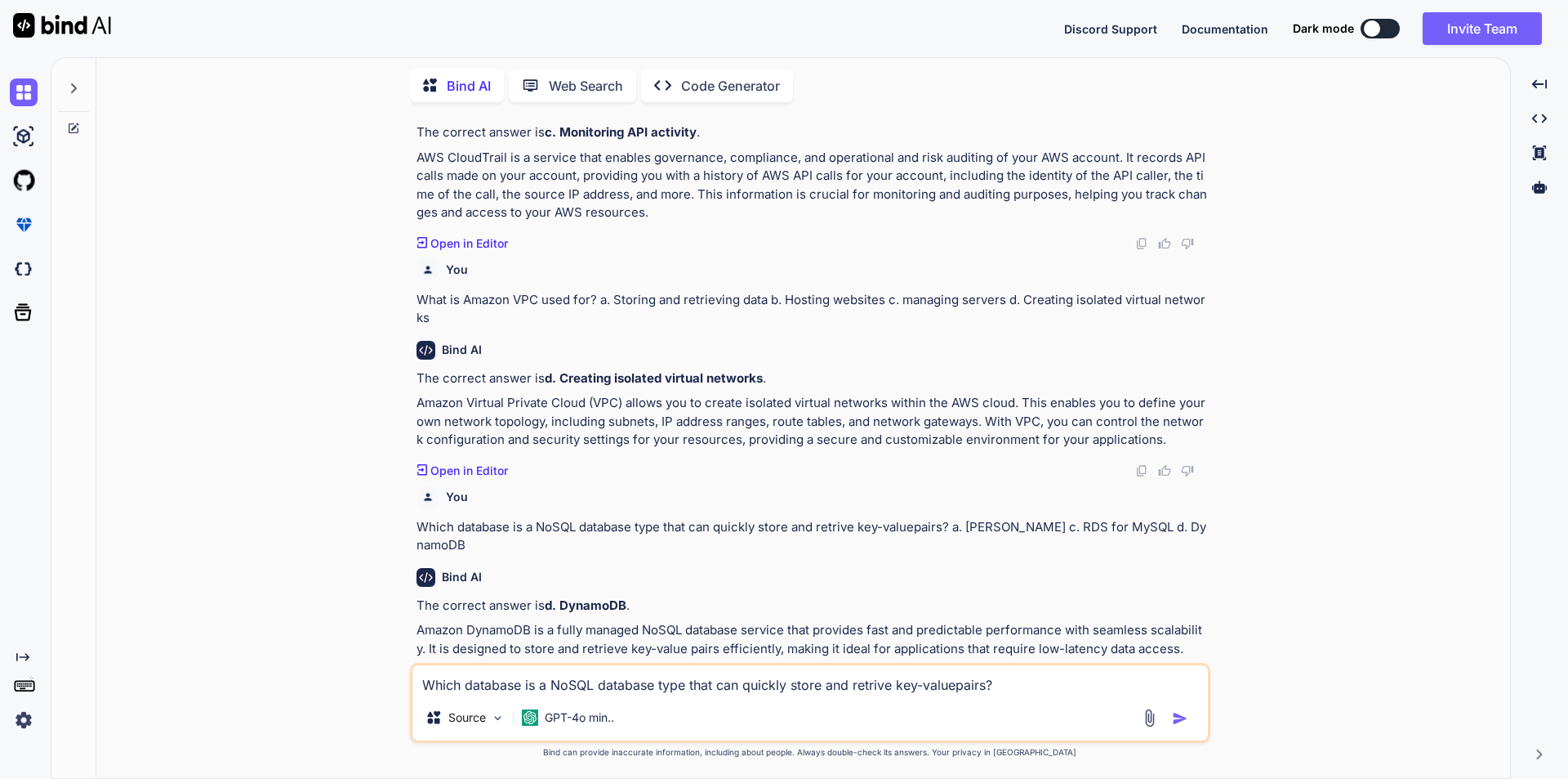
scroll to position [2364, 0]
click at [507, 685] on textarea "Which database is a NoSQL database type that can quickly store and retrive key-…" at bounding box center [811, 680] width 796 height 29
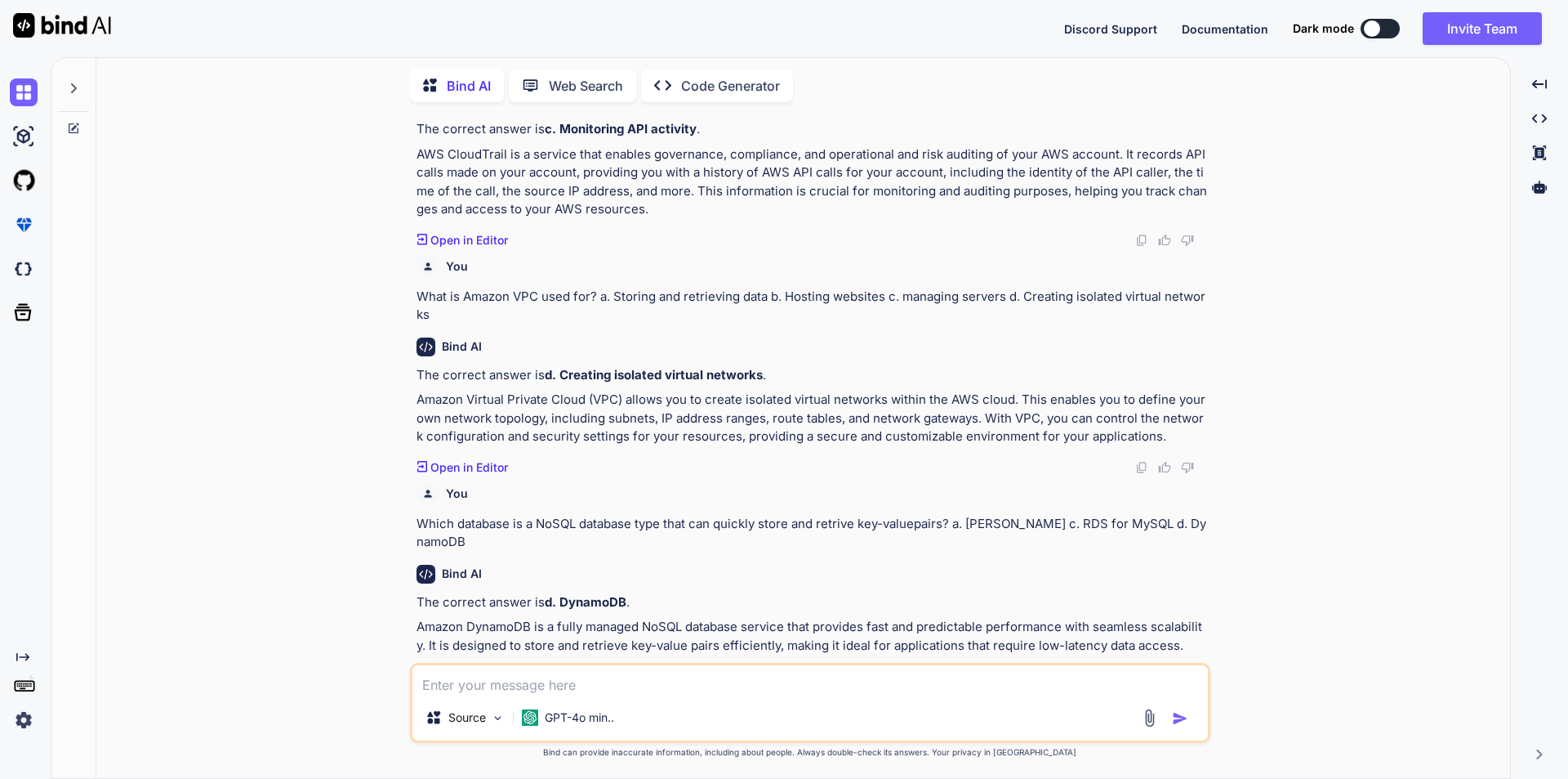
paste textarea "What can I do with vagrant"
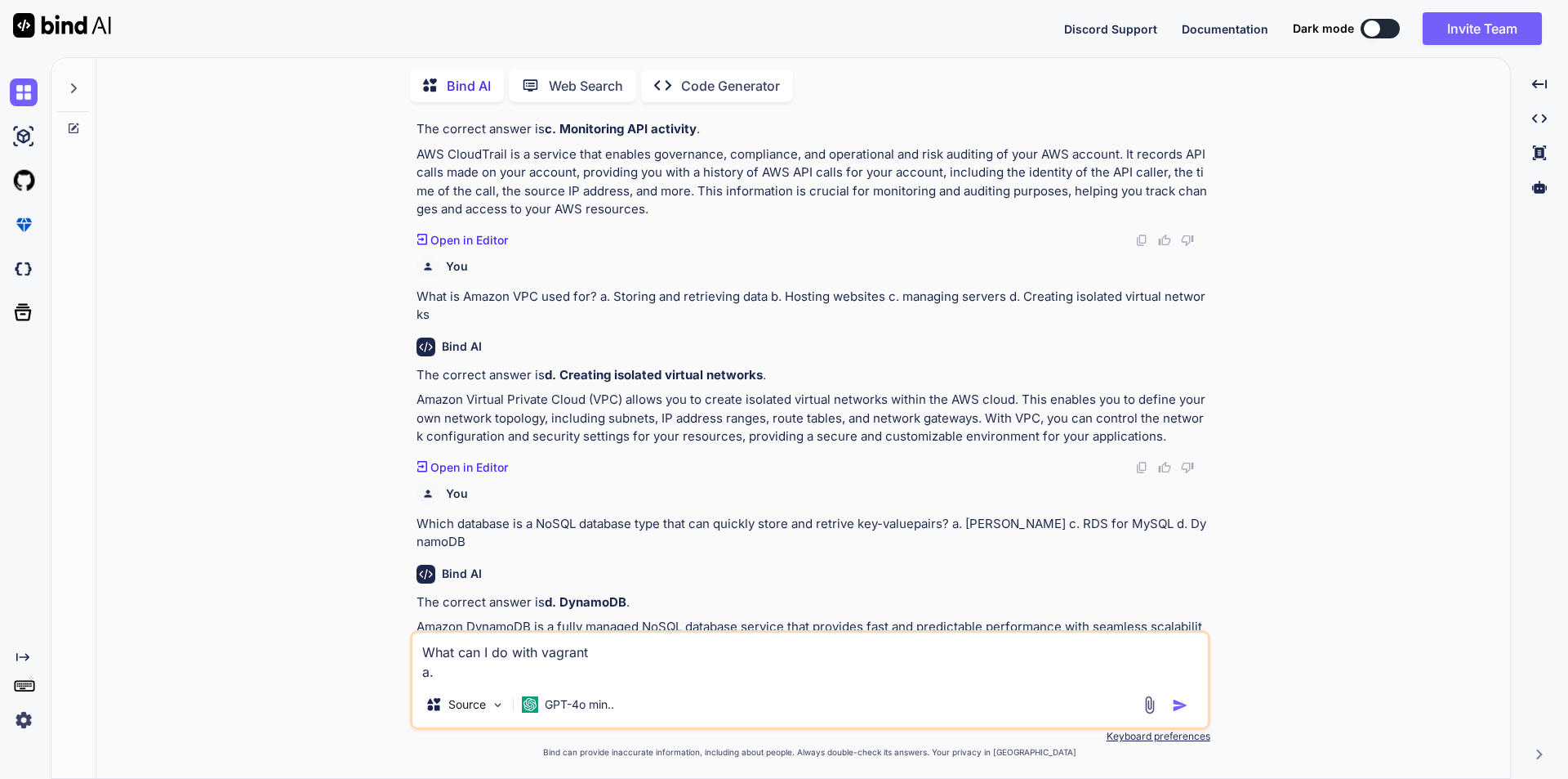
paste textarea "create portable virtual environments"
paste textarea "use different Linux distros"
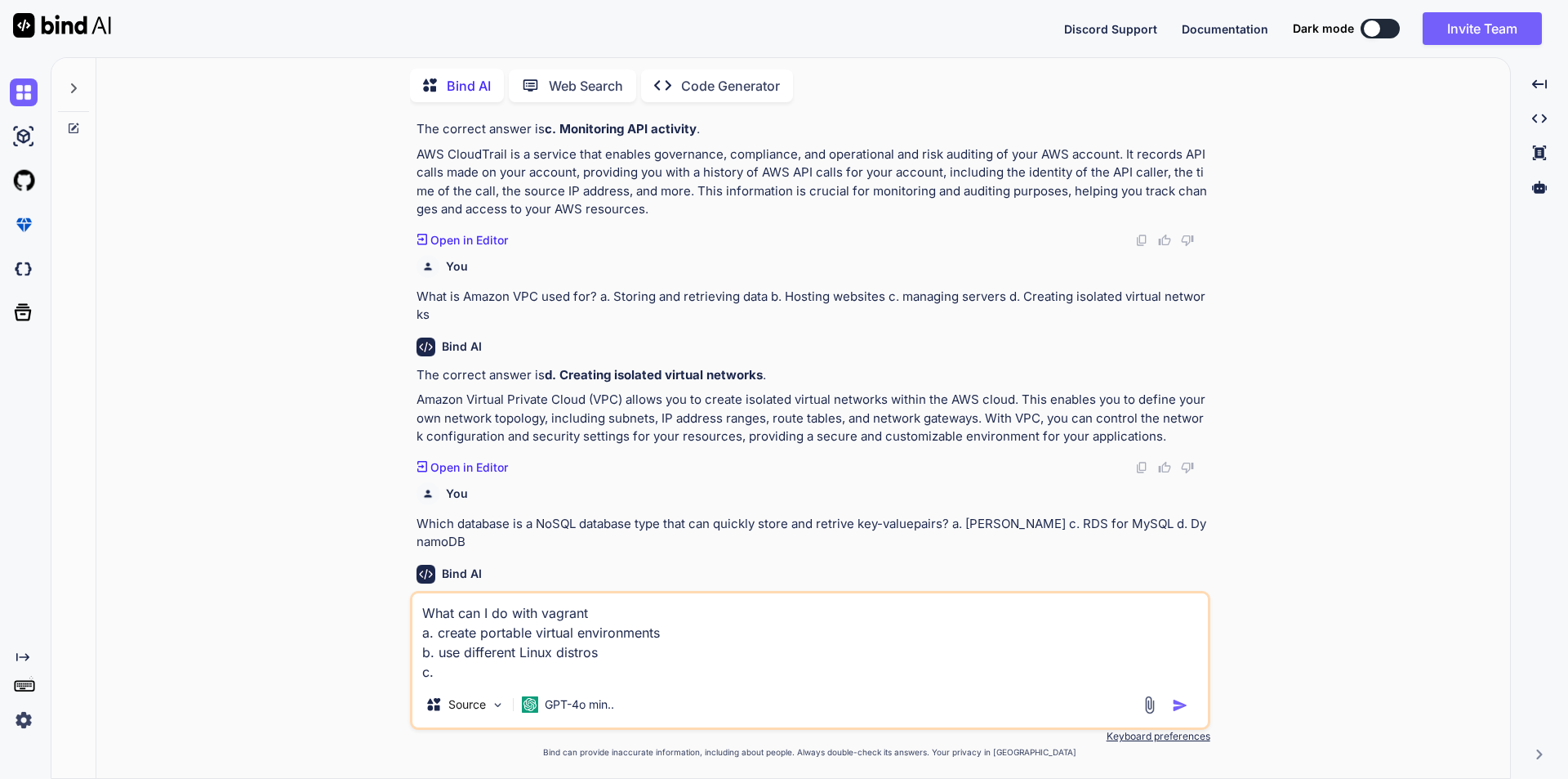
paste textarea "share vagrant boxes"
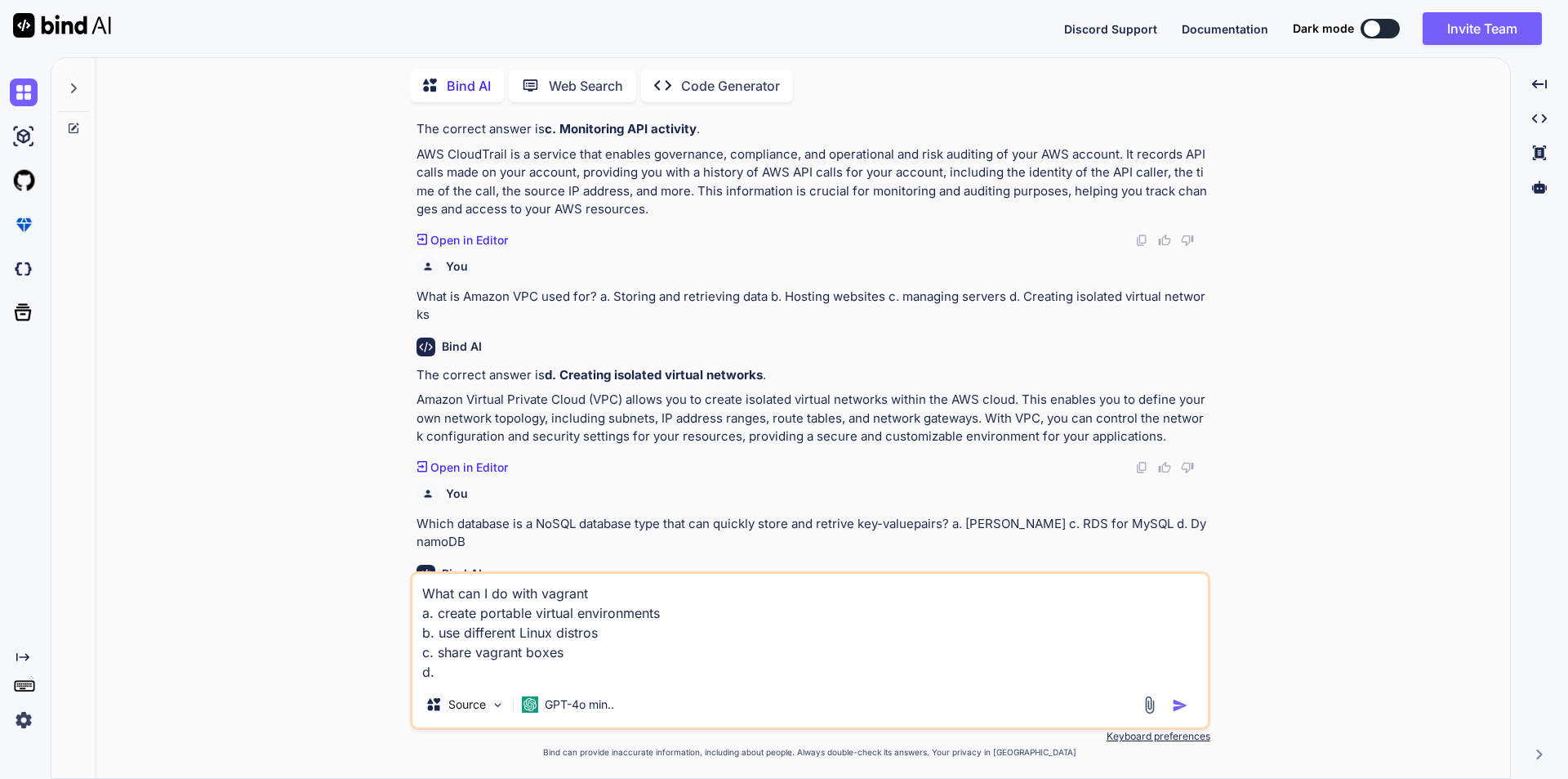
paste textarea "All of the above"
type textarea "What can I do with vagrant a. create portable virtual environments b. use diffe…"
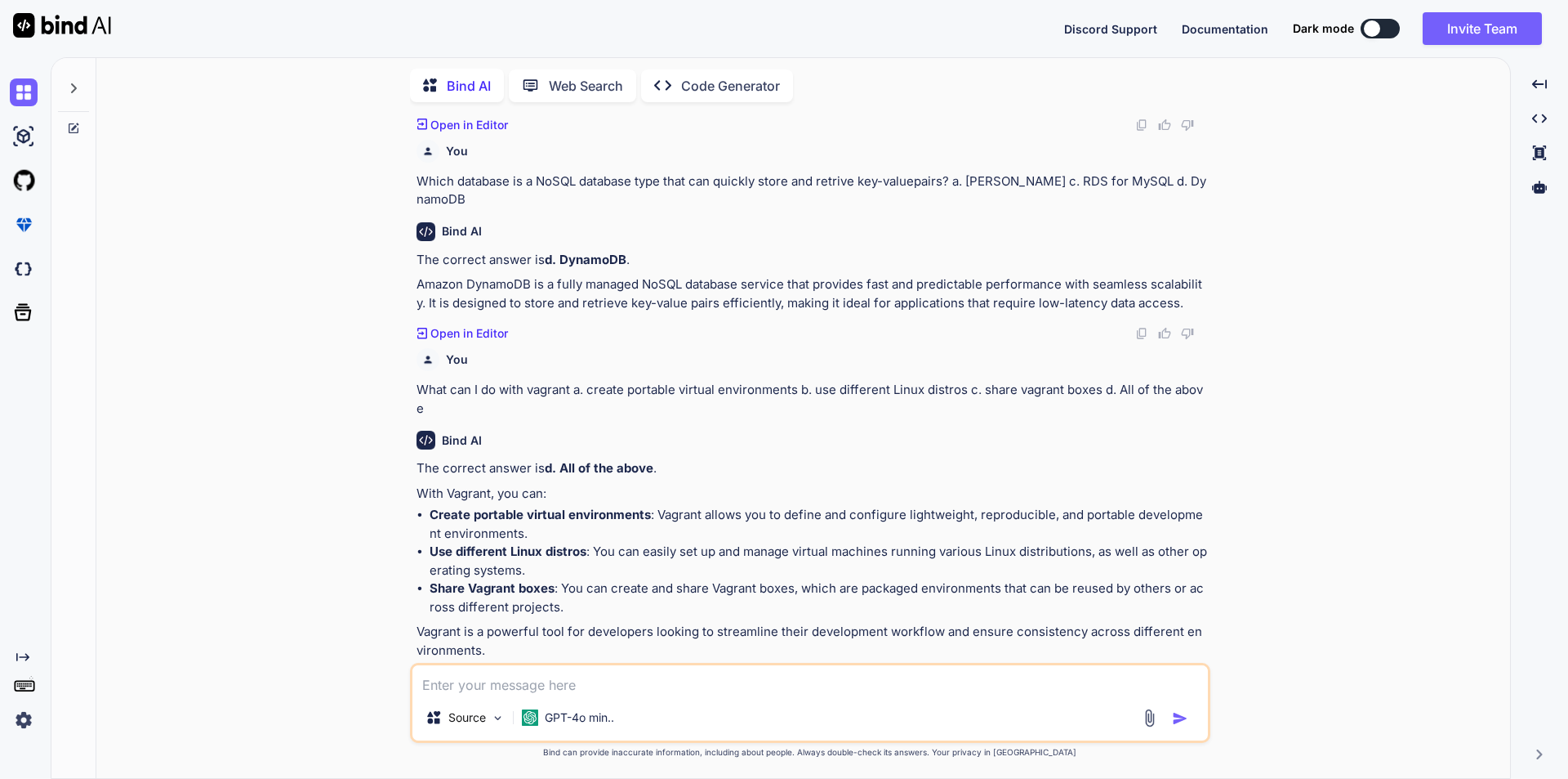
scroll to position [2712, 0]
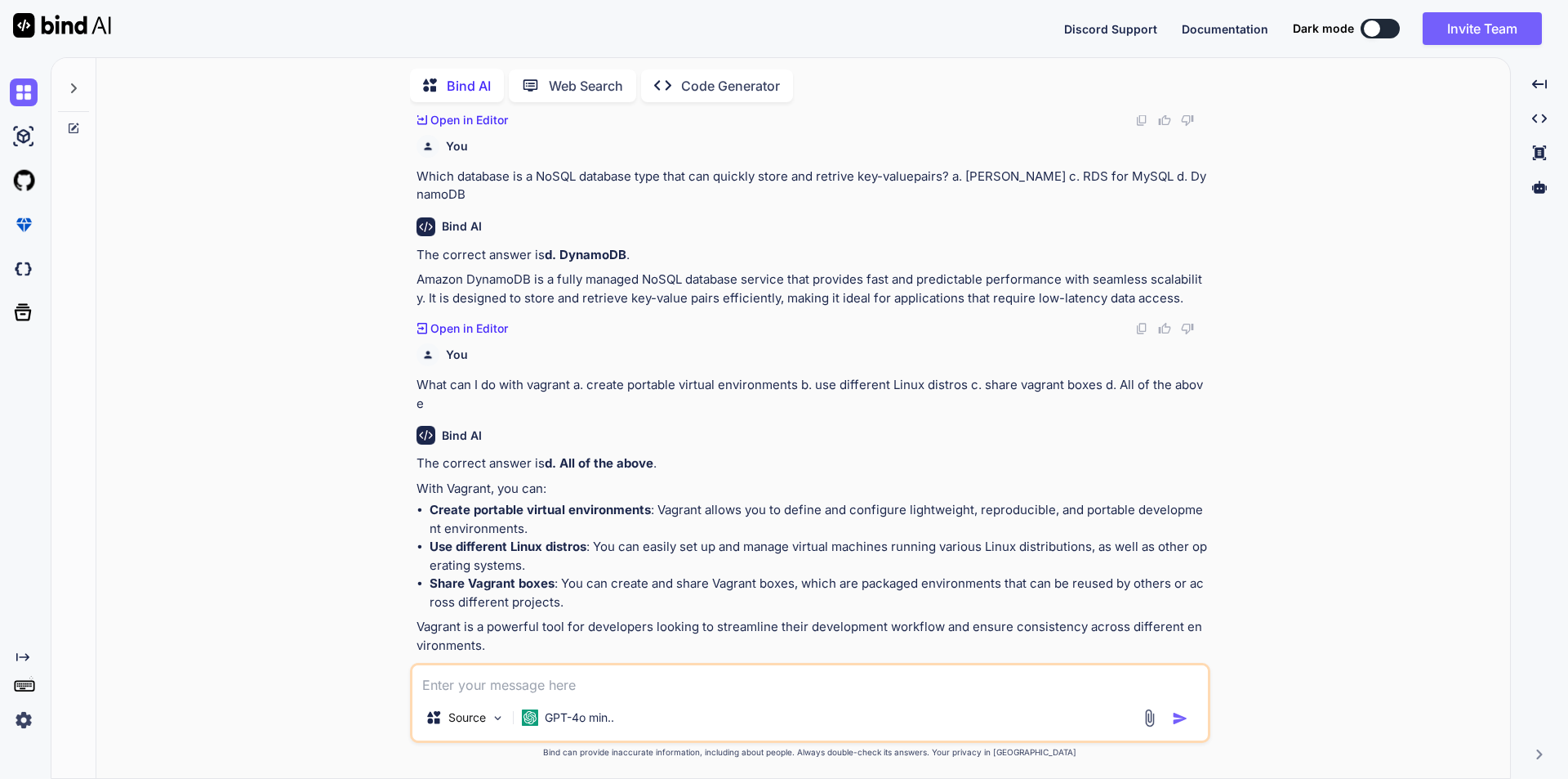
click at [604, 684] on textarea at bounding box center [811, 680] width 796 height 29
paste textarea "Which one is responsible for automatic build process –"
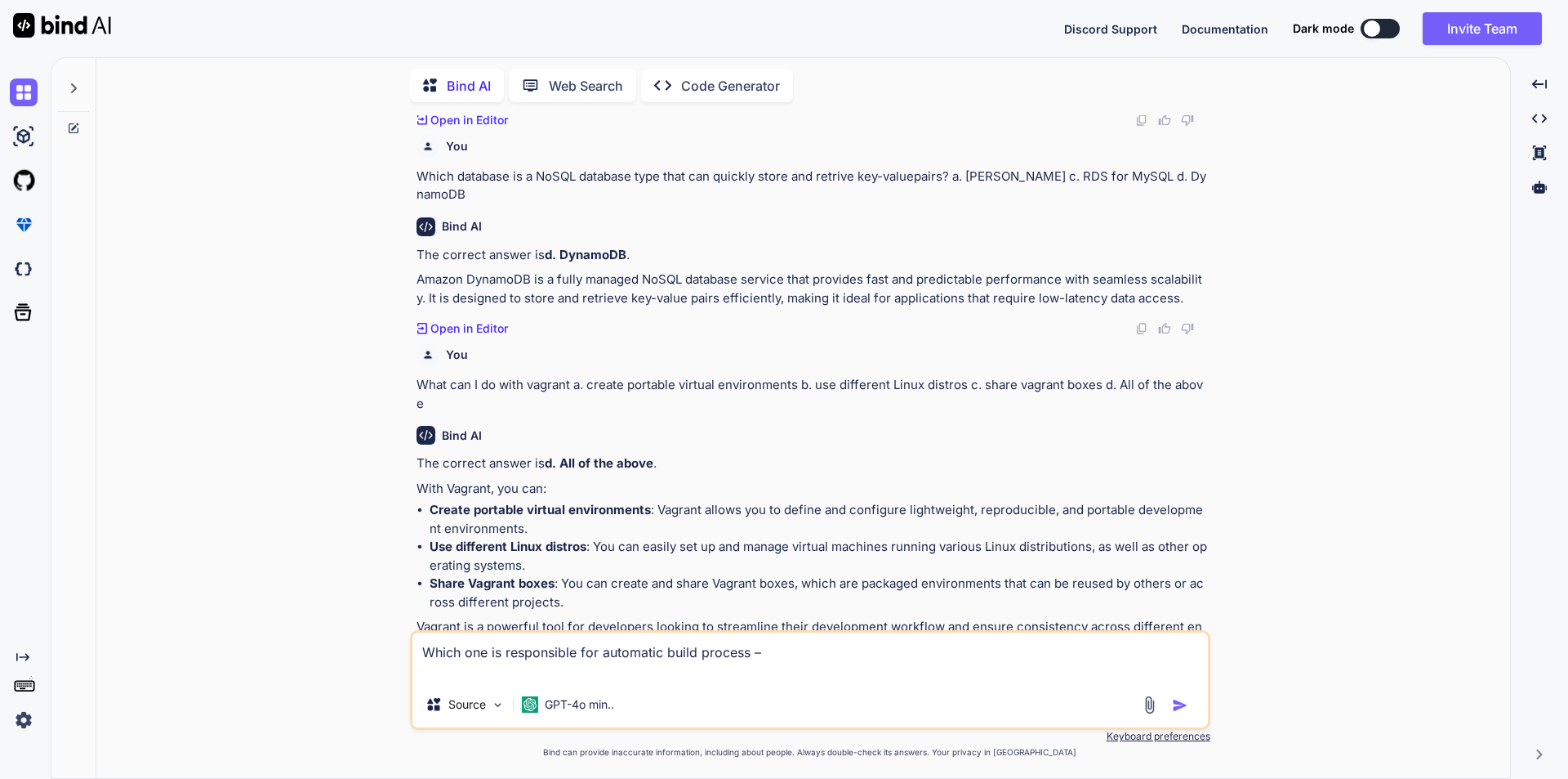
paste textarea "BitBucket"
paste textarea "[PERSON_NAME]"
paste textarea "RDS"
type textarea "Which one is responsible for automatic build process – BitBucket, [PERSON_NAME]…"
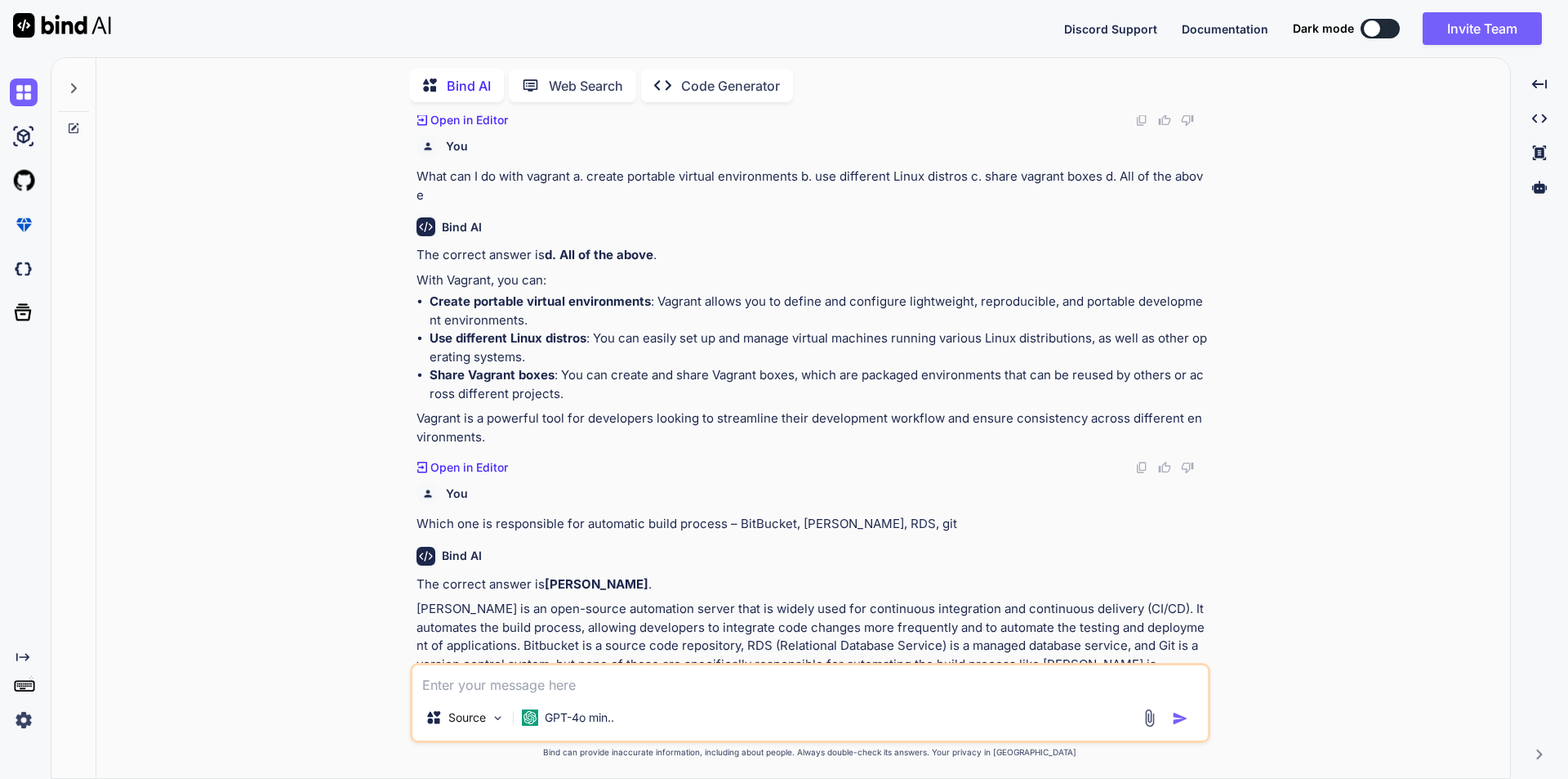
scroll to position [2938, 0]
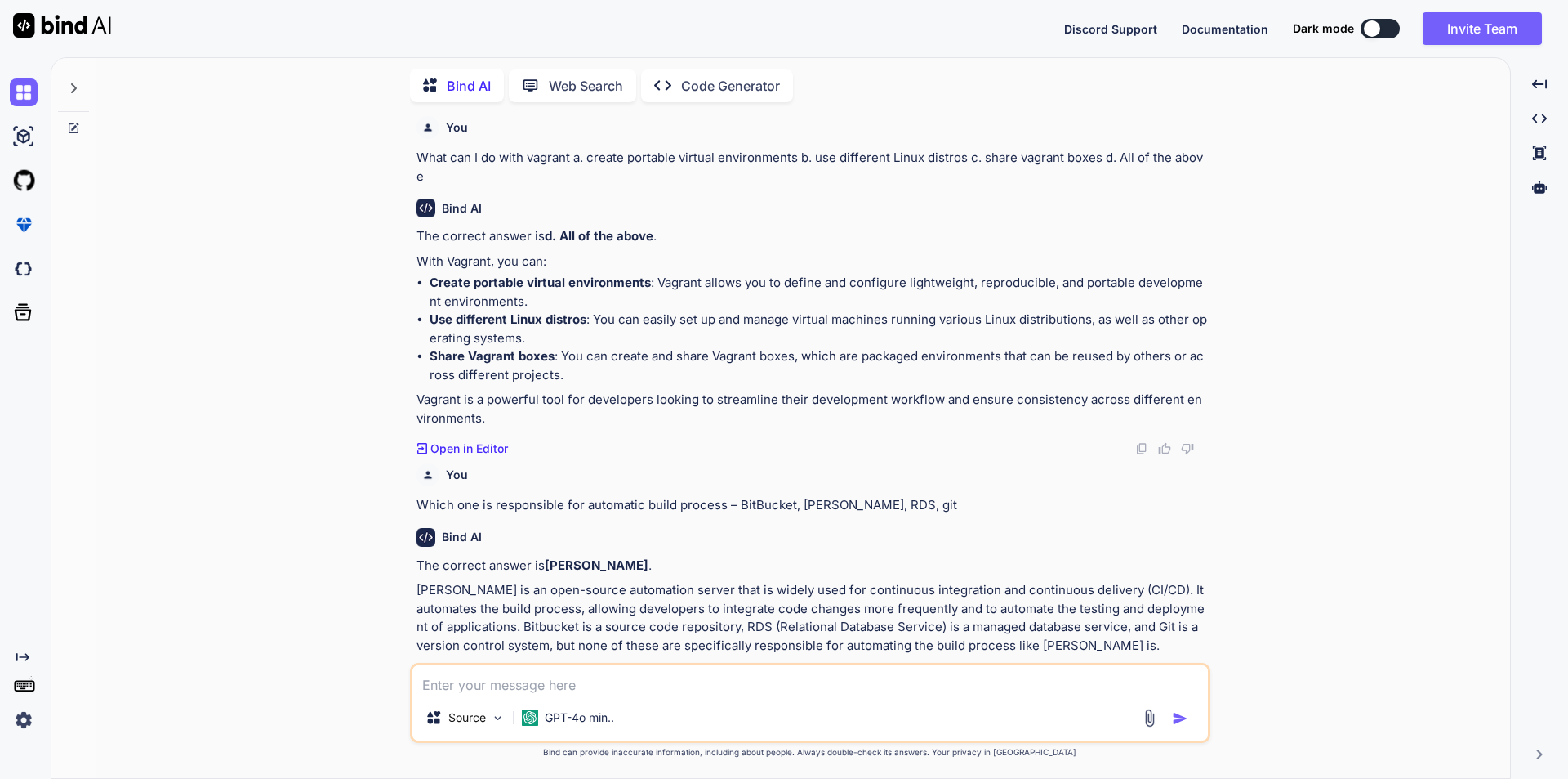
click at [589, 682] on textarea at bounding box center [811, 680] width 796 height 29
paste textarea "Command to check if TAR compressed file is not currupted"
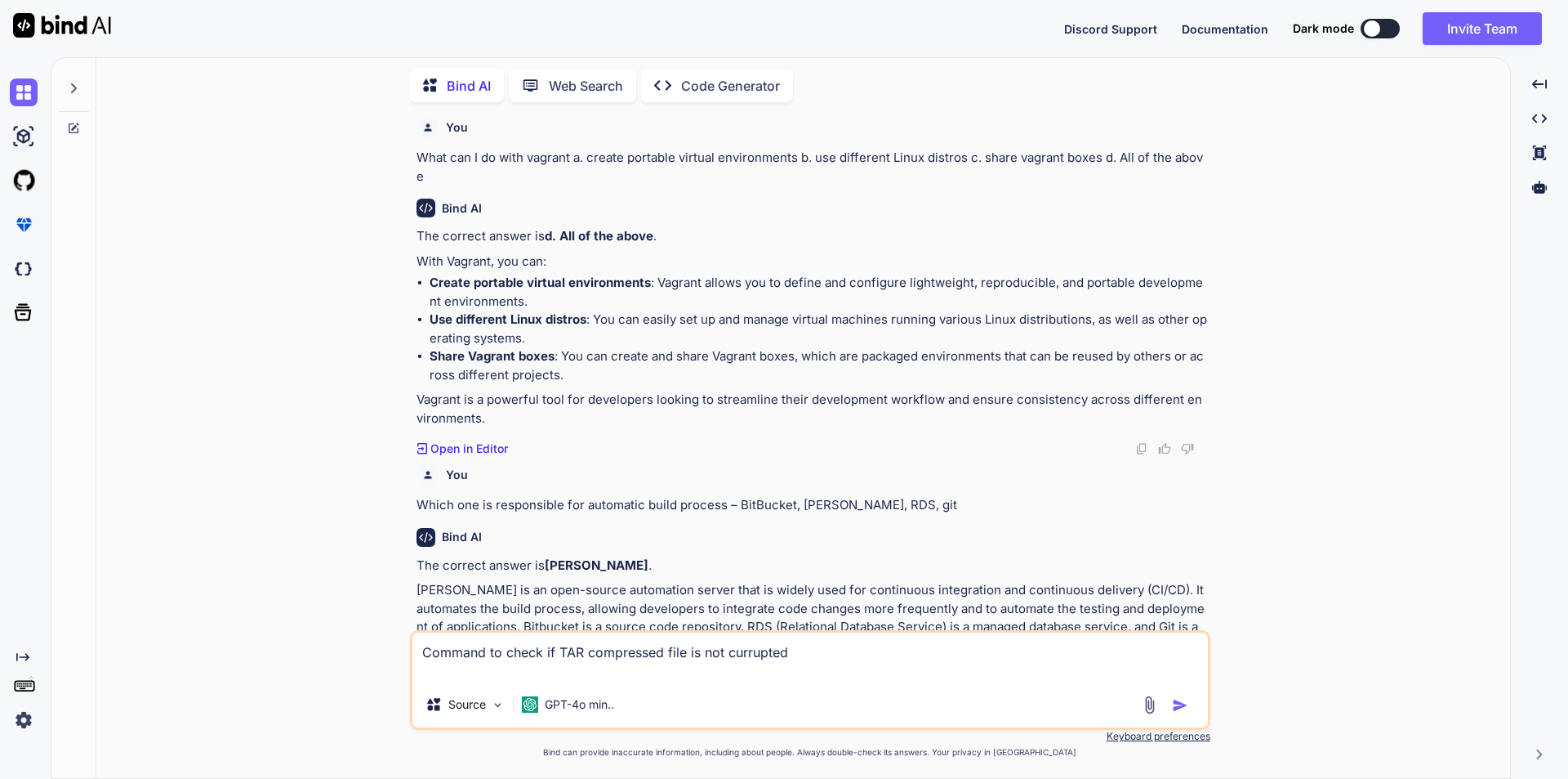
paste textarea "tar xvf filename"
paste textarea "tar cvf filename"
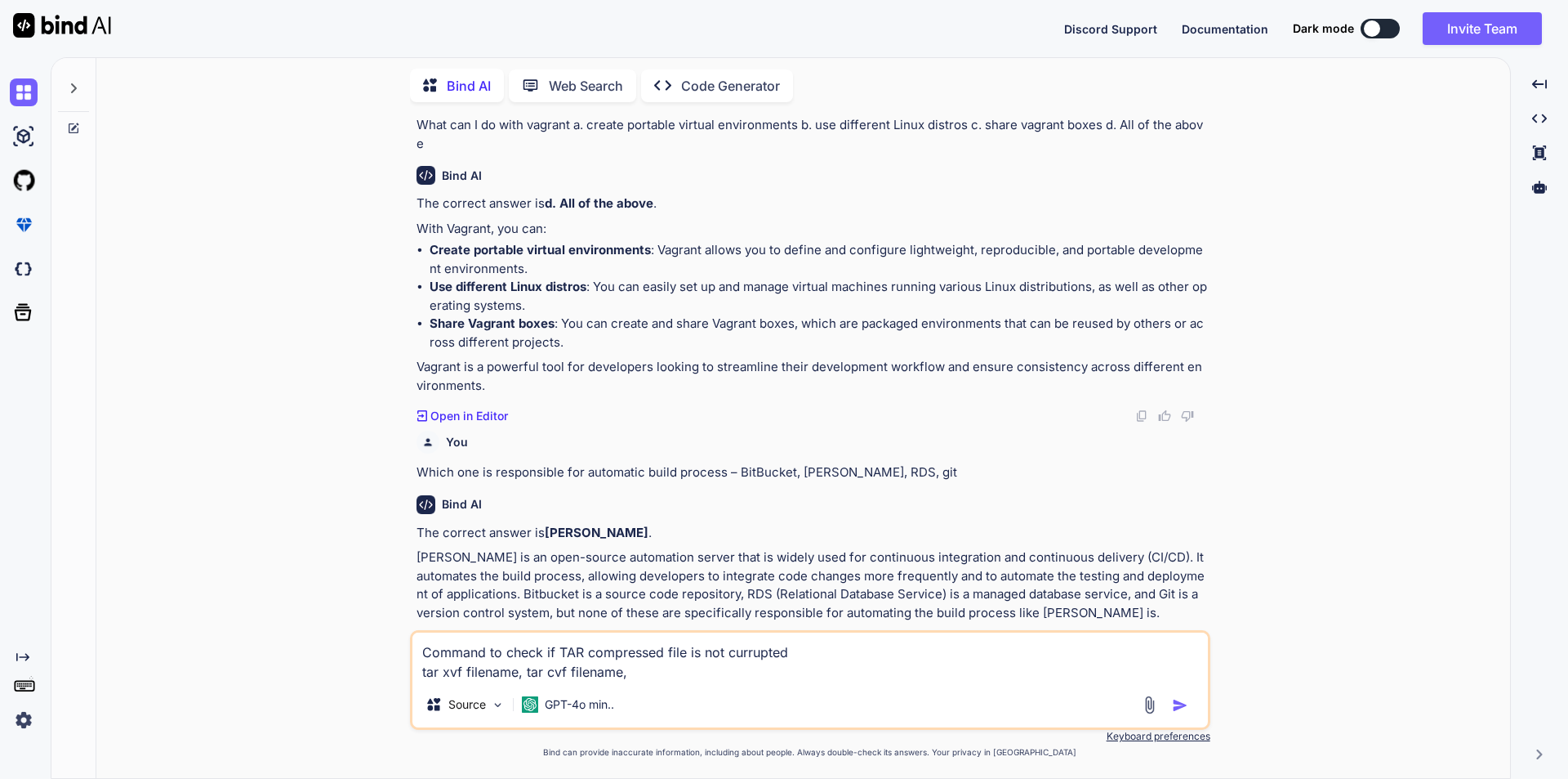
paste textarea "tar tvf filename"
paste textarea "tar czvf filename"
type textarea "Command to check if TAR compressed file is not currupted tar xvf filename, tar …"
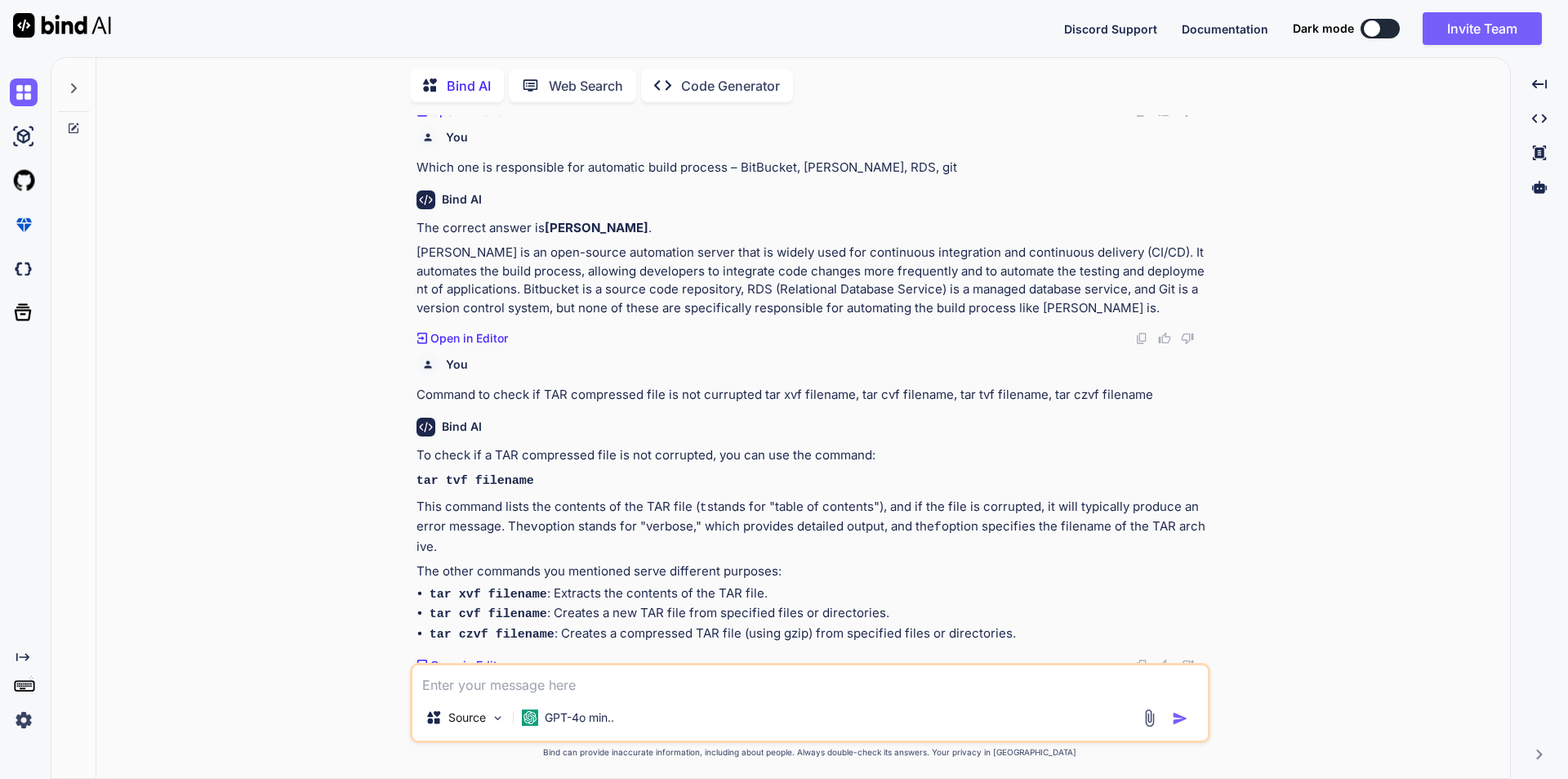
scroll to position [3256, 0]
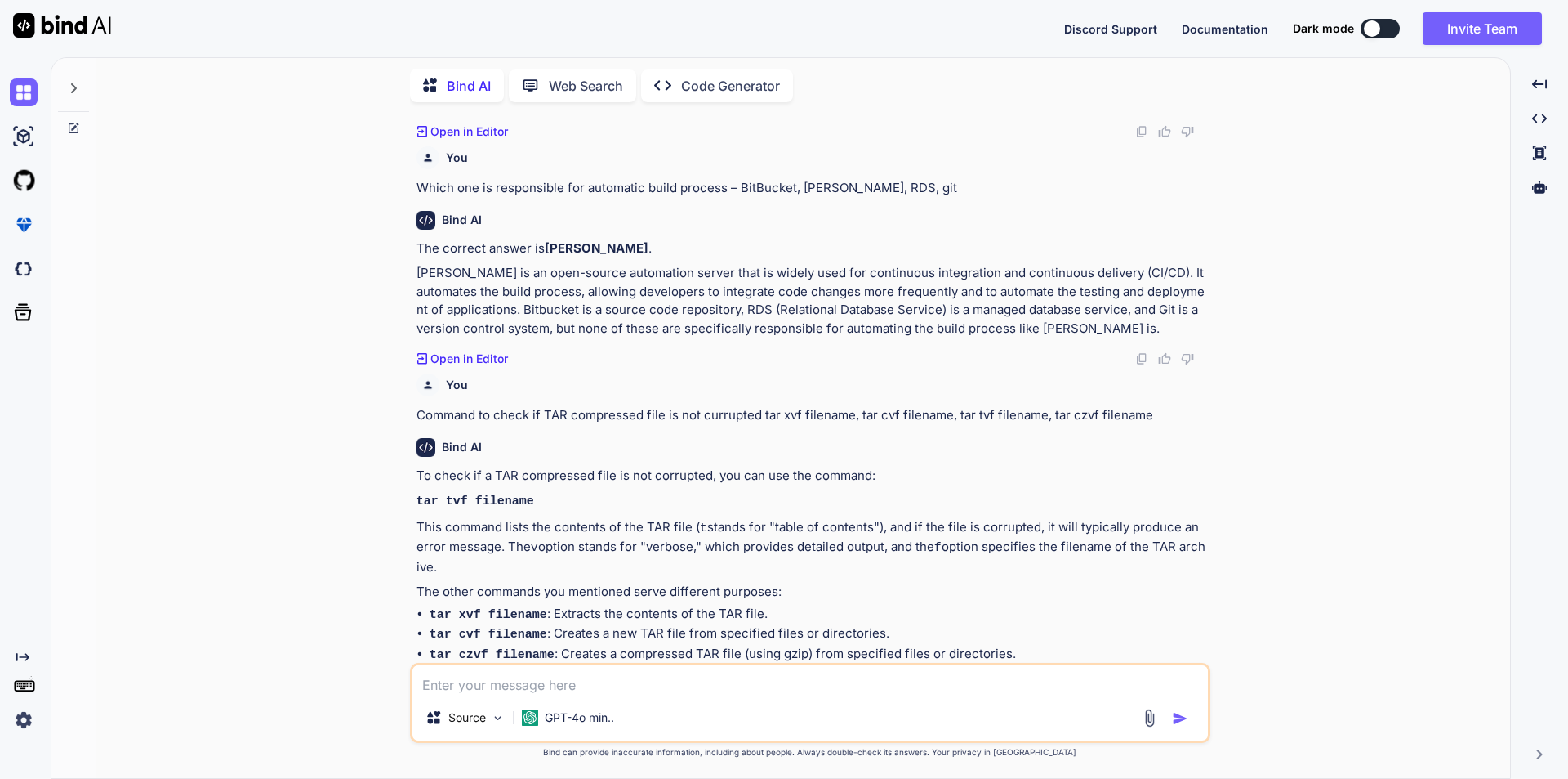
click at [617, 685] on textarea at bounding box center [811, 680] width 796 height 29
paste textarea "Which is not Operate Tool?"
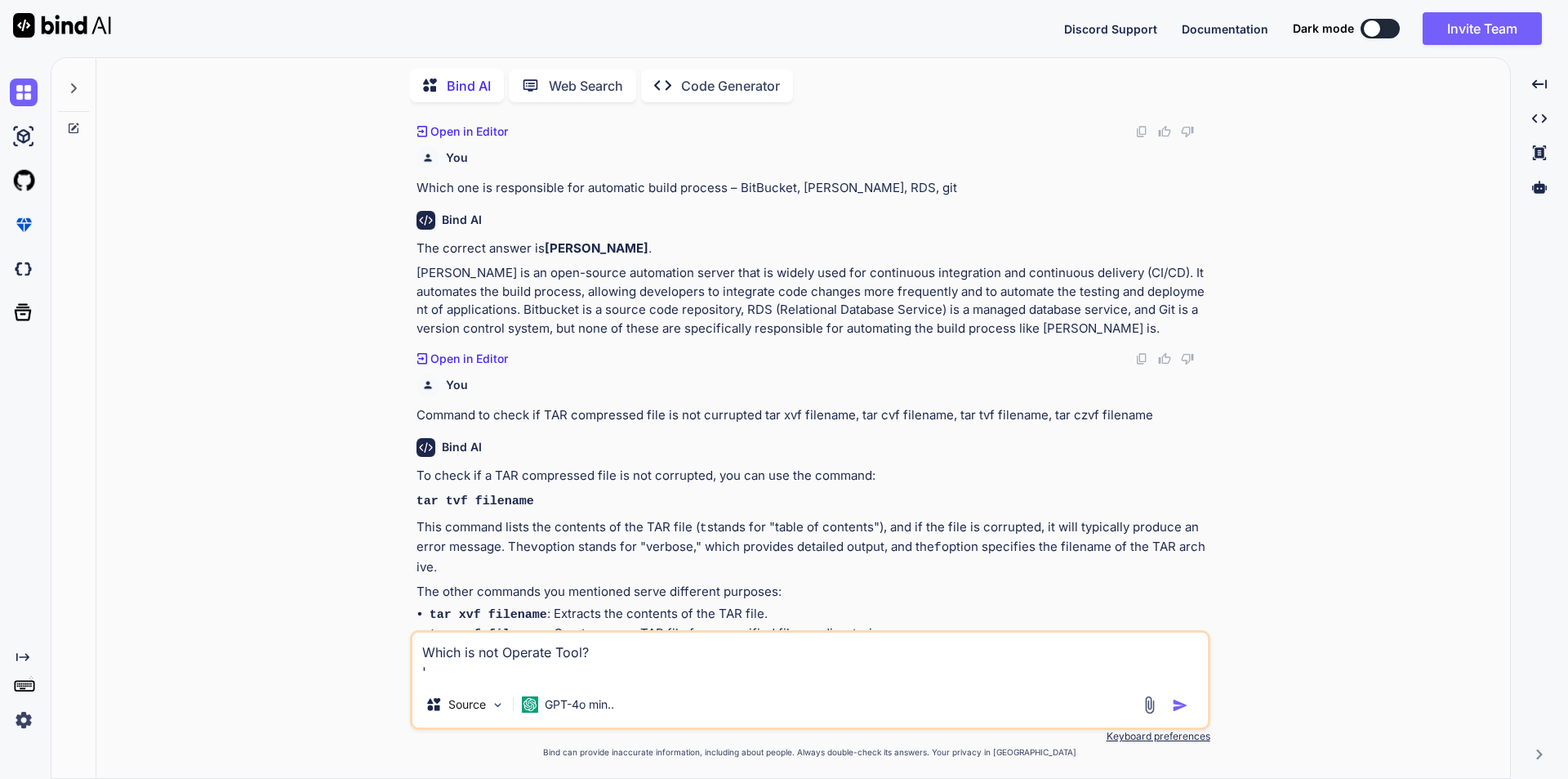
scroll to position [3276, 0]
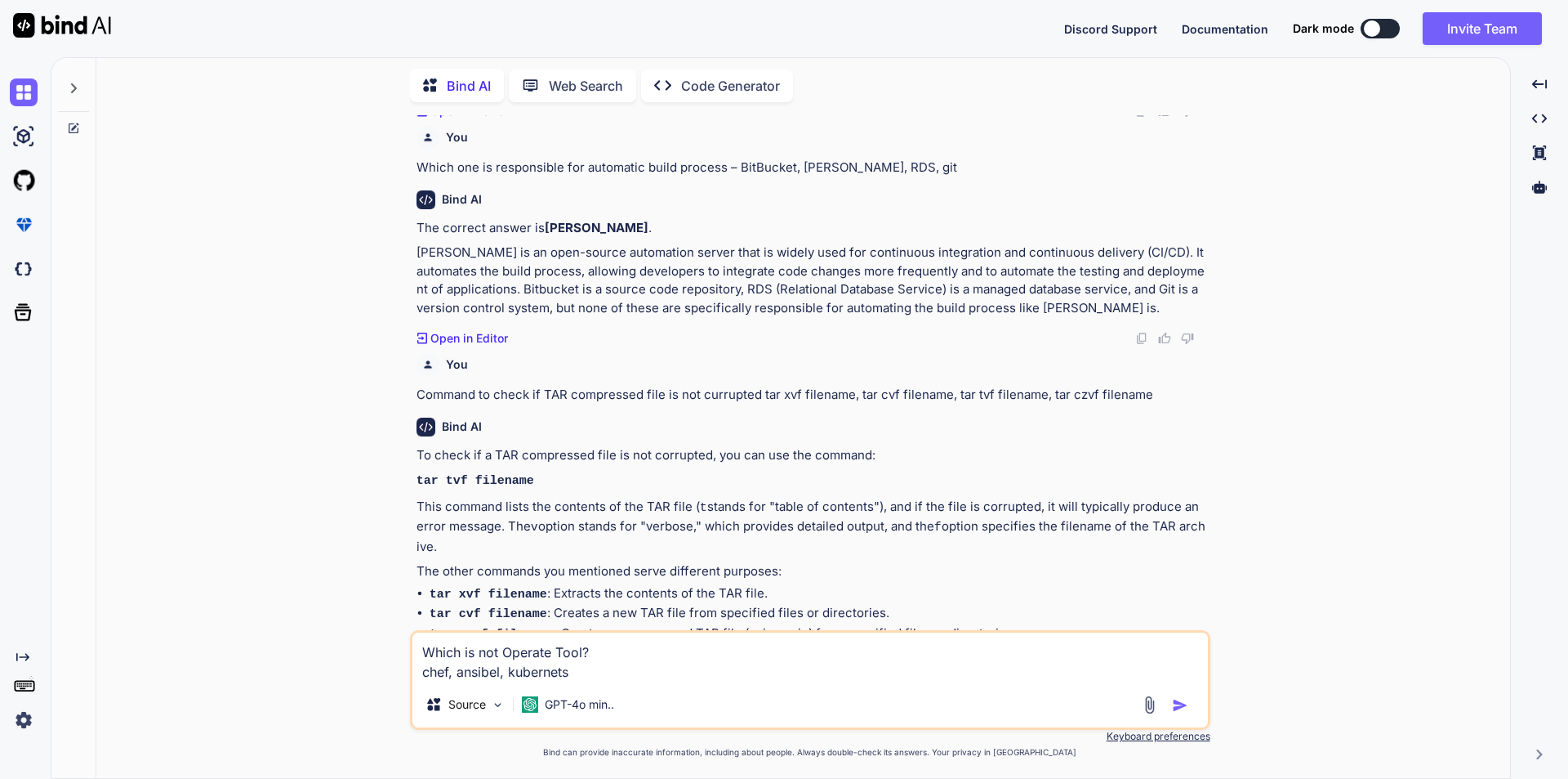
click at [587, 667] on textarea "Which is not Operate Tool? chef, ansibel, kubernets" at bounding box center [811, 656] width 796 height 49
paste textarea "DC/OS"
type textarea "Which is not Operate Tool? chef, [PERSON_NAME], kubernets, DC/OS"
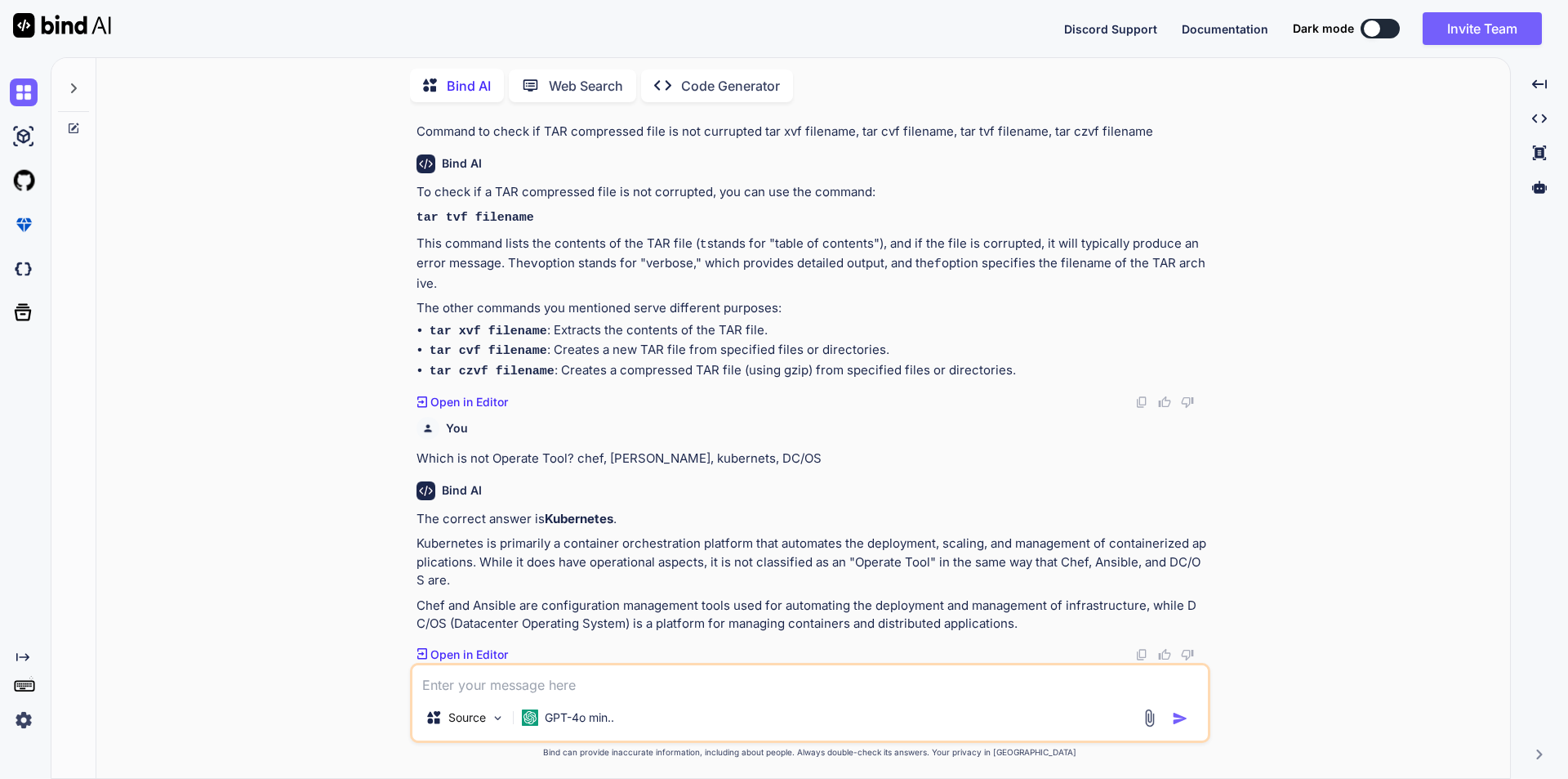
scroll to position [3508, 0]
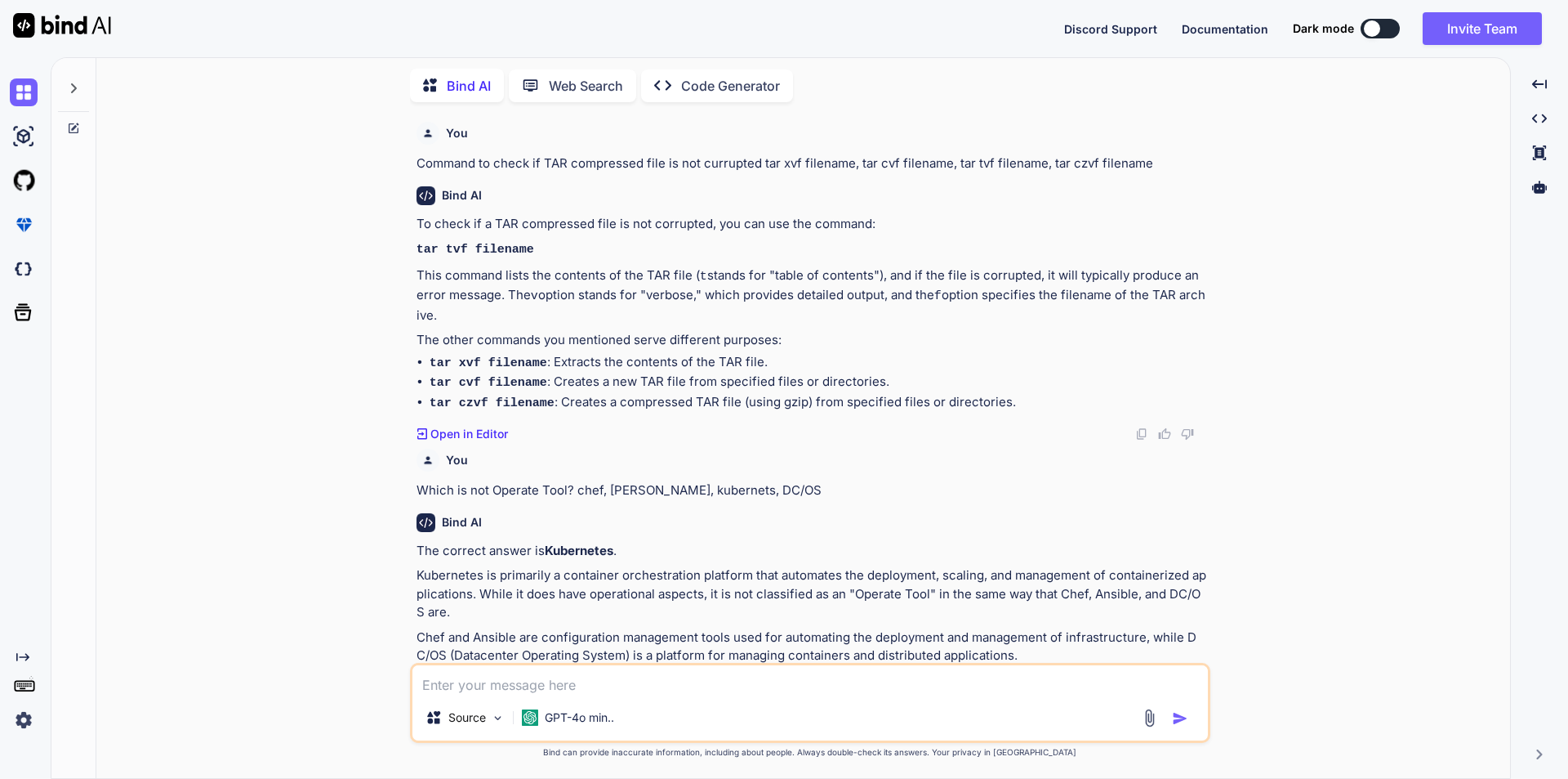
click at [510, 681] on textarea at bounding box center [811, 680] width 796 height 29
paste textarea "Which is not an Integration Tool?"
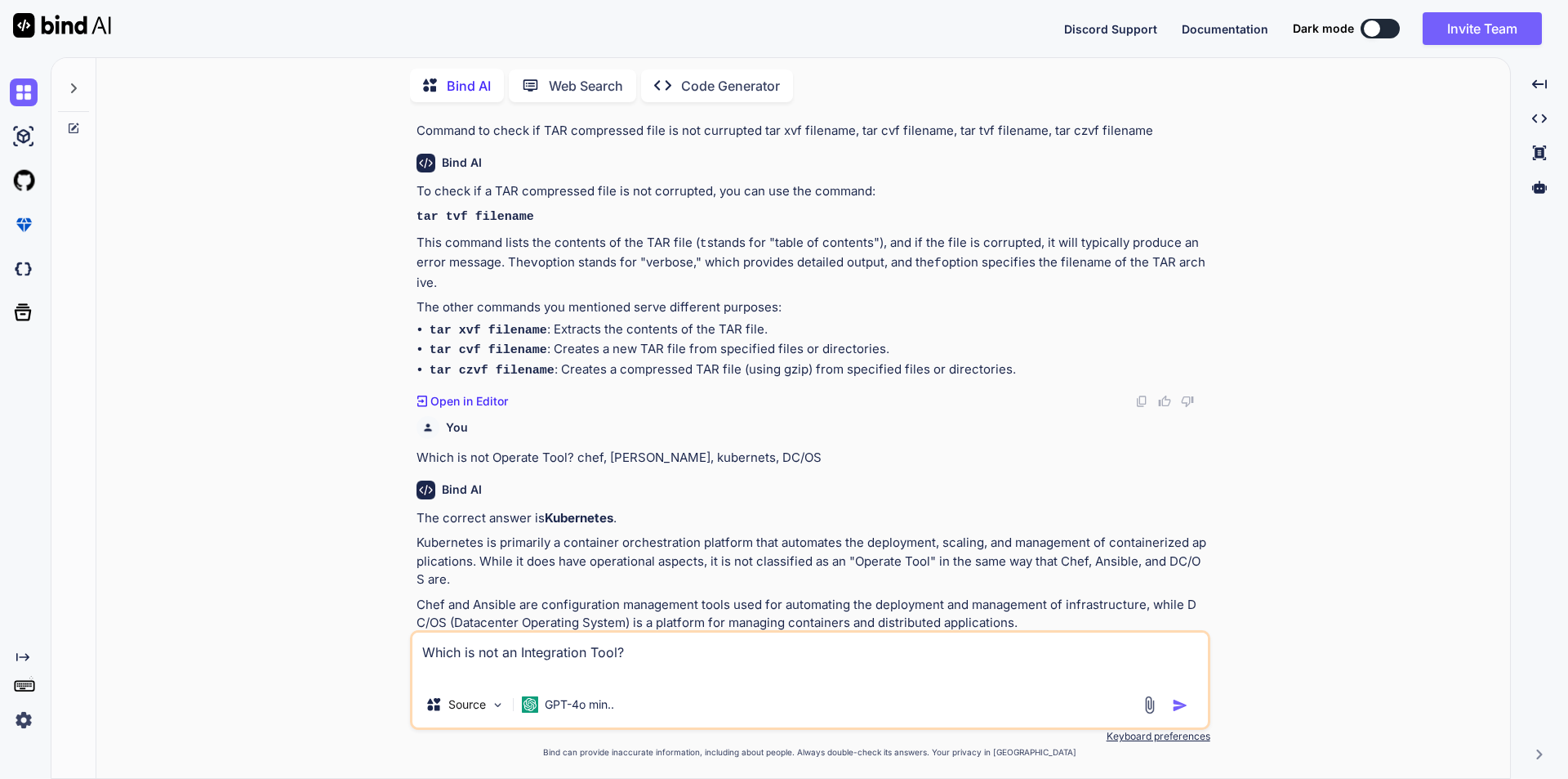
paste textarea "[PERSON_NAME]"
paste textarea "QBamboo"
paste textarea "Travls"
type textarea "Which is not an Integration Tool? [PERSON_NAME], QBamboo, Travls, none"
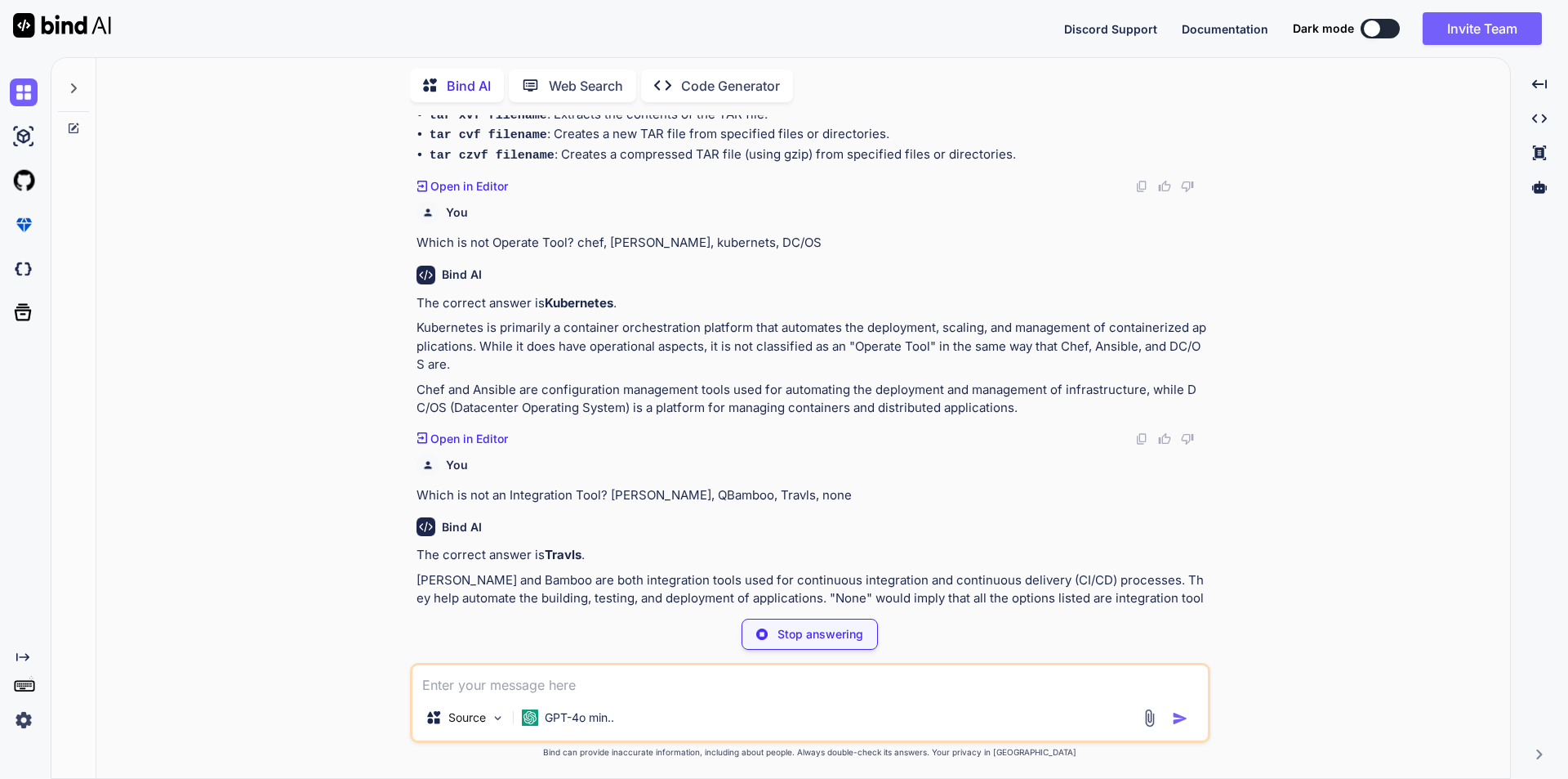
scroll to position [3716, 0]
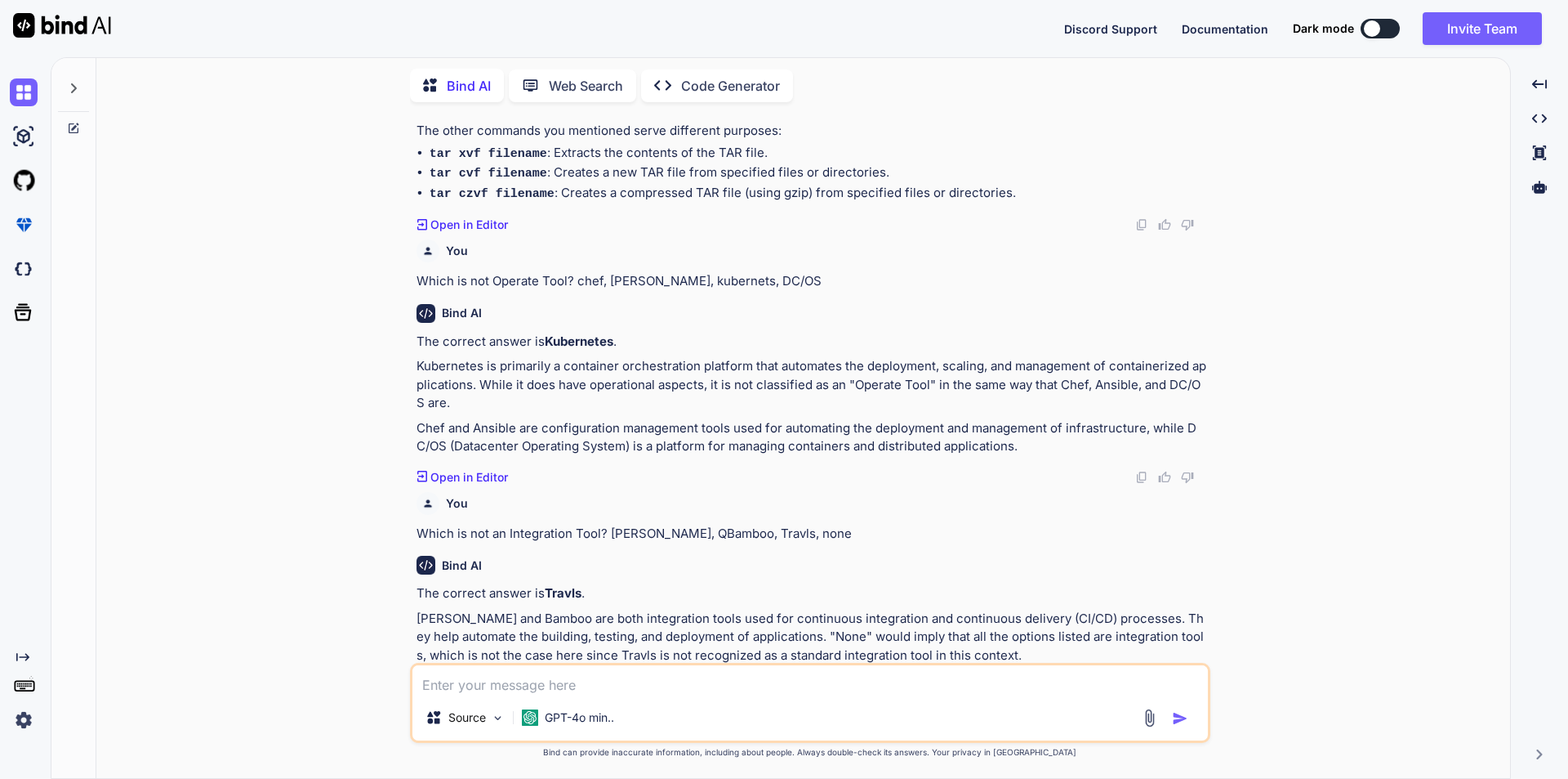
click at [646, 669] on textarea at bounding box center [811, 680] width 796 height 29
paste textarea "allows you to connect specified filesystem paths of the container back to the h…"
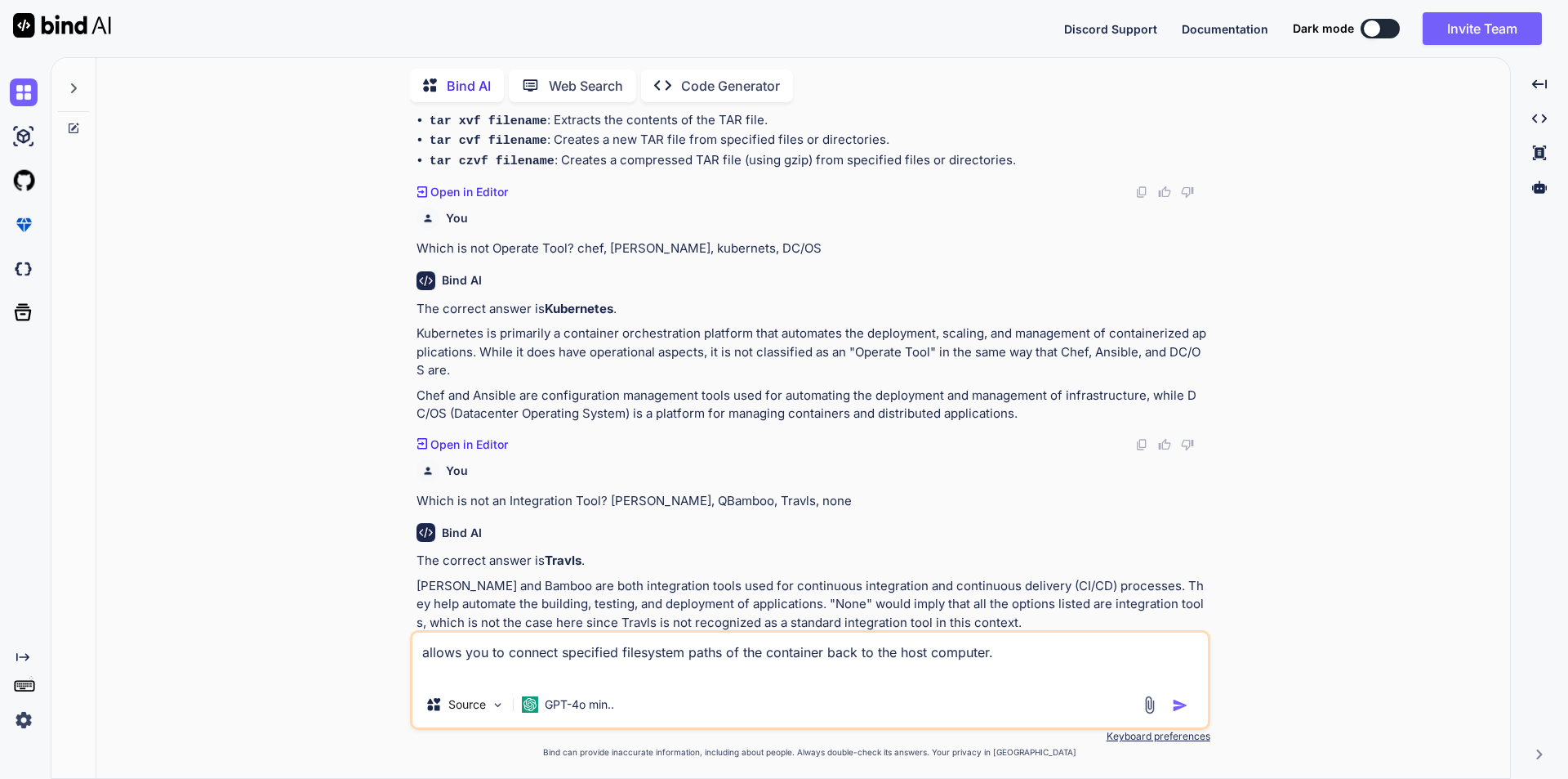
paste textarea "Volumes"
type textarea "allows you to connect specified filesystem paths of the container back to the h…"
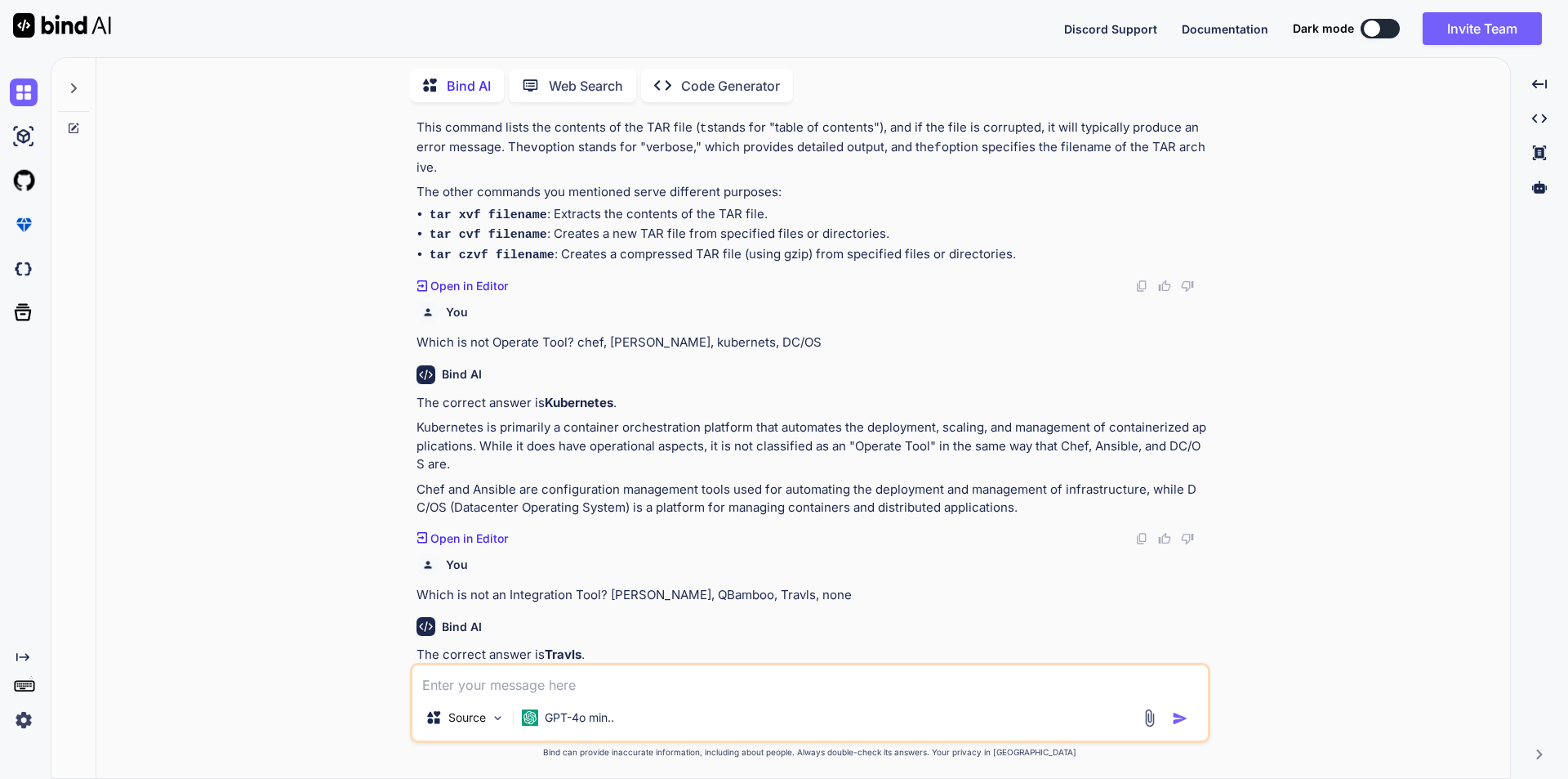
scroll to position [3901, 0]
